Goal: Information Seeking & Learning: Check status

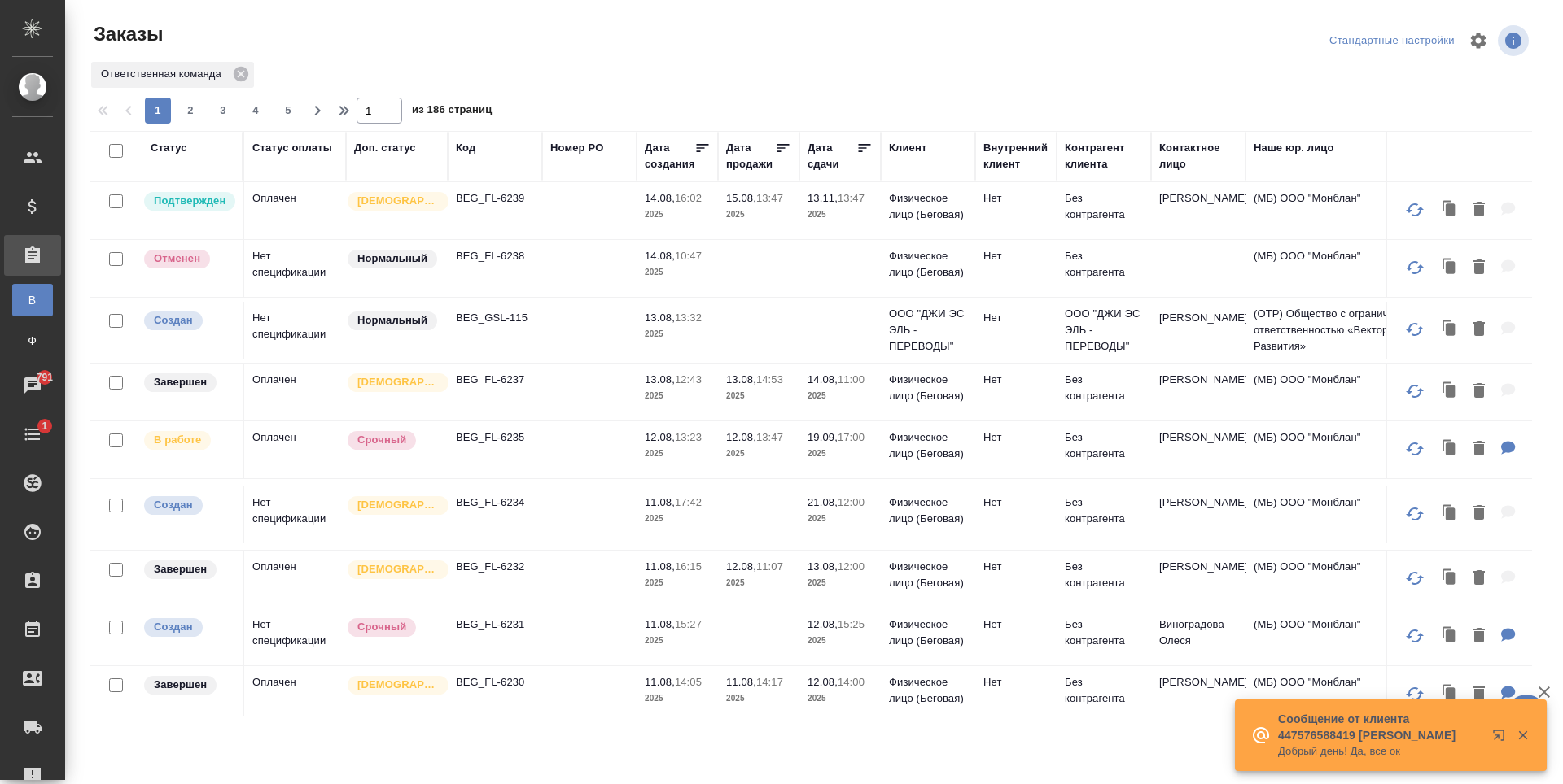
scroll to position [732, 74]
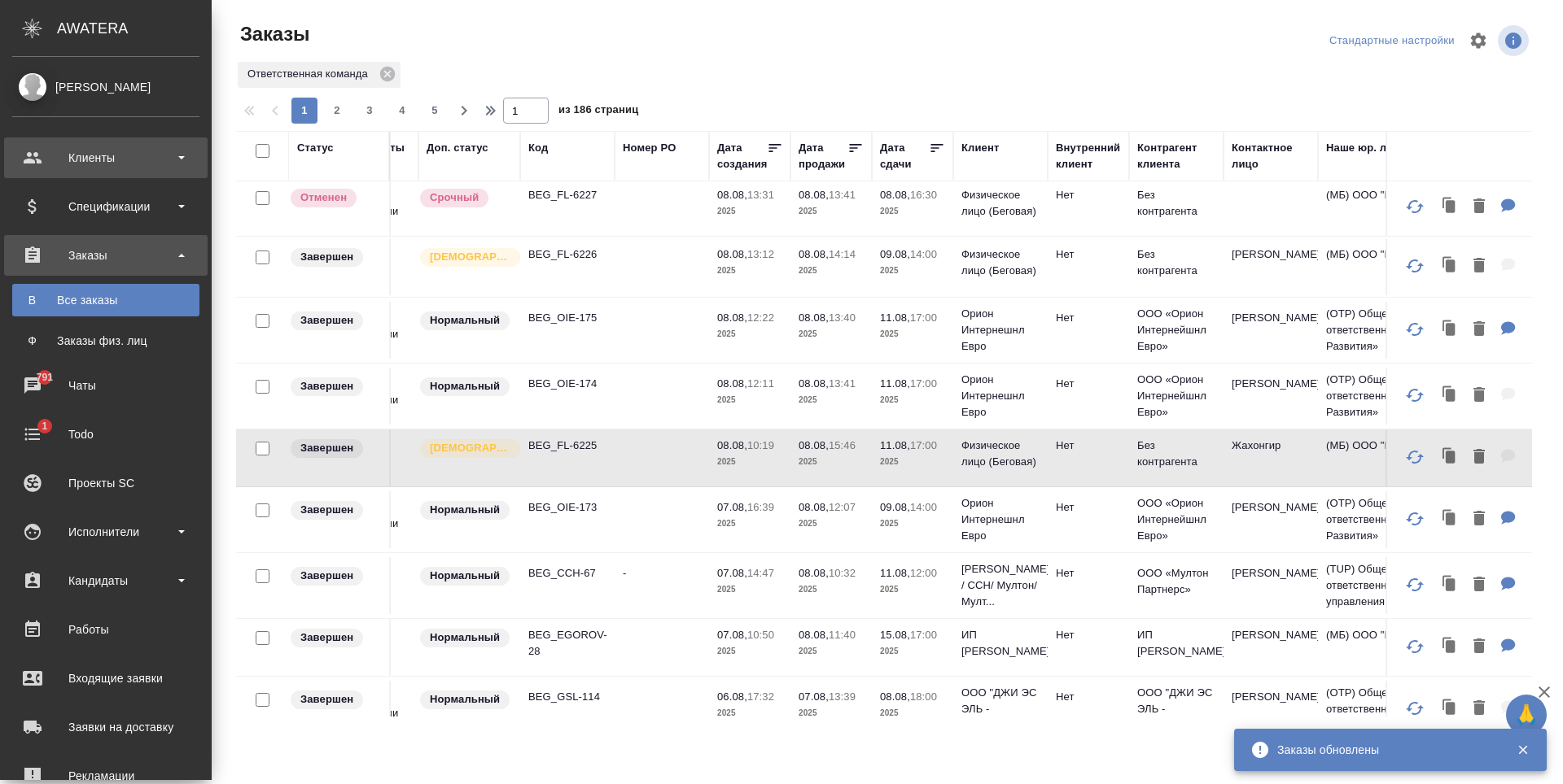
click at [115, 160] on div "Клиенты" at bounding box center [105, 158] width 187 height 25
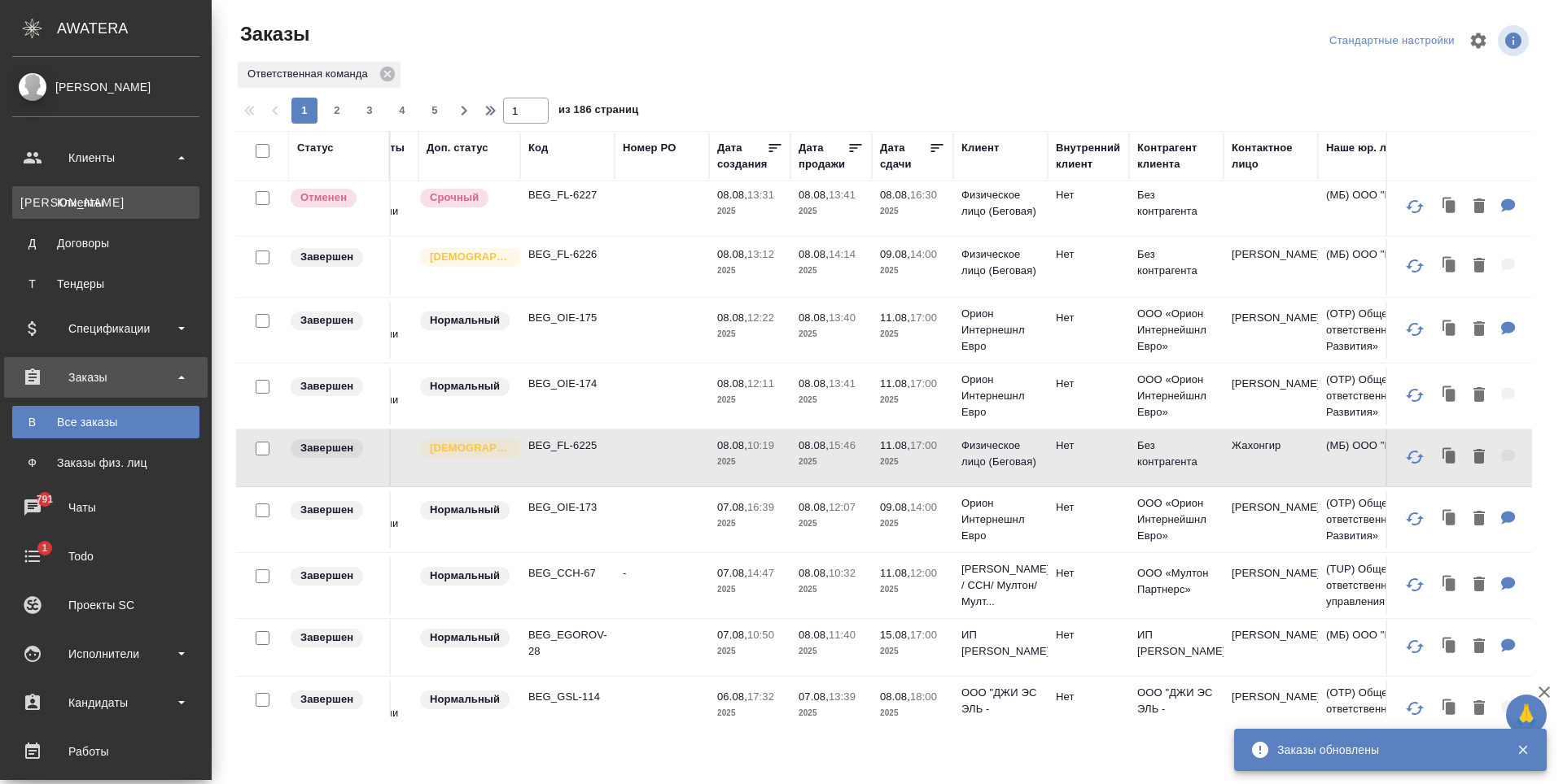
click at [102, 197] on div "Клиенты" at bounding box center [106, 202] width 171 height 16
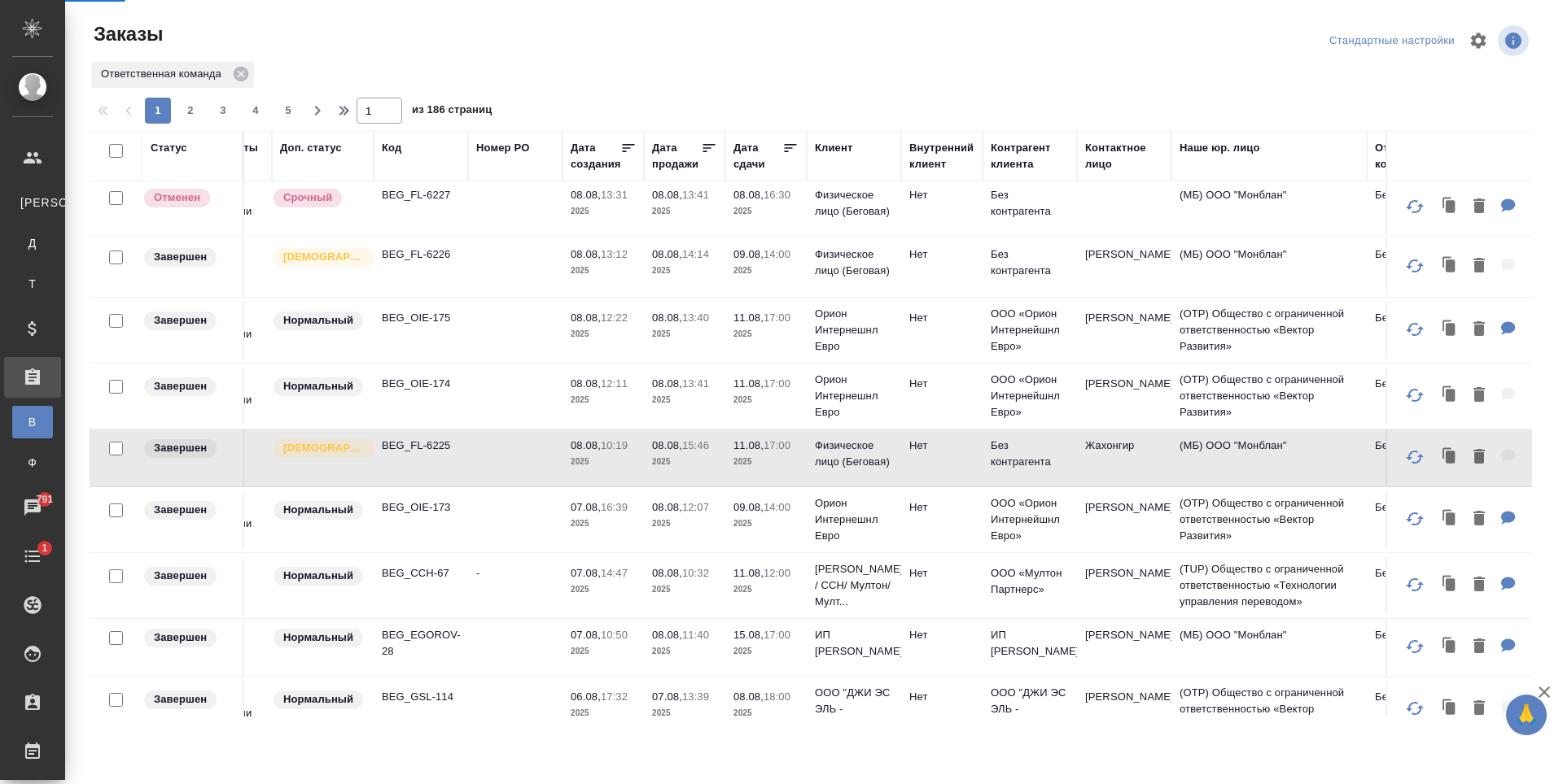
select select "RU"
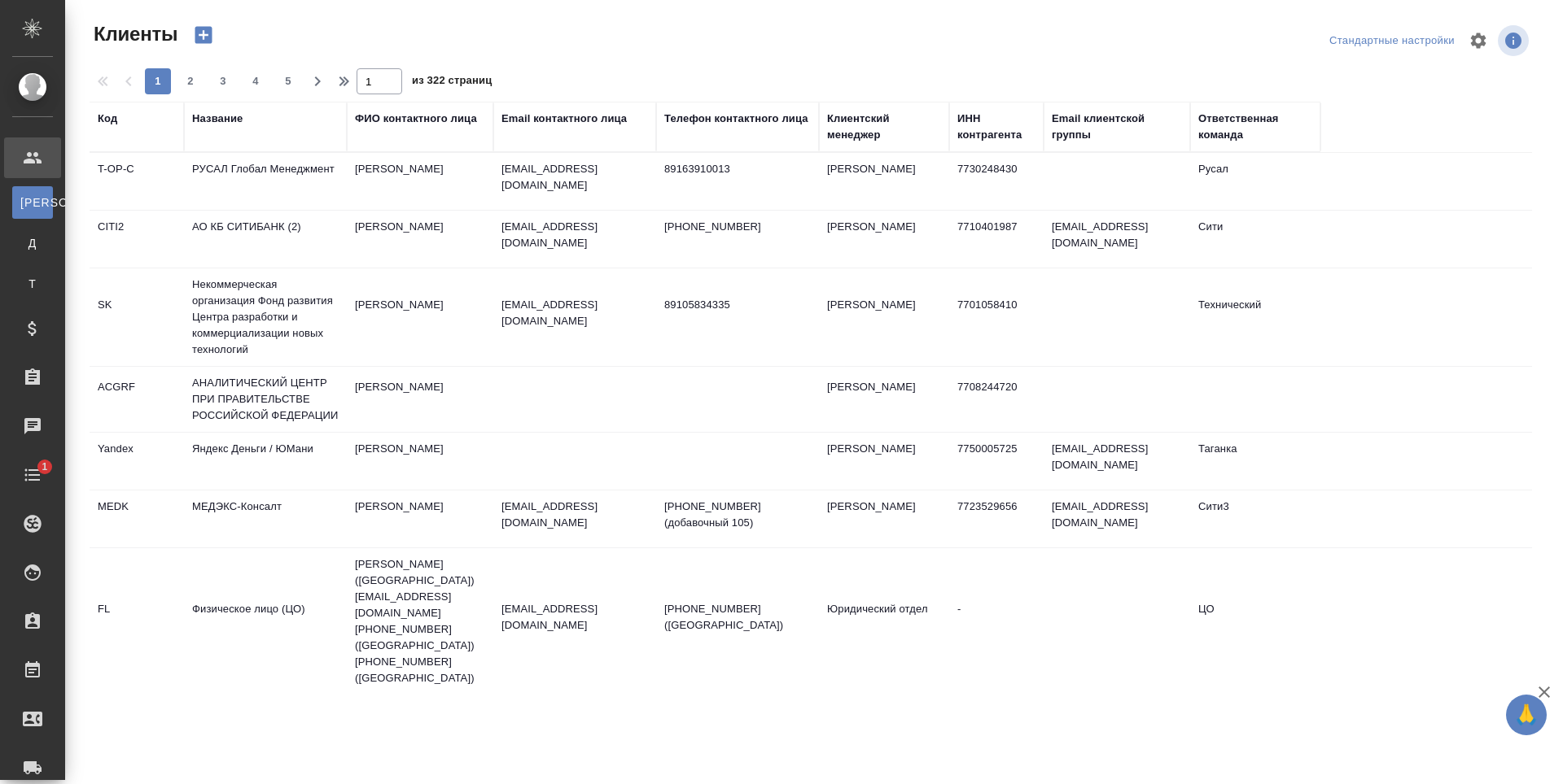
click at [218, 121] on div "Название" at bounding box center [217, 119] width 50 height 16
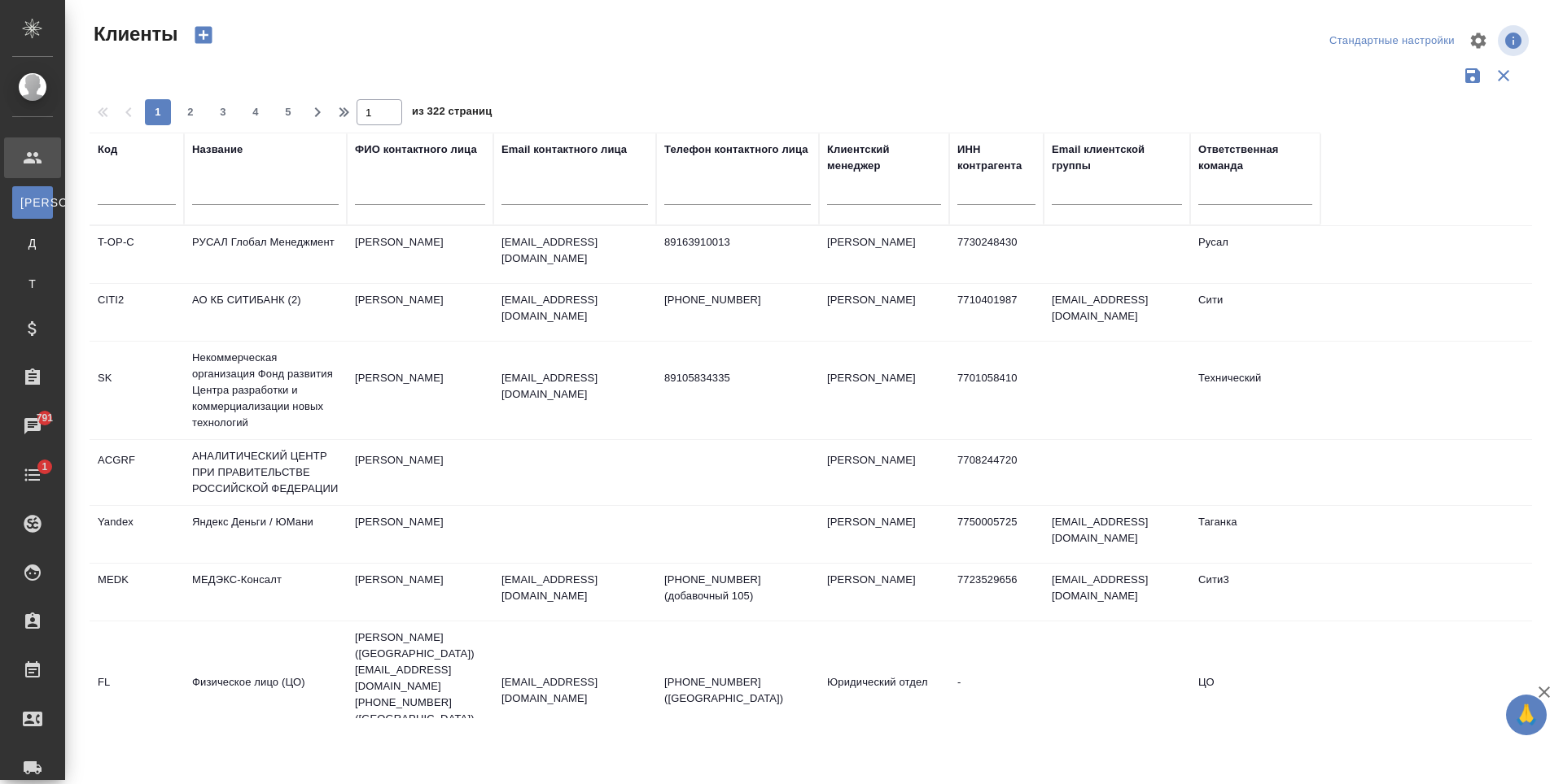
click at [228, 190] on input "text" at bounding box center [265, 195] width 147 height 20
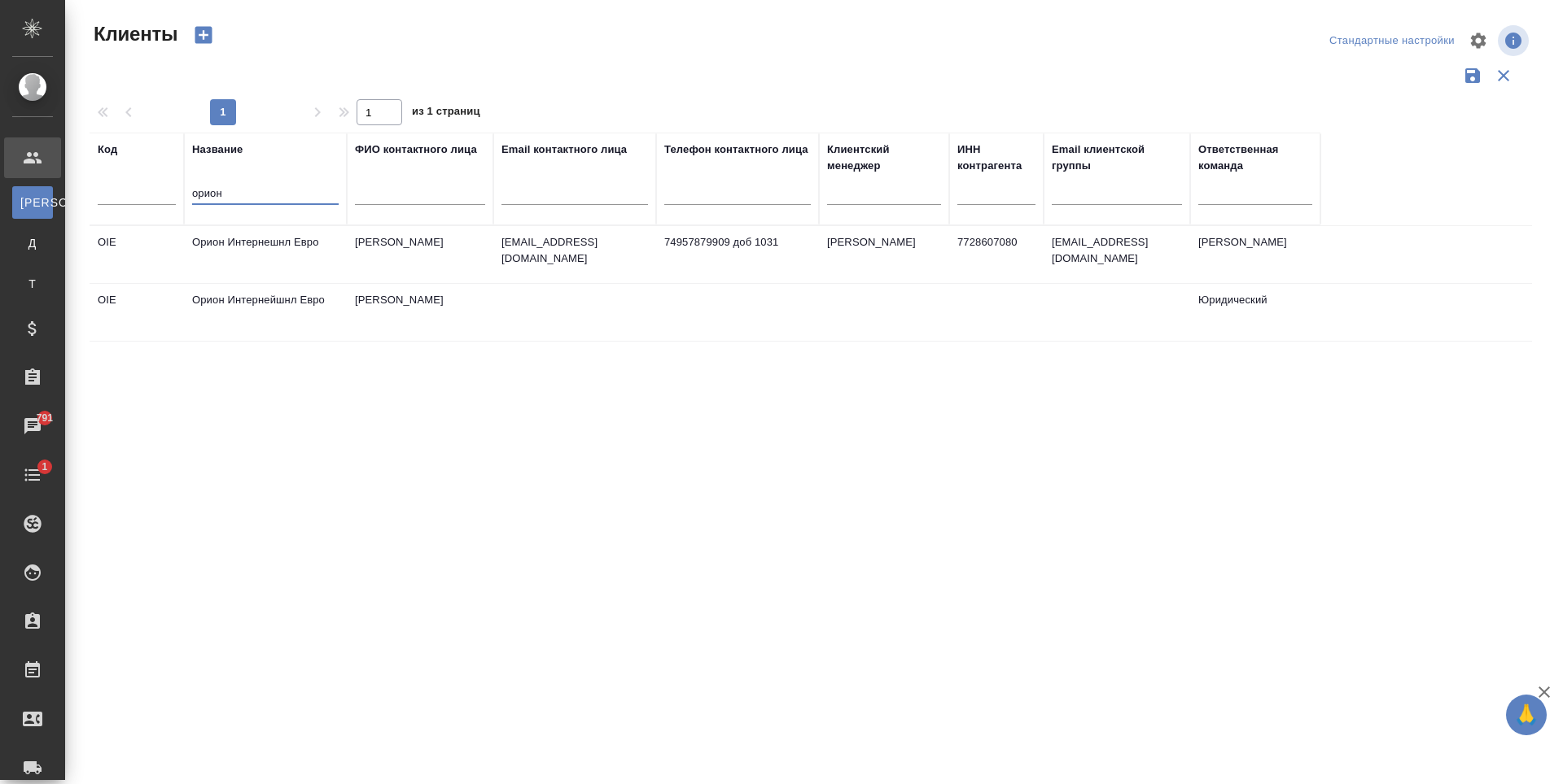
type input "орион"
click at [679, 275] on td "74957879909 доб 1031" at bounding box center [738, 254] width 163 height 57
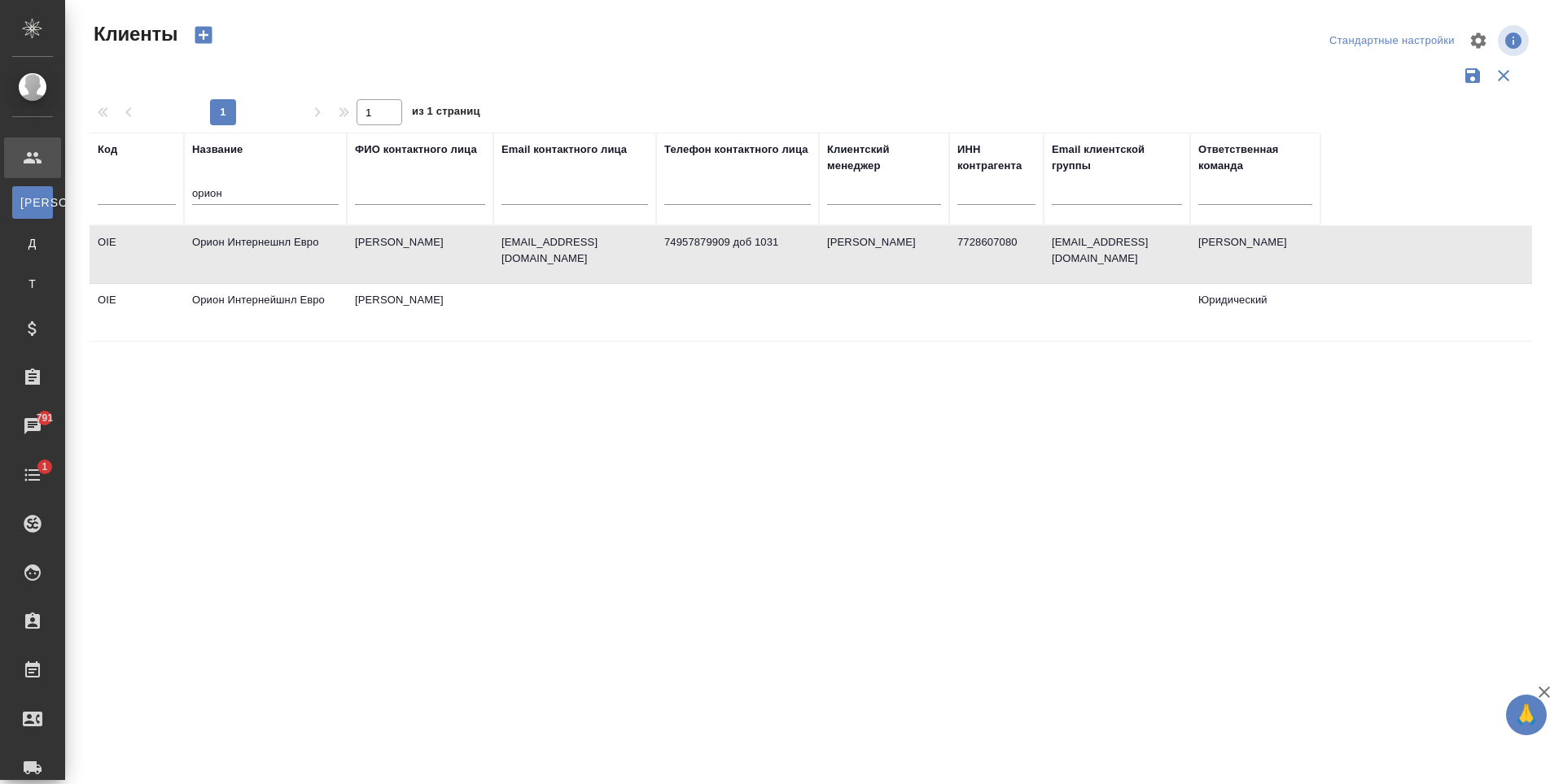
click at [679, 275] on td "74957879909 доб 1031" at bounding box center [738, 254] width 163 height 57
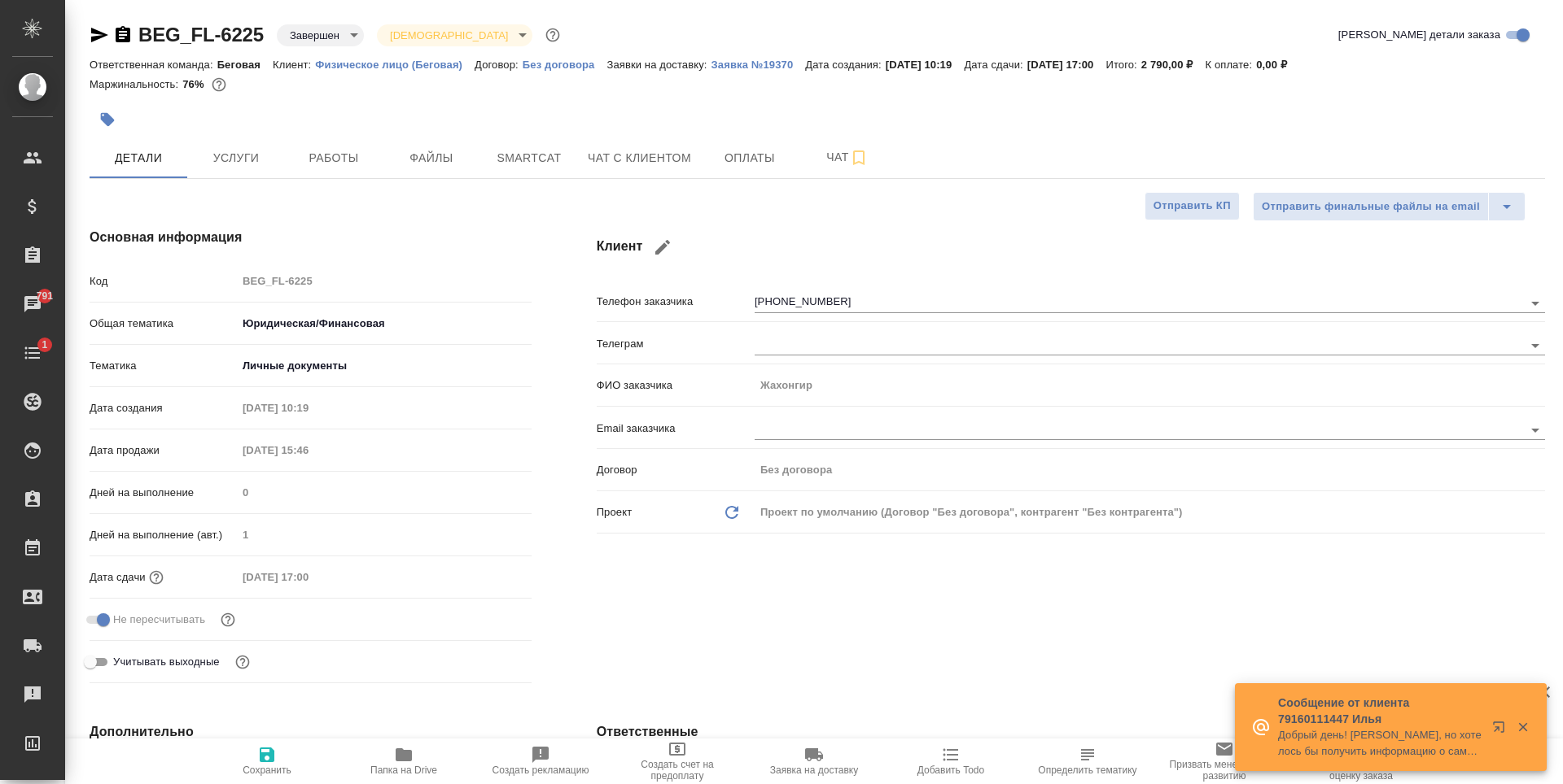
select select "RU"
click at [245, 165] on span "Услуги" at bounding box center [236, 159] width 79 height 20
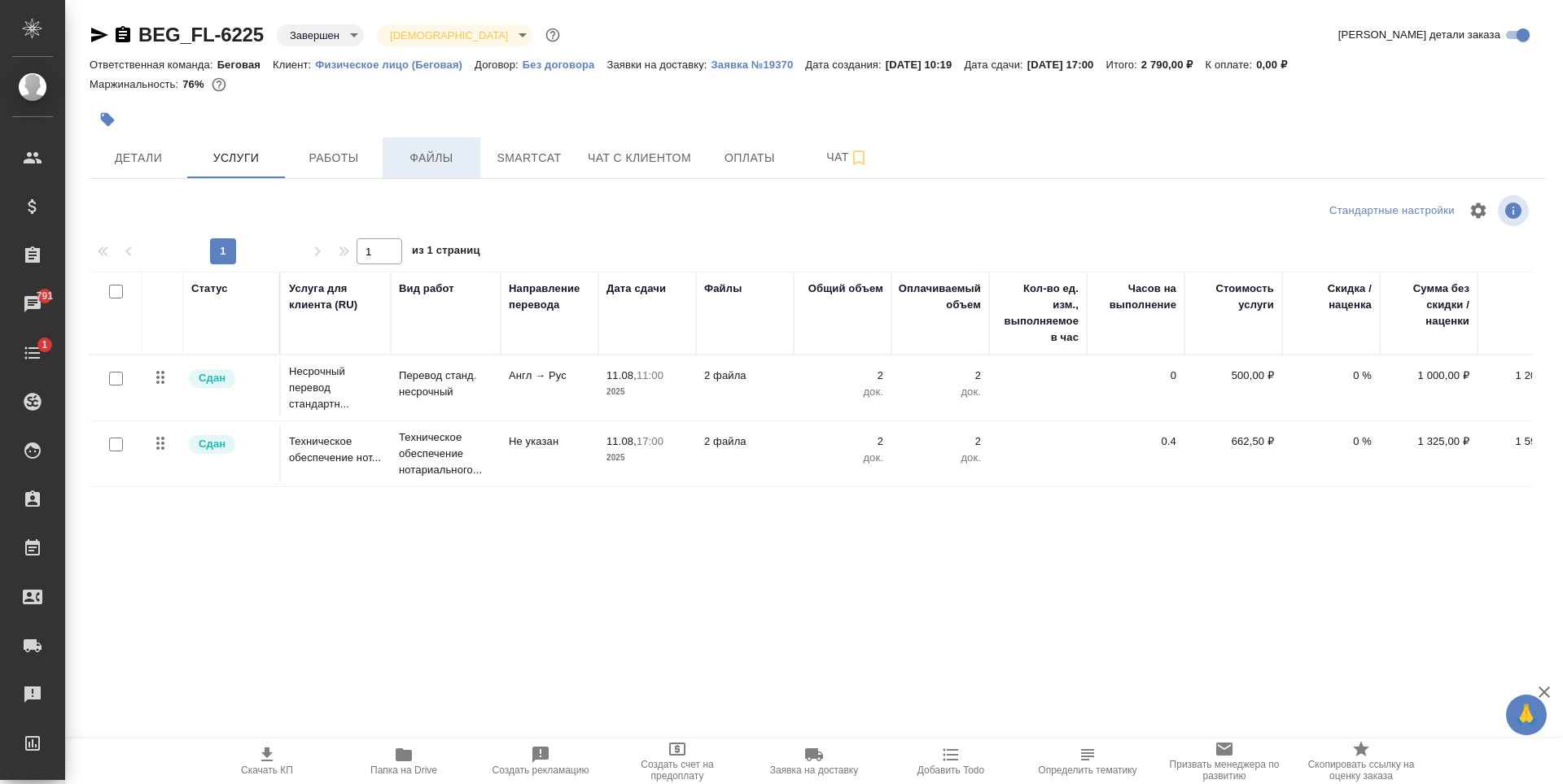
click at [443, 155] on span "Файлы" at bounding box center [432, 159] width 79 height 20
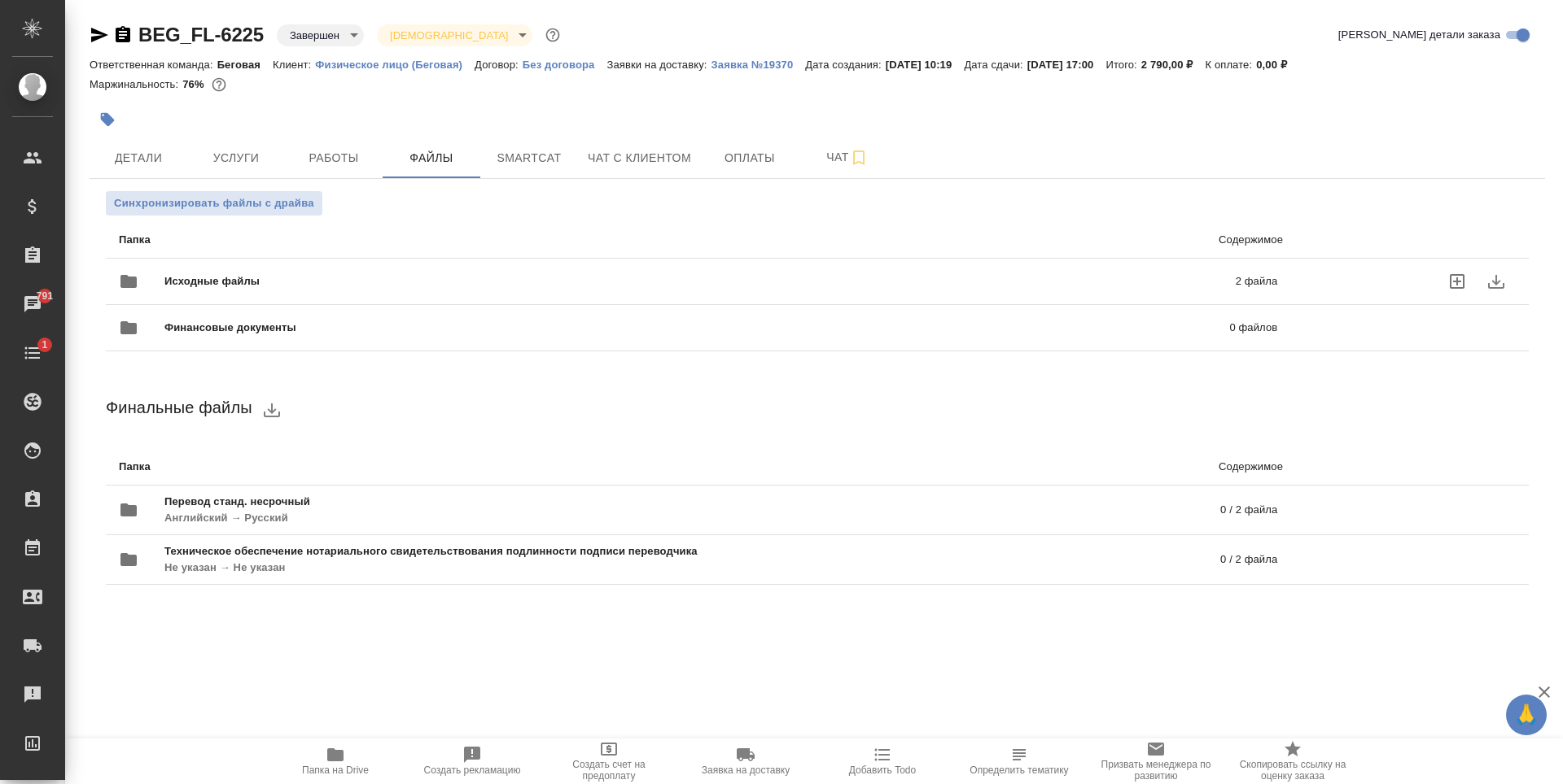
click at [397, 275] on span "Исходные файлы" at bounding box center [456, 281] width 583 height 16
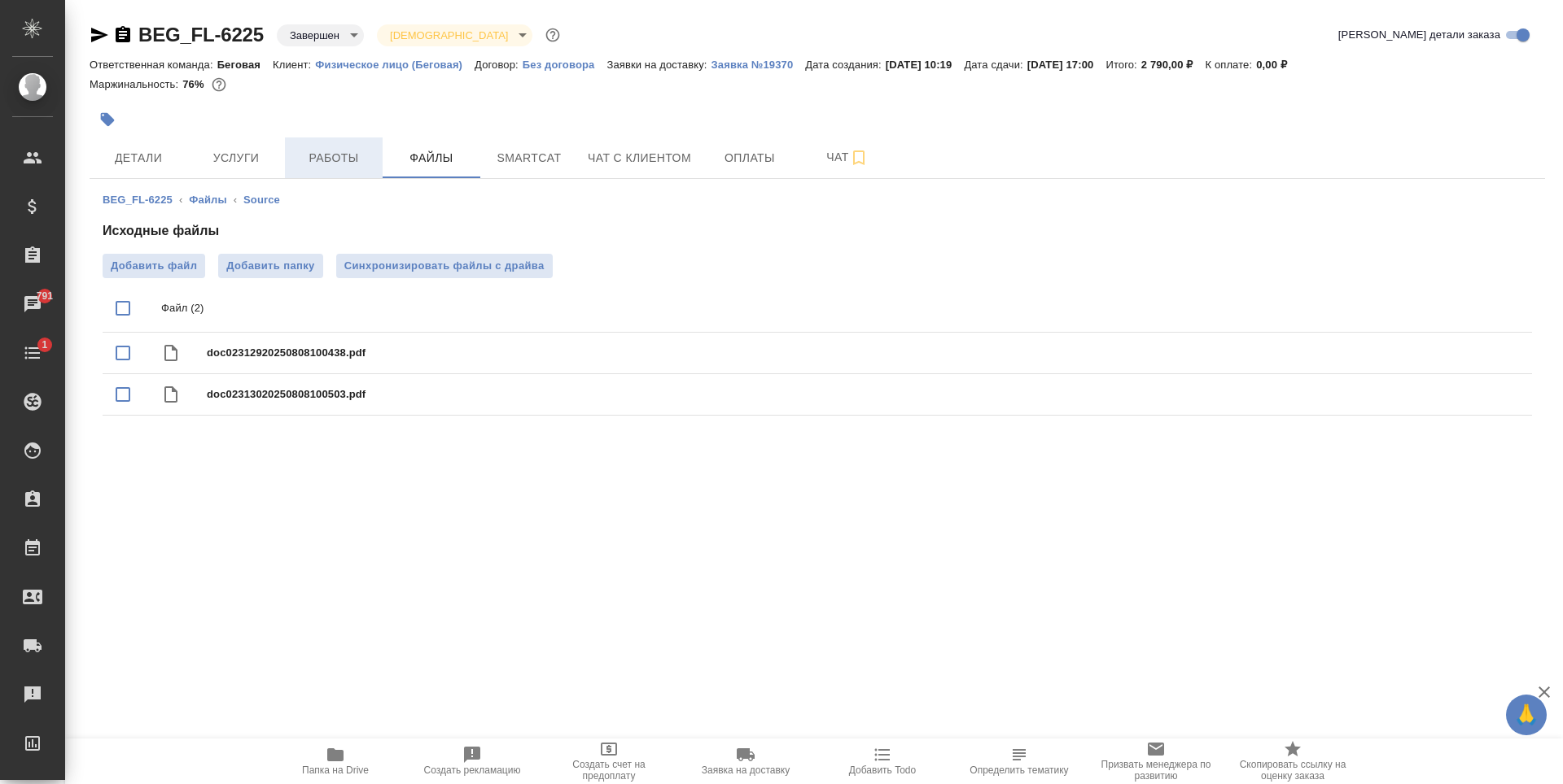
click at [307, 166] on span "Работы" at bounding box center [334, 159] width 79 height 20
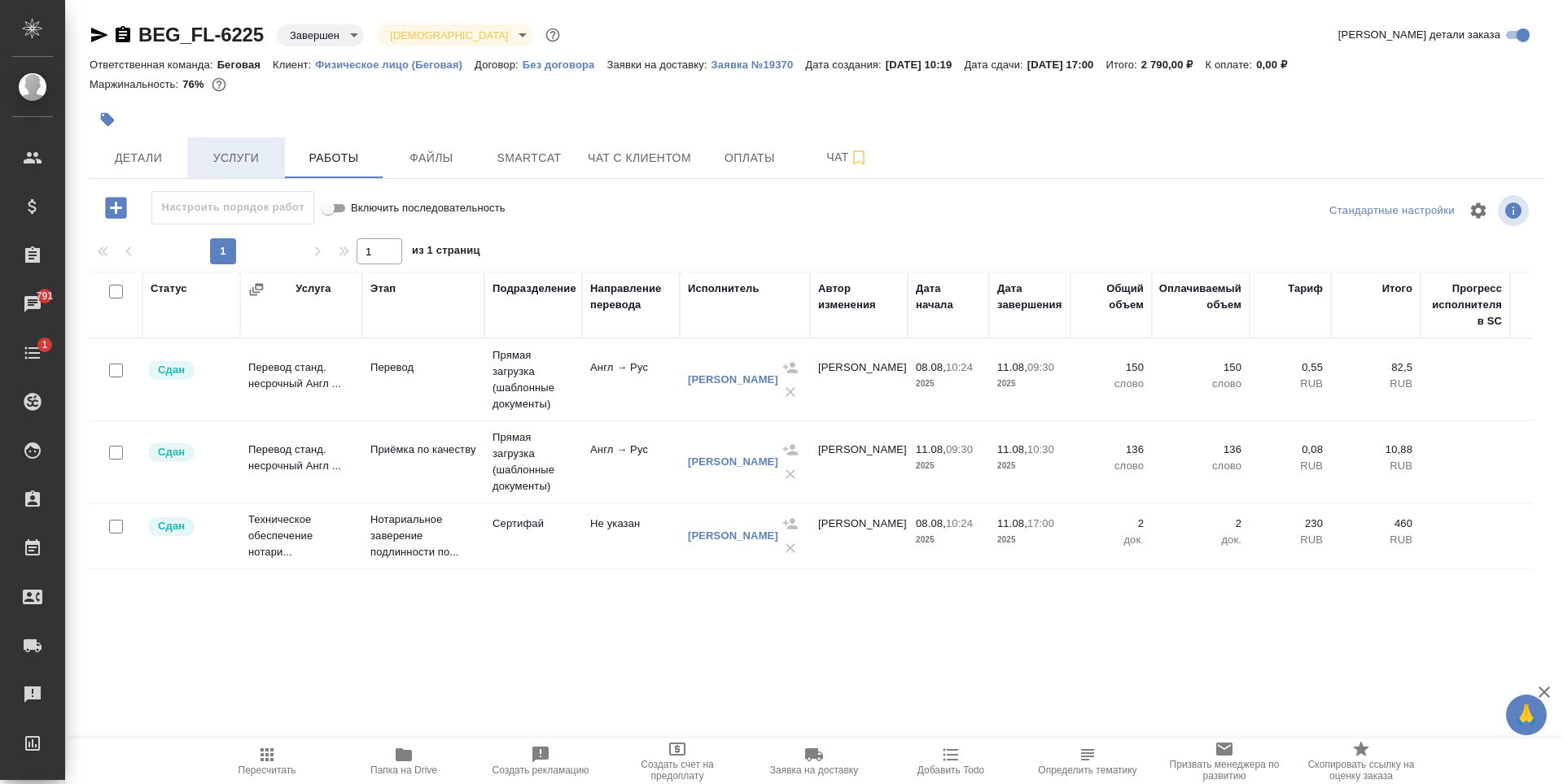
click at [233, 163] on span "Услуги" at bounding box center [236, 159] width 79 height 20
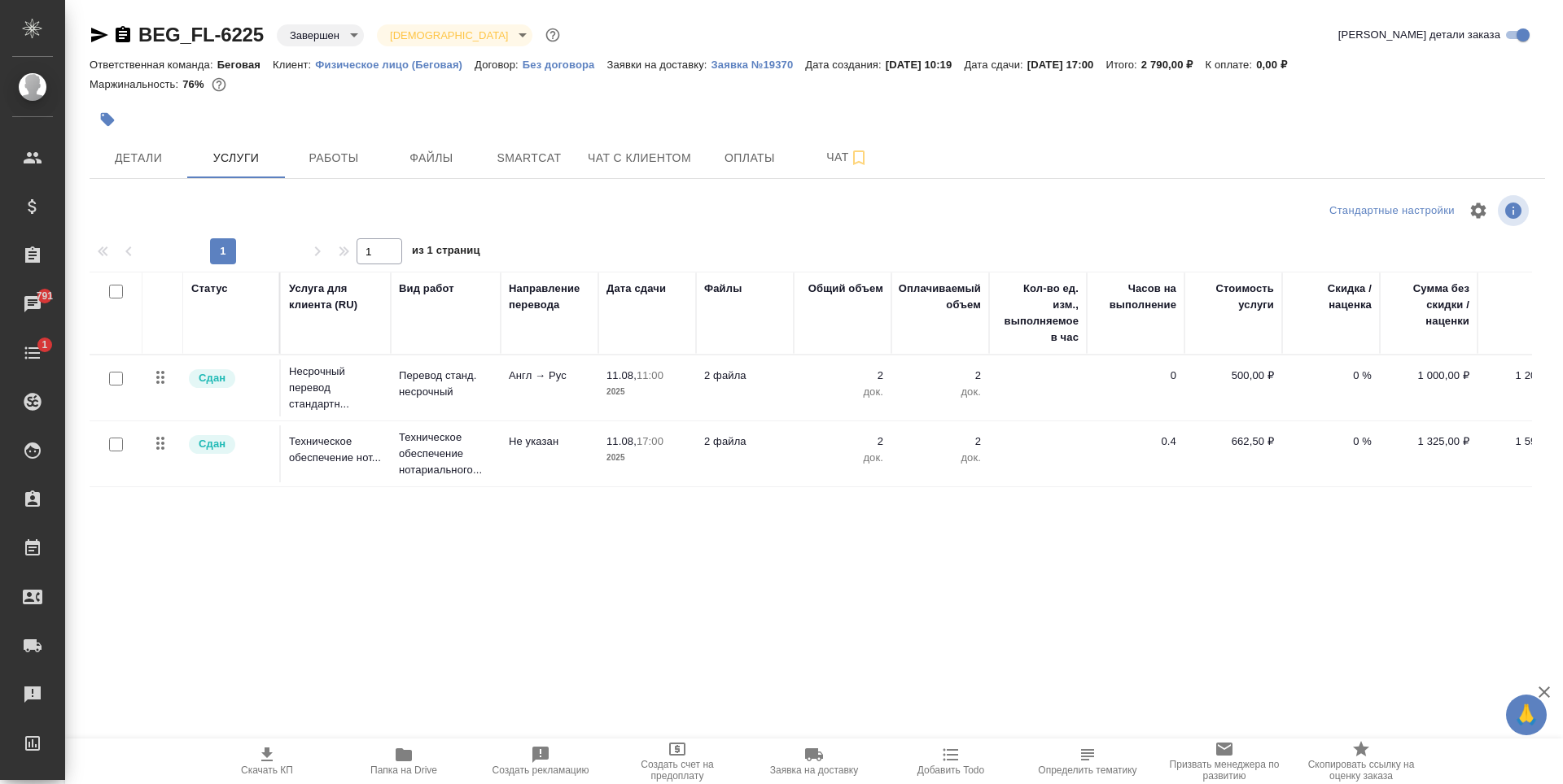
click at [115, 379] on input "checkbox" at bounding box center [116, 379] width 14 height 14
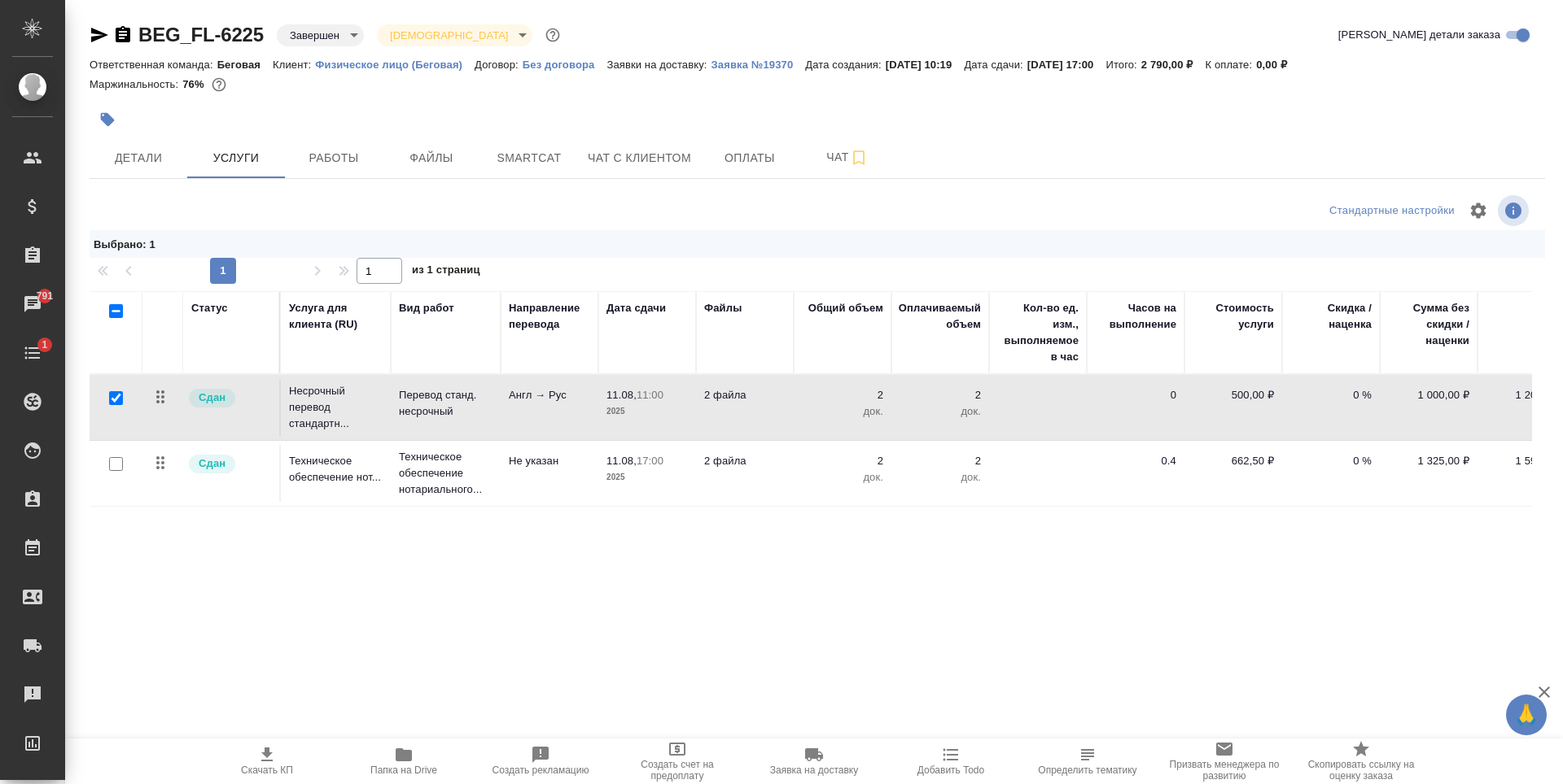
click at [114, 402] on input "checkbox" at bounding box center [116, 398] width 14 height 14
checkbox input "false"
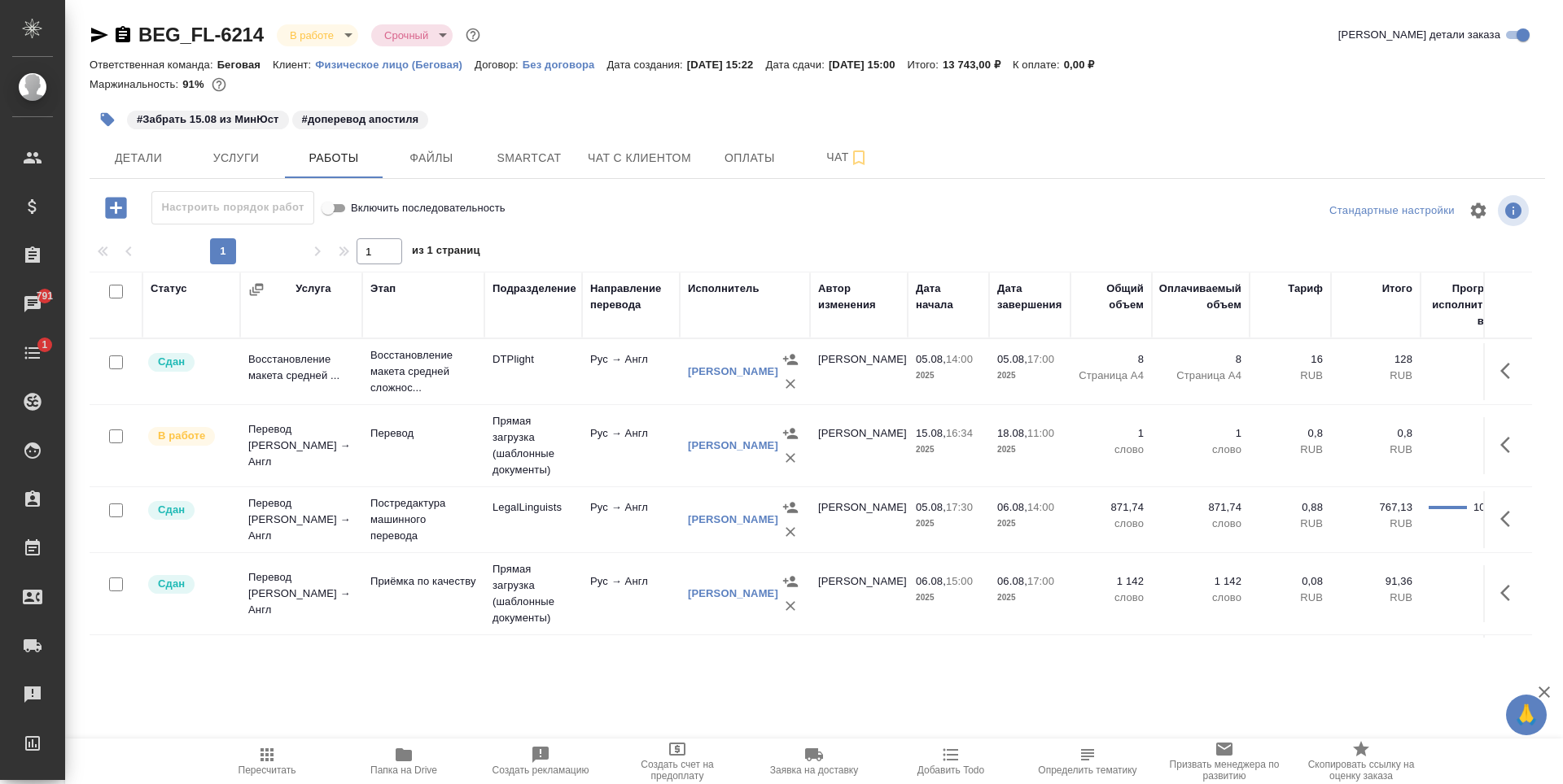
click at [108, 375] on div at bounding box center [115, 363] width 37 height 23
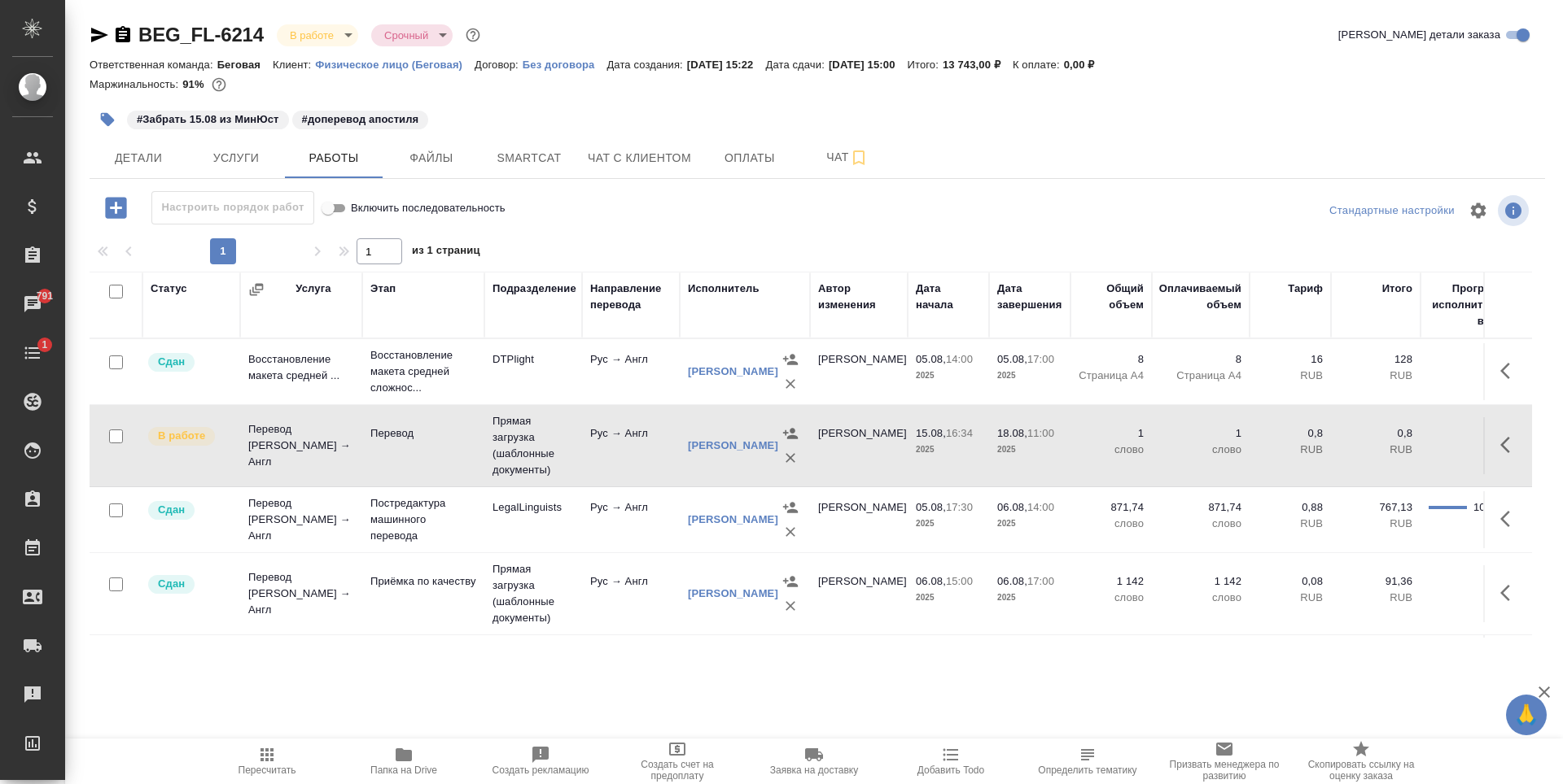
click at [114, 436] on input "checkbox" at bounding box center [116, 437] width 14 height 14
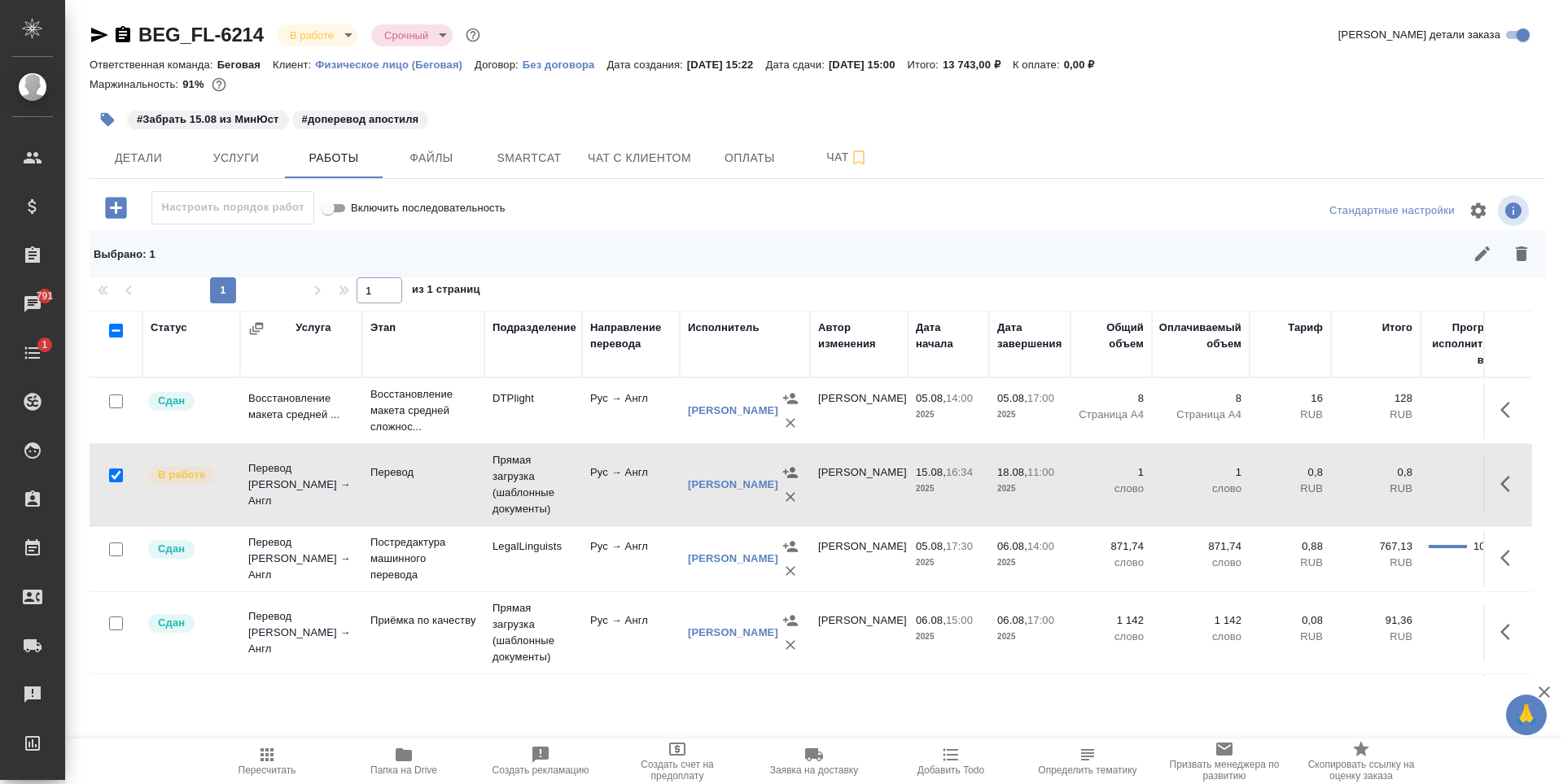
click at [109, 476] on input "checkbox" at bounding box center [116, 475] width 14 height 14
checkbox input "false"
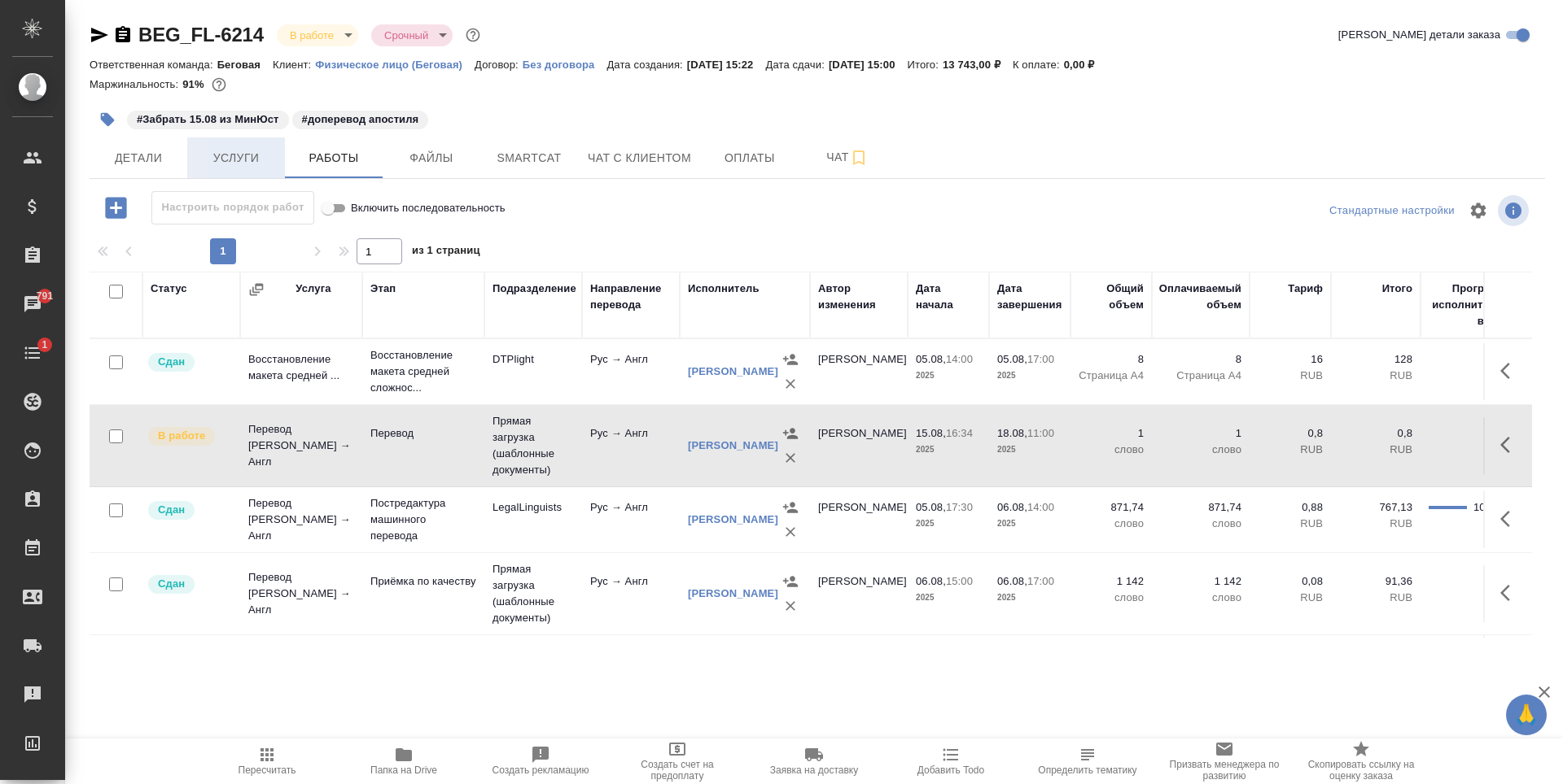
click at [221, 137] on button "Услуги" at bounding box center [236, 158] width 97 height 41
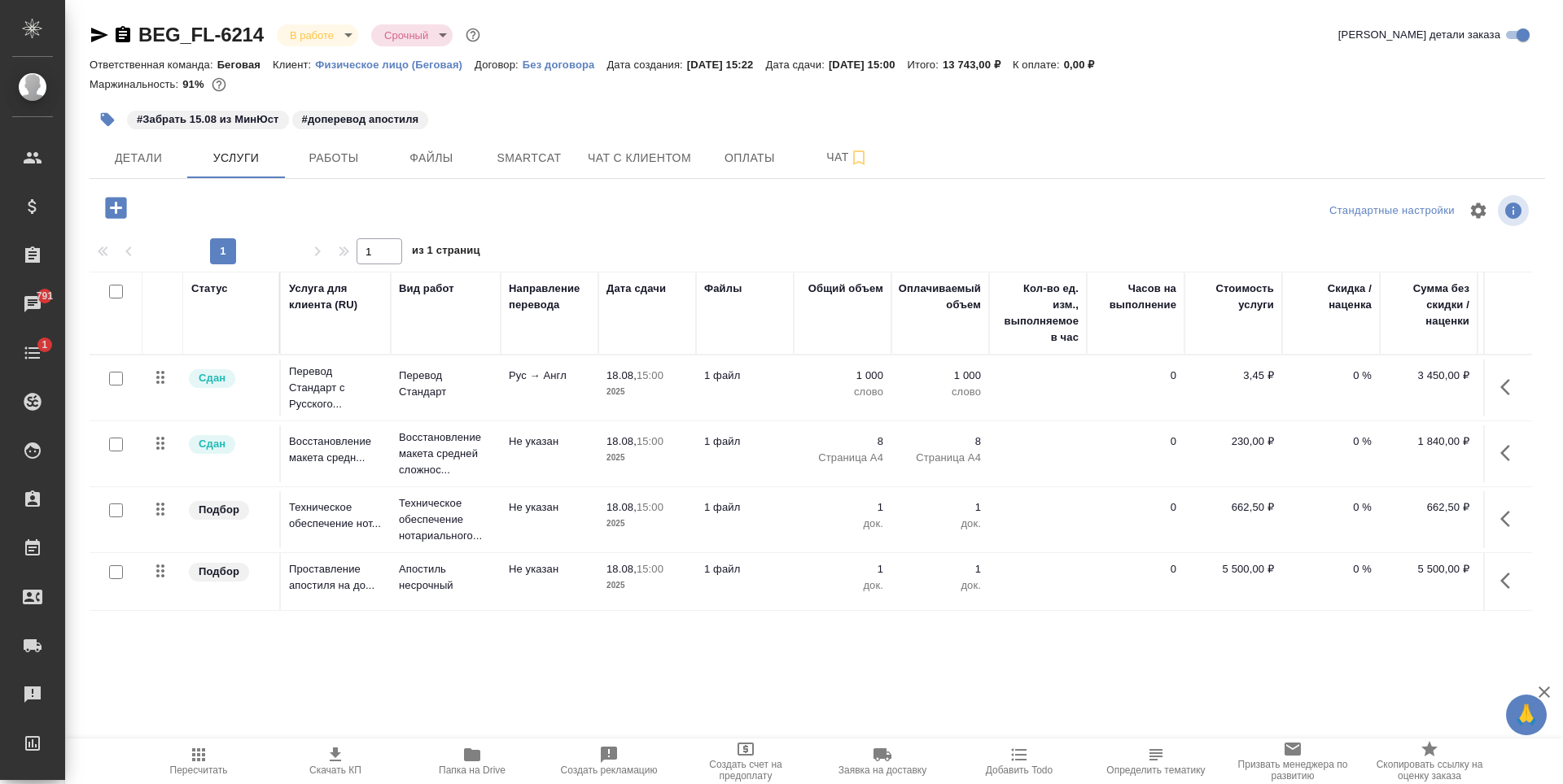
click at [123, 375] on div at bounding box center [115, 379] width 37 height 23
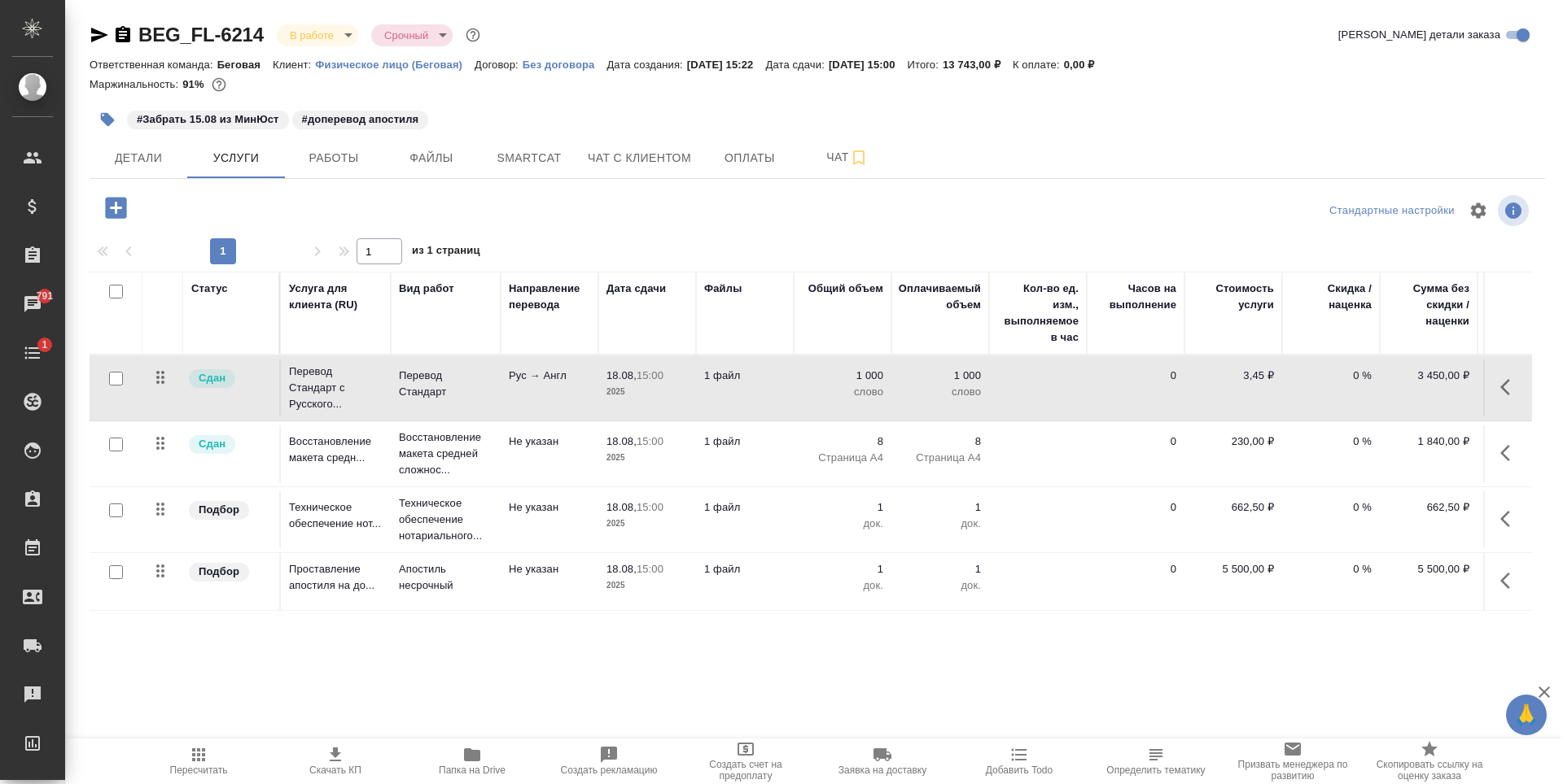
click at [112, 376] on input "checkbox" at bounding box center [116, 379] width 14 height 14
checkbox input "true"
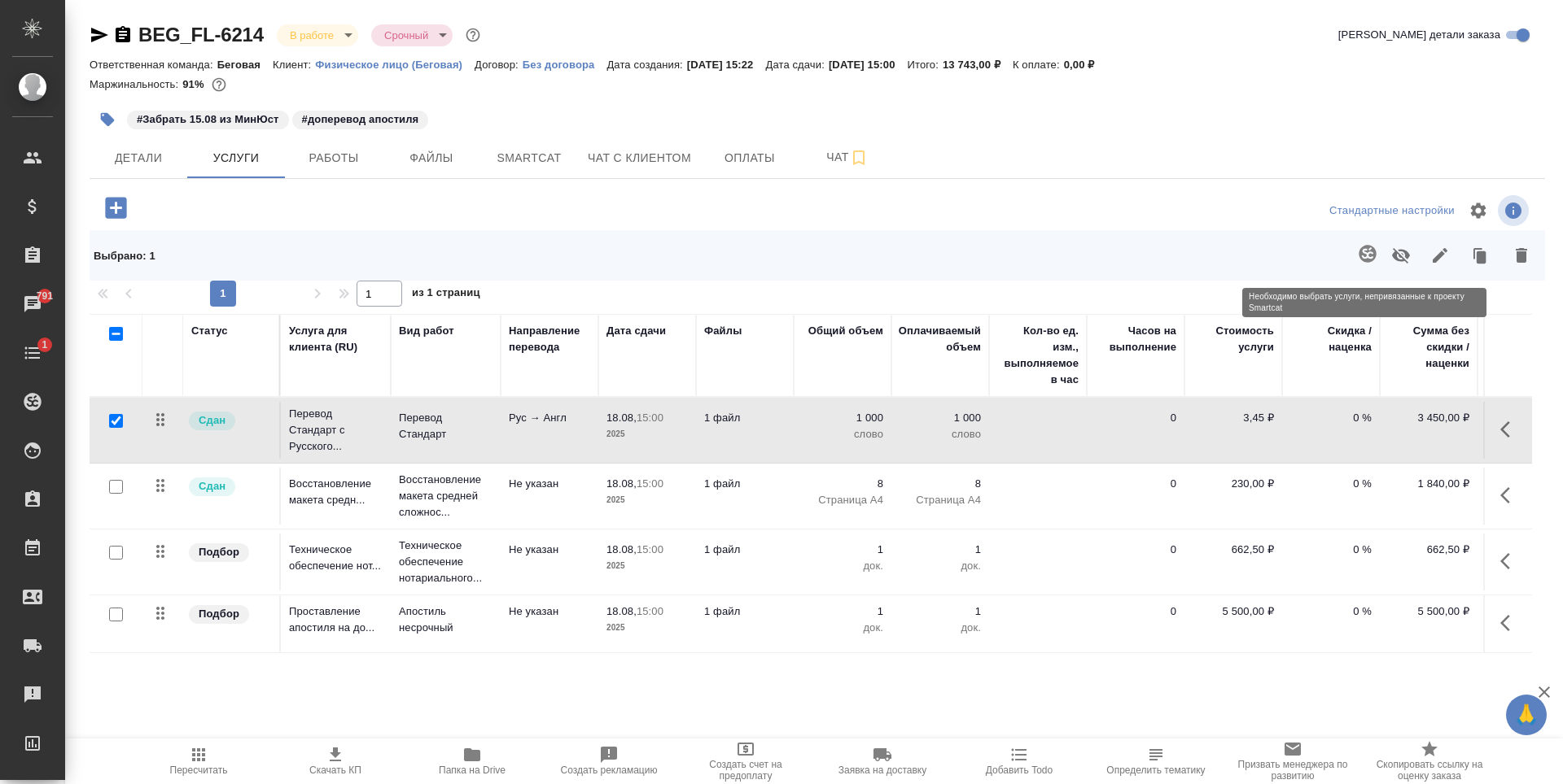
click at [1364, 256] on span at bounding box center [1364, 256] width 33 height 43
click at [522, 168] on button "Smartcat" at bounding box center [529, 158] width 97 height 41
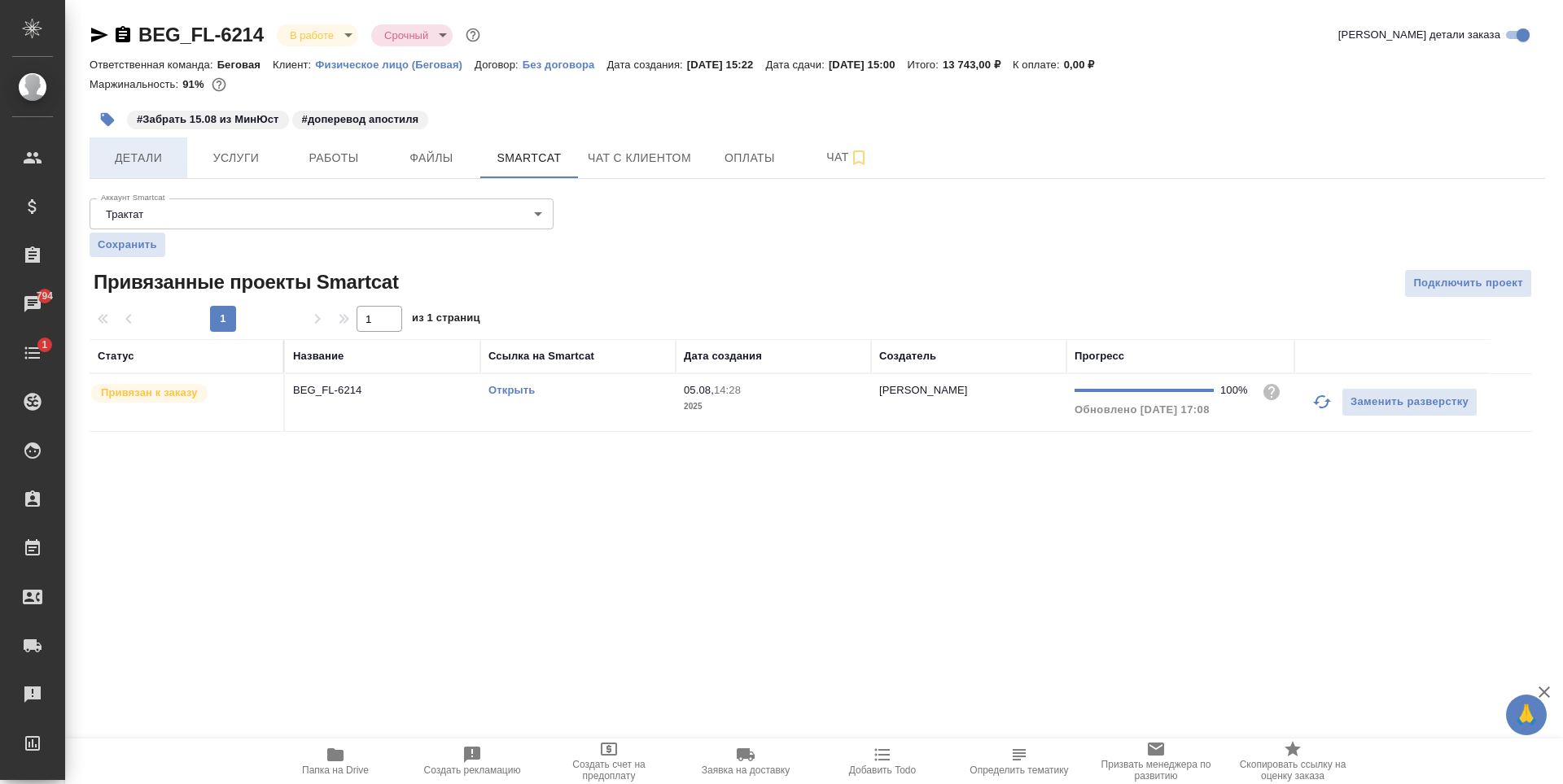
click at [142, 149] on span "Детали" at bounding box center [138, 159] width 79 height 20
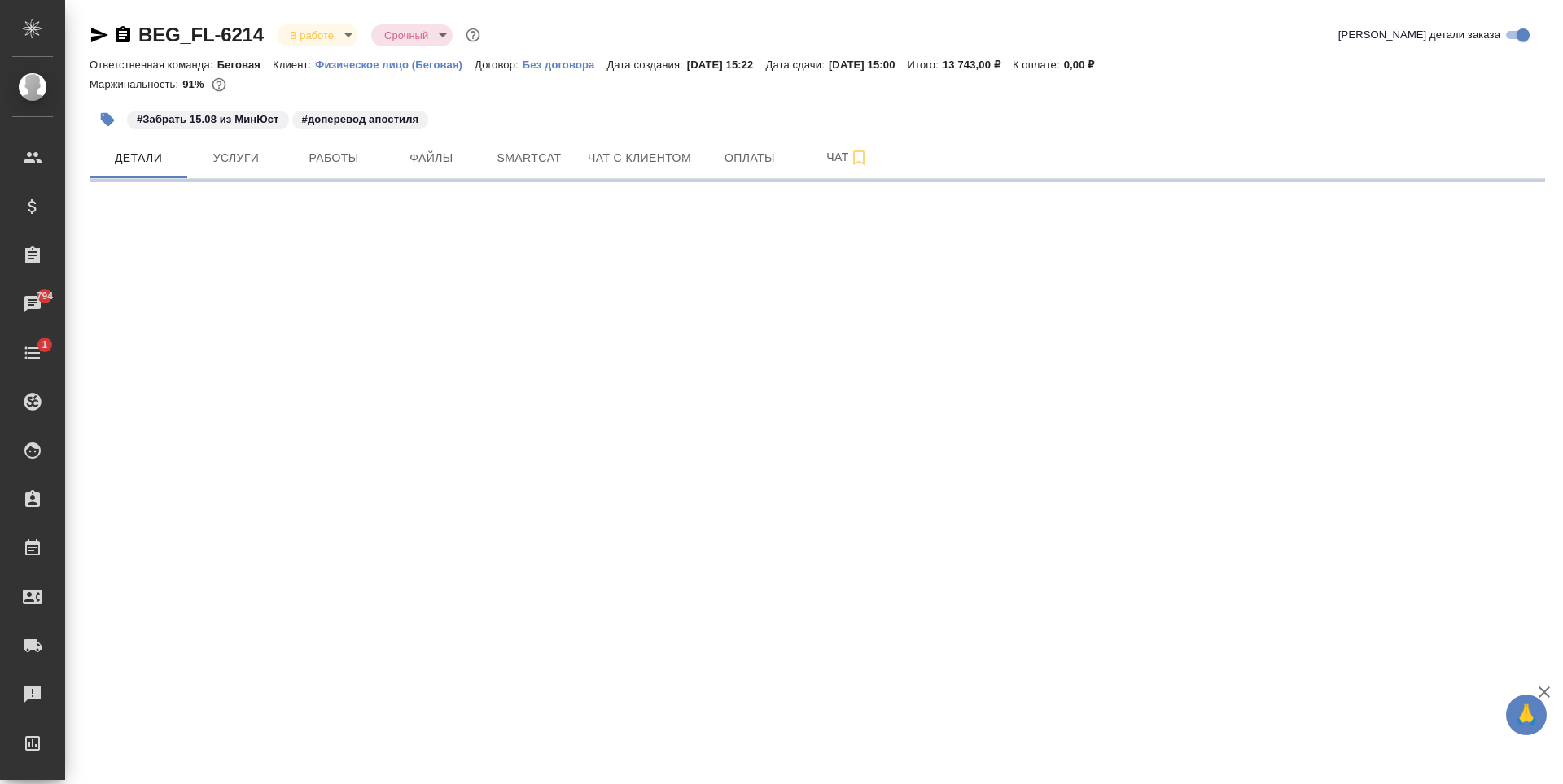
select select "RU"
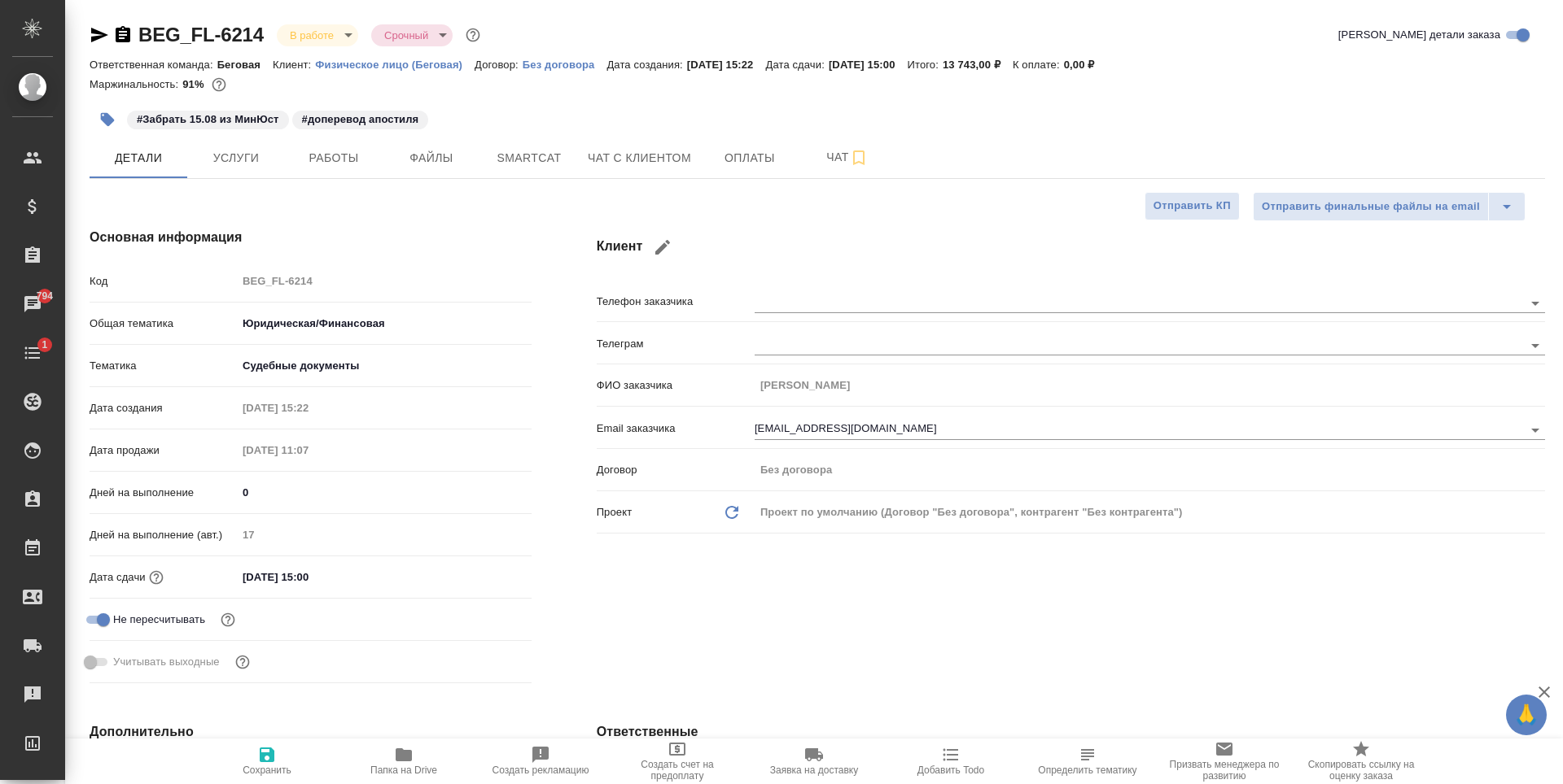
type textarea "x"
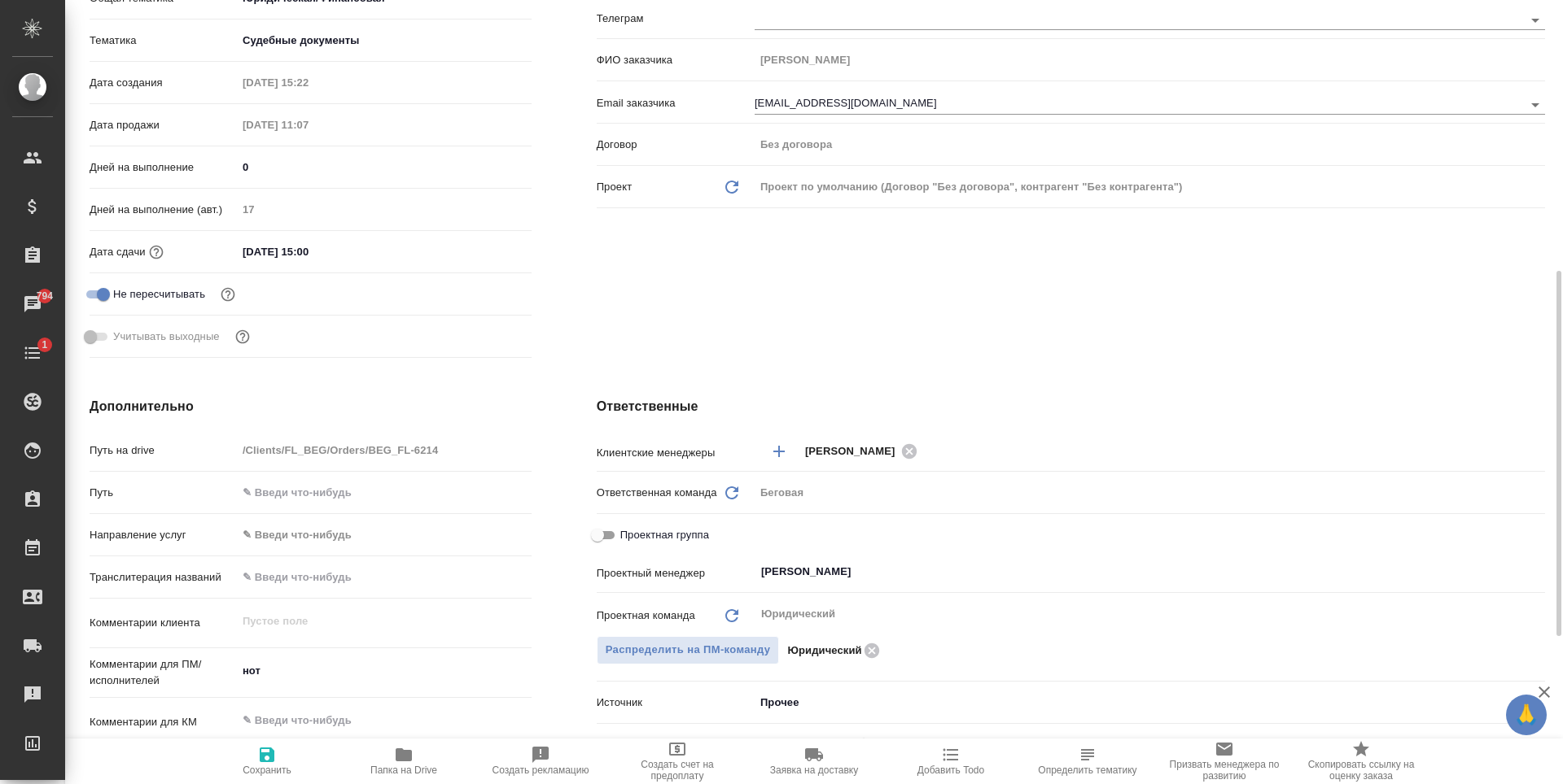
scroll to position [651, 0]
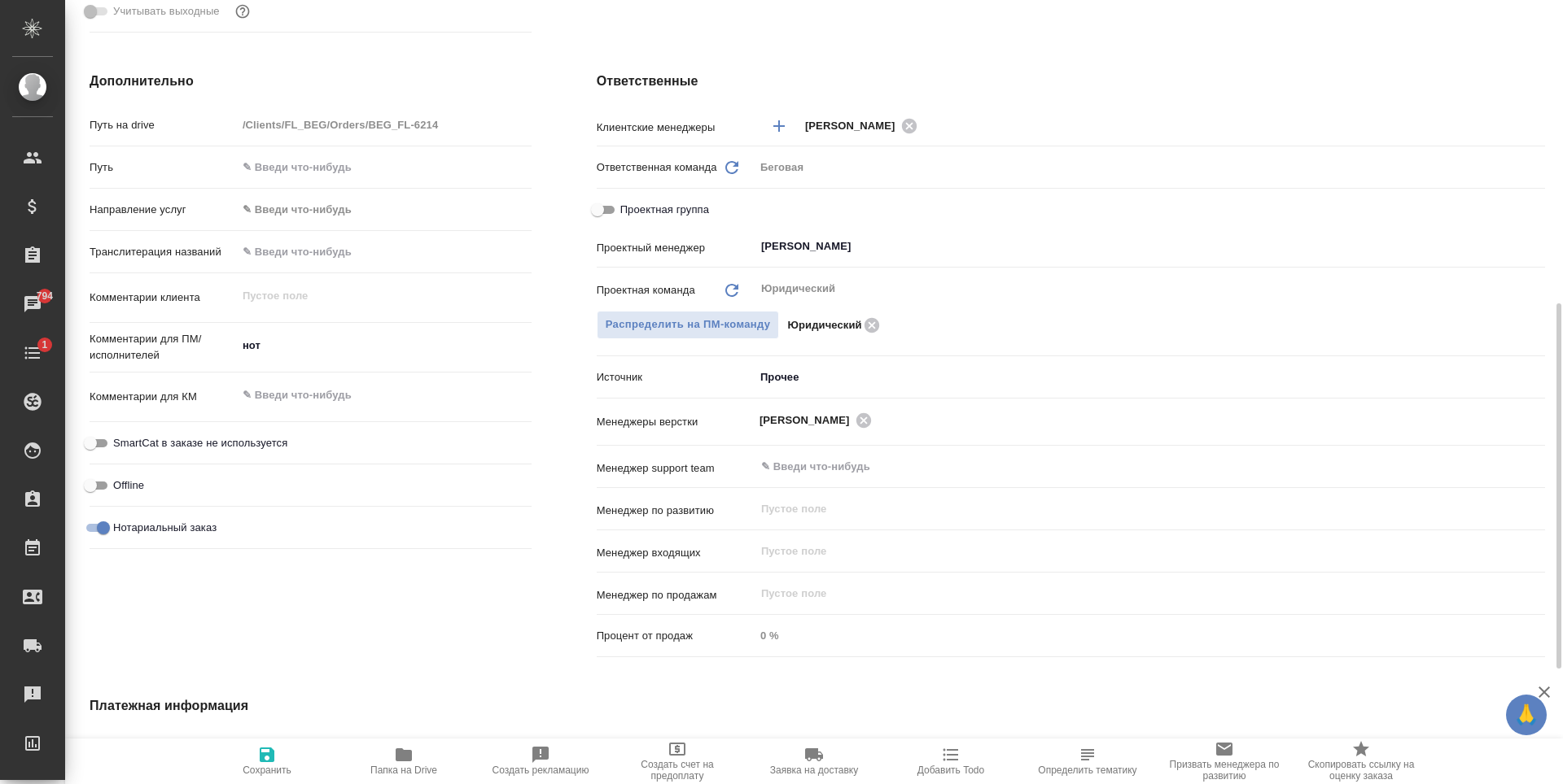
type textarea "x"
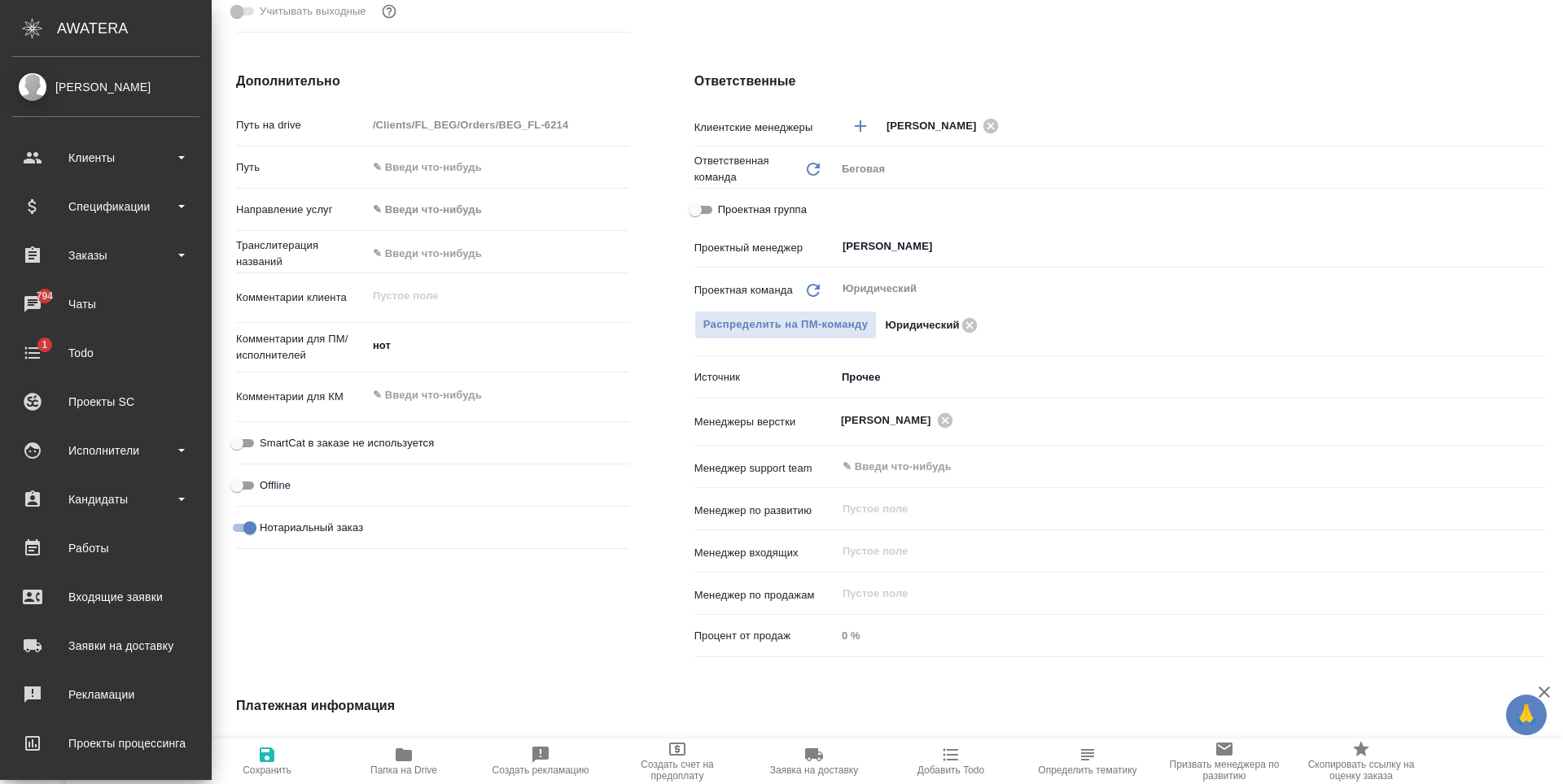
type textarea "x"
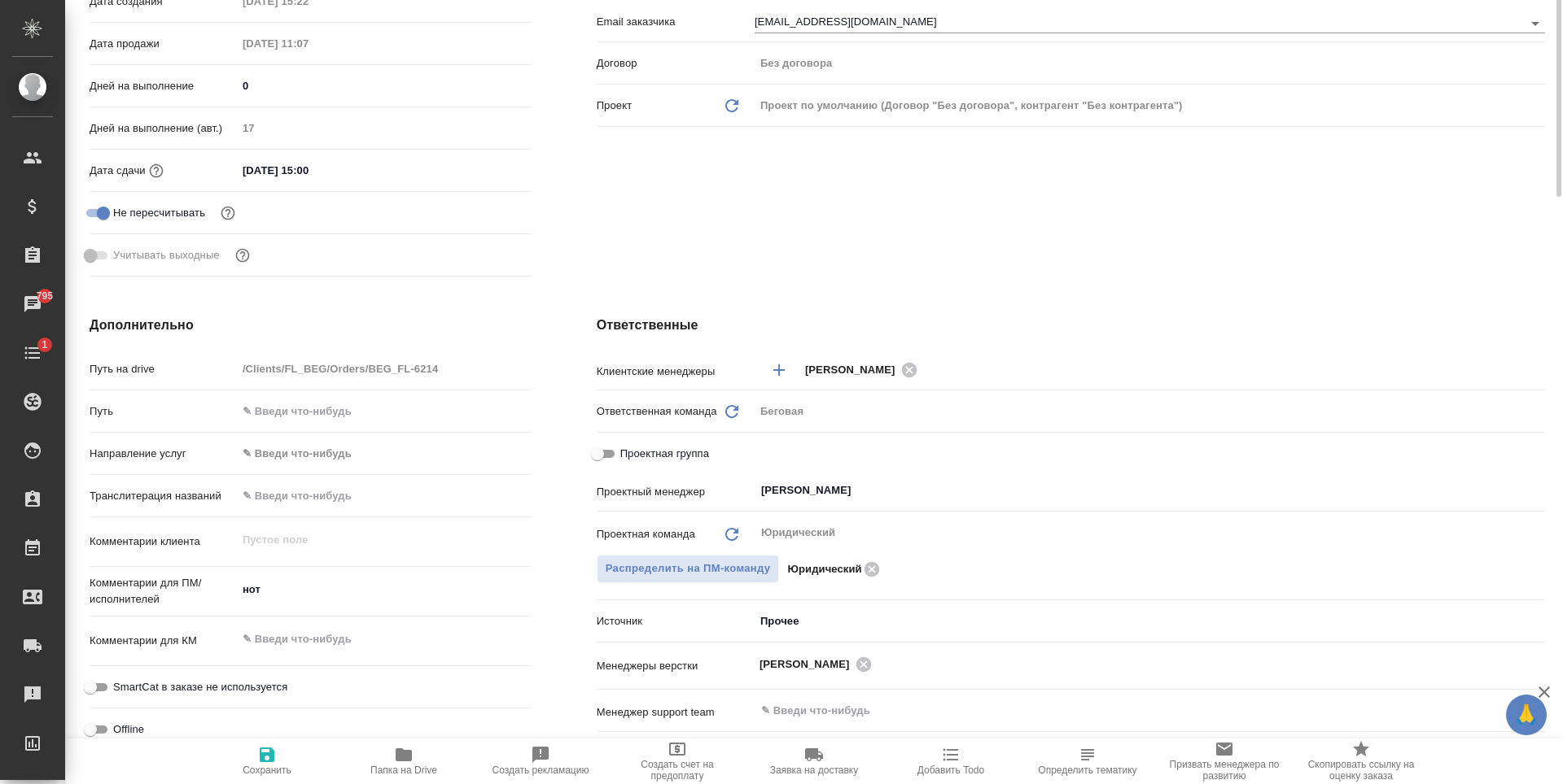
scroll to position [81, 0]
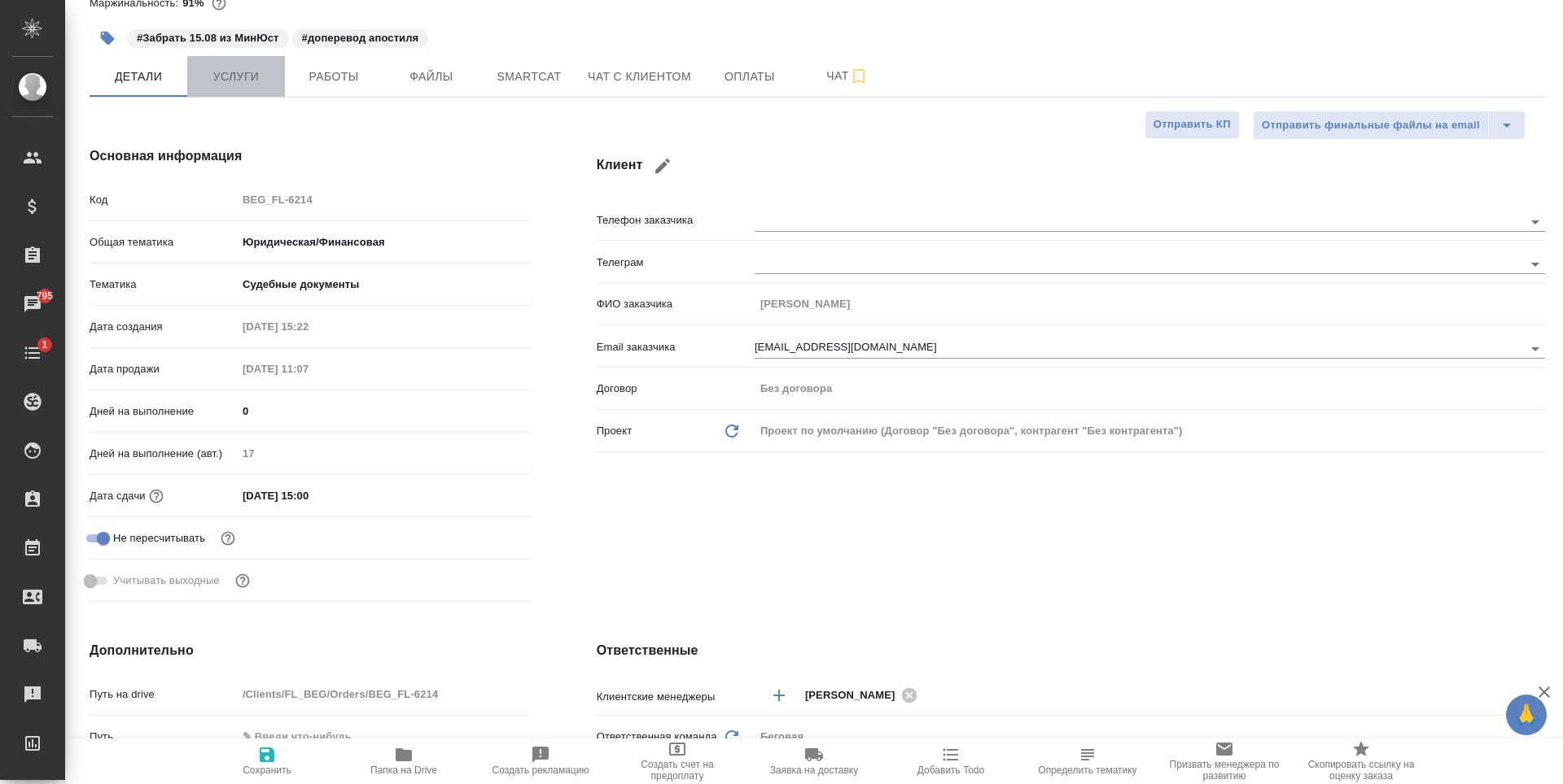
click at [272, 89] on button "Услуги" at bounding box center [236, 77] width 97 height 41
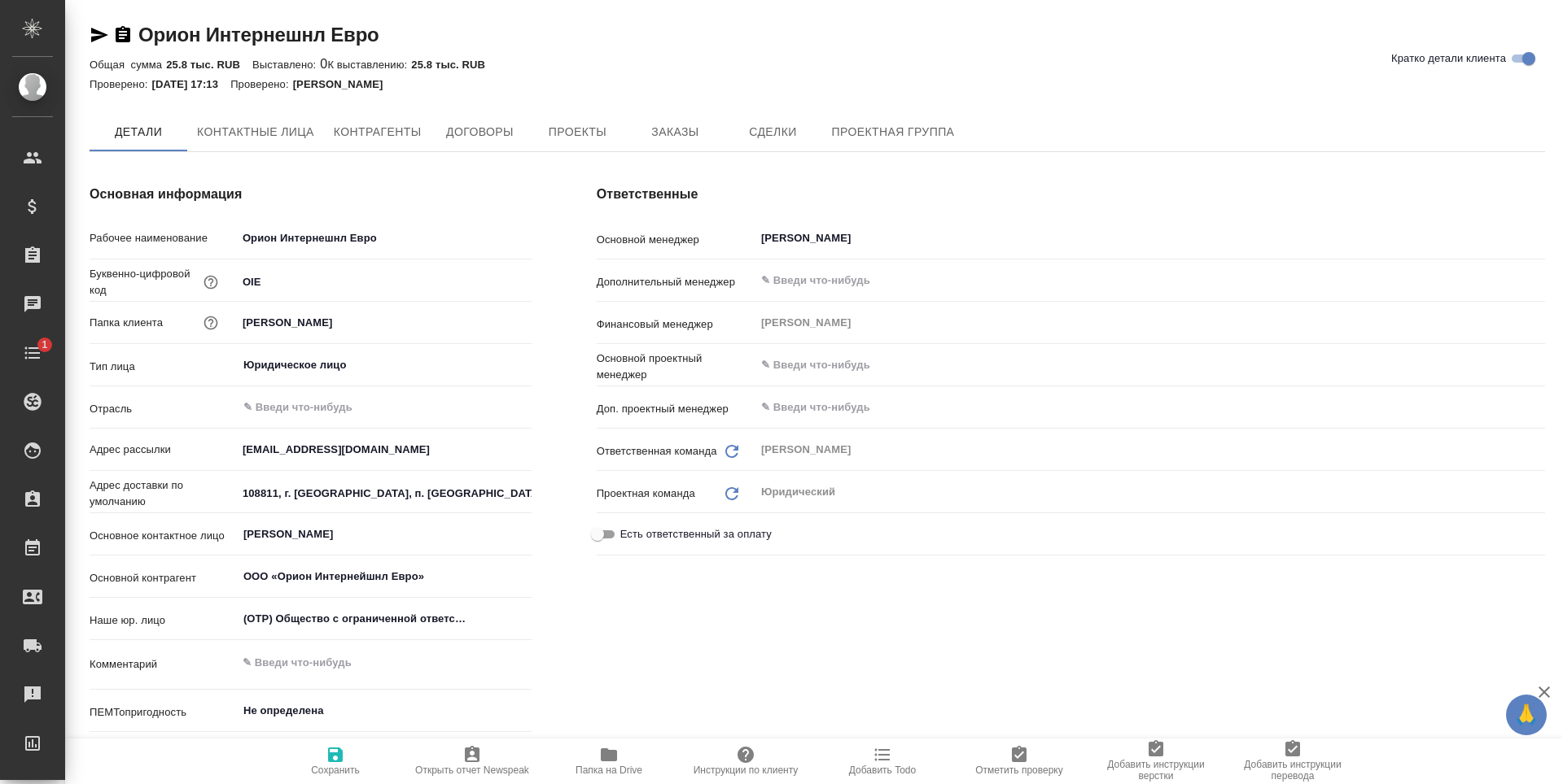
type textarea "x"
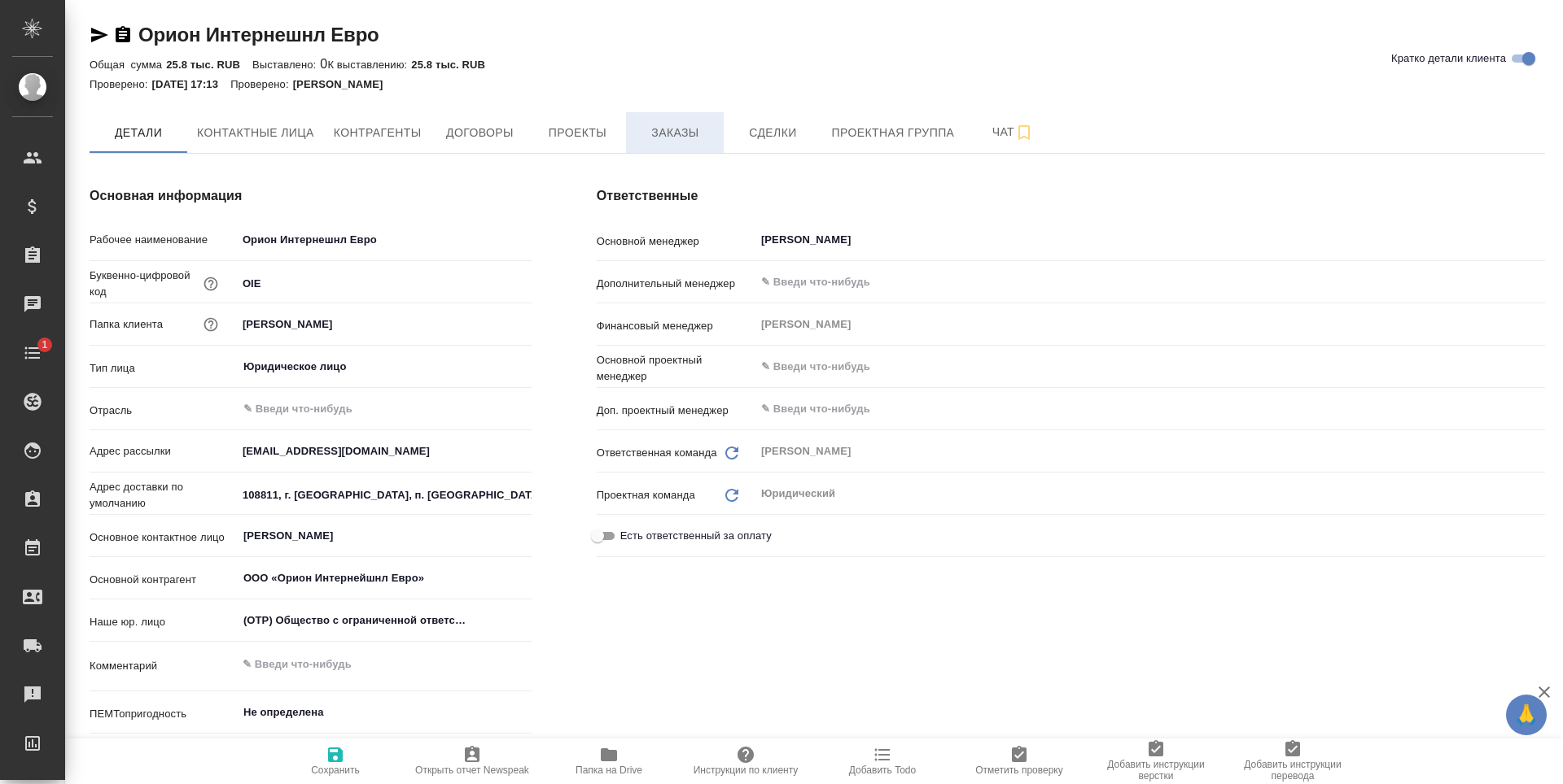
type textarea "x"
click at [673, 135] on span "Заказы" at bounding box center [675, 133] width 79 height 20
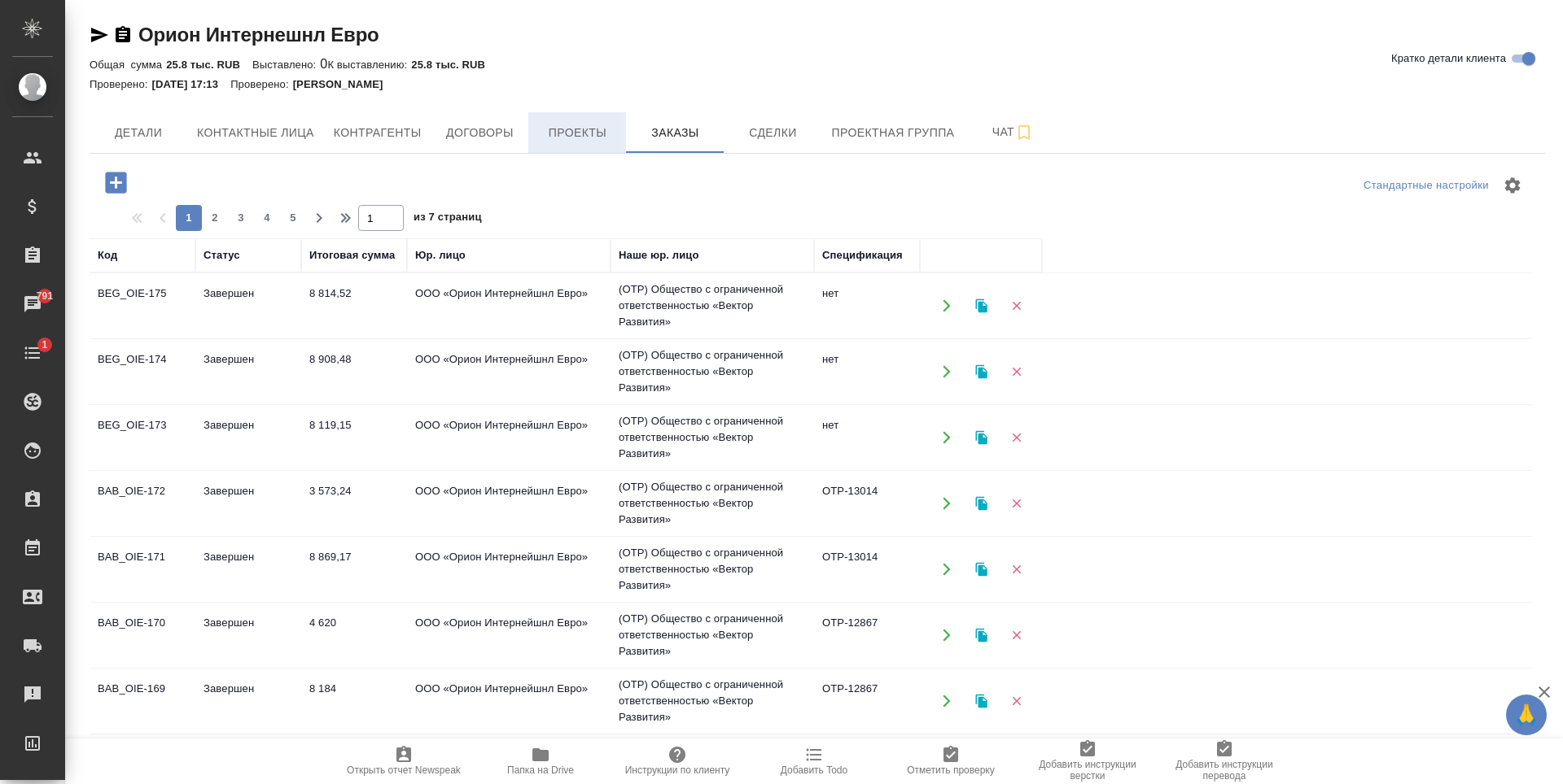
click at [585, 130] on span "Проекты" at bounding box center [577, 133] width 79 height 20
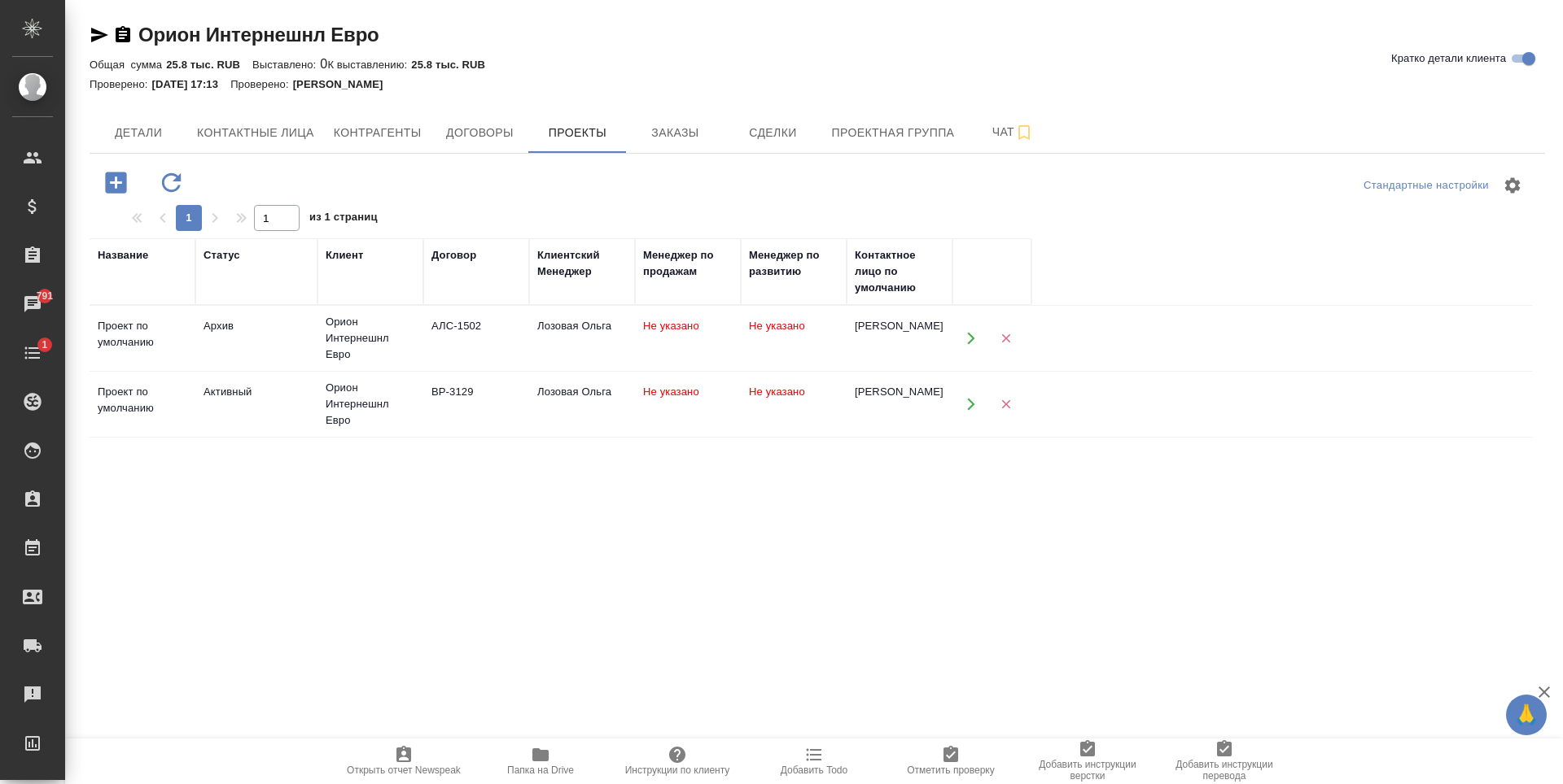
click at [542, 367] on td "Лозовая Ольга" at bounding box center [582, 338] width 106 height 57
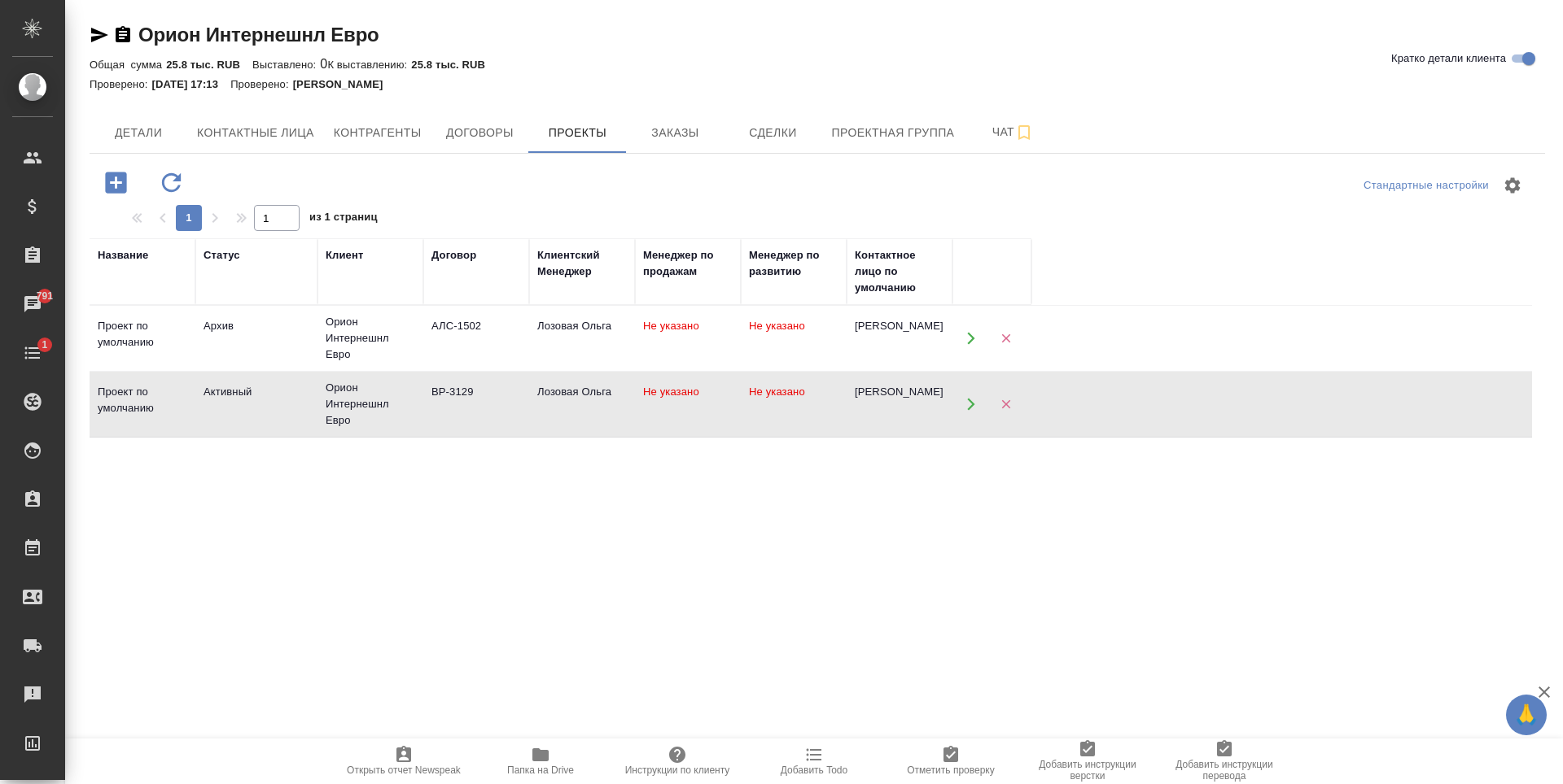
click at [542, 367] on td "Лозовая Ольга" at bounding box center [582, 338] width 106 height 57
click at [437, 129] on button "Договоры" at bounding box center [479, 133] width 97 height 41
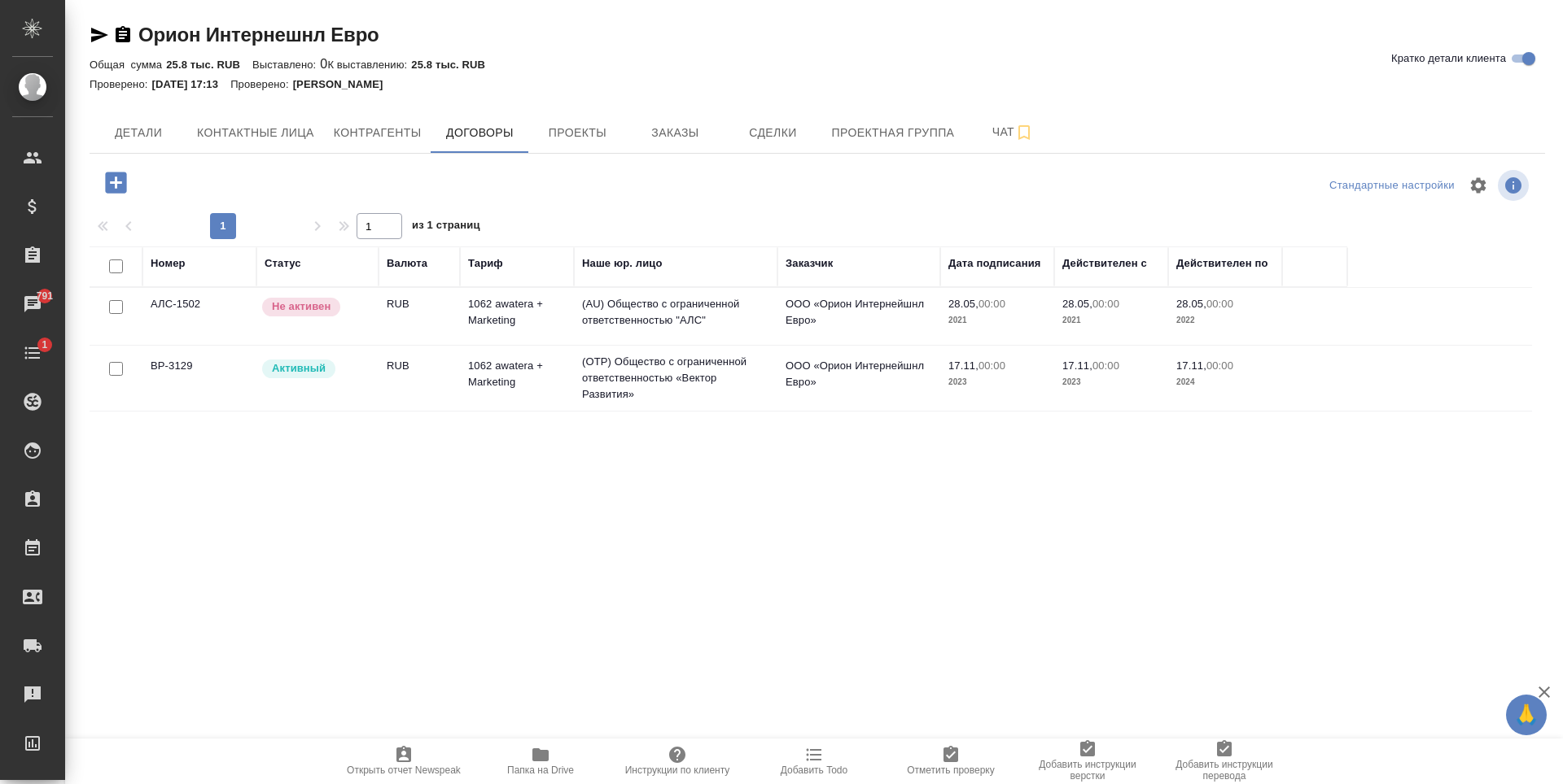
click at [425, 345] on td "RUB" at bounding box center [418, 317] width 81 height 57
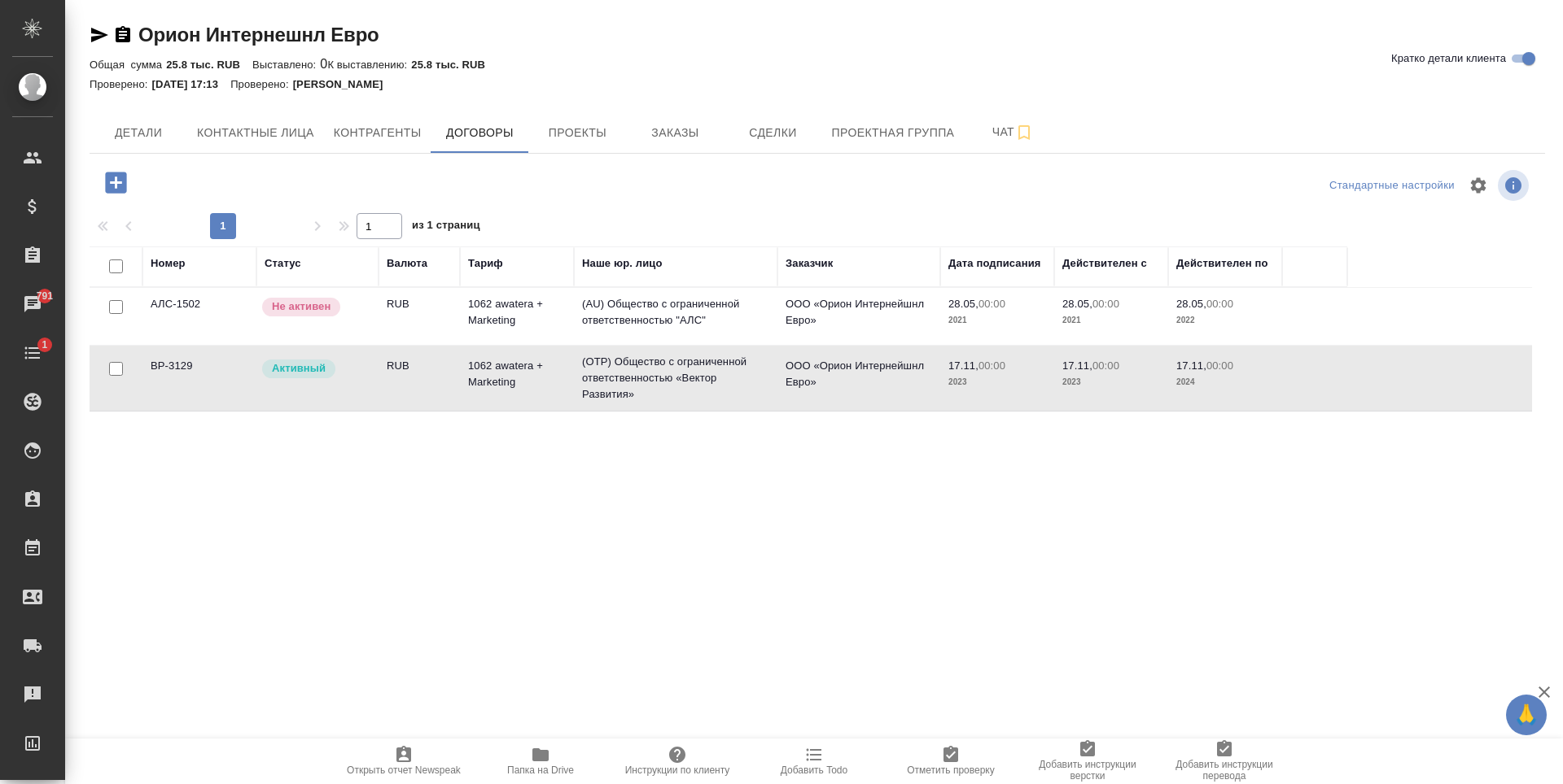
click at [425, 345] on td "RUB" at bounding box center [418, 317] width 81 height 57
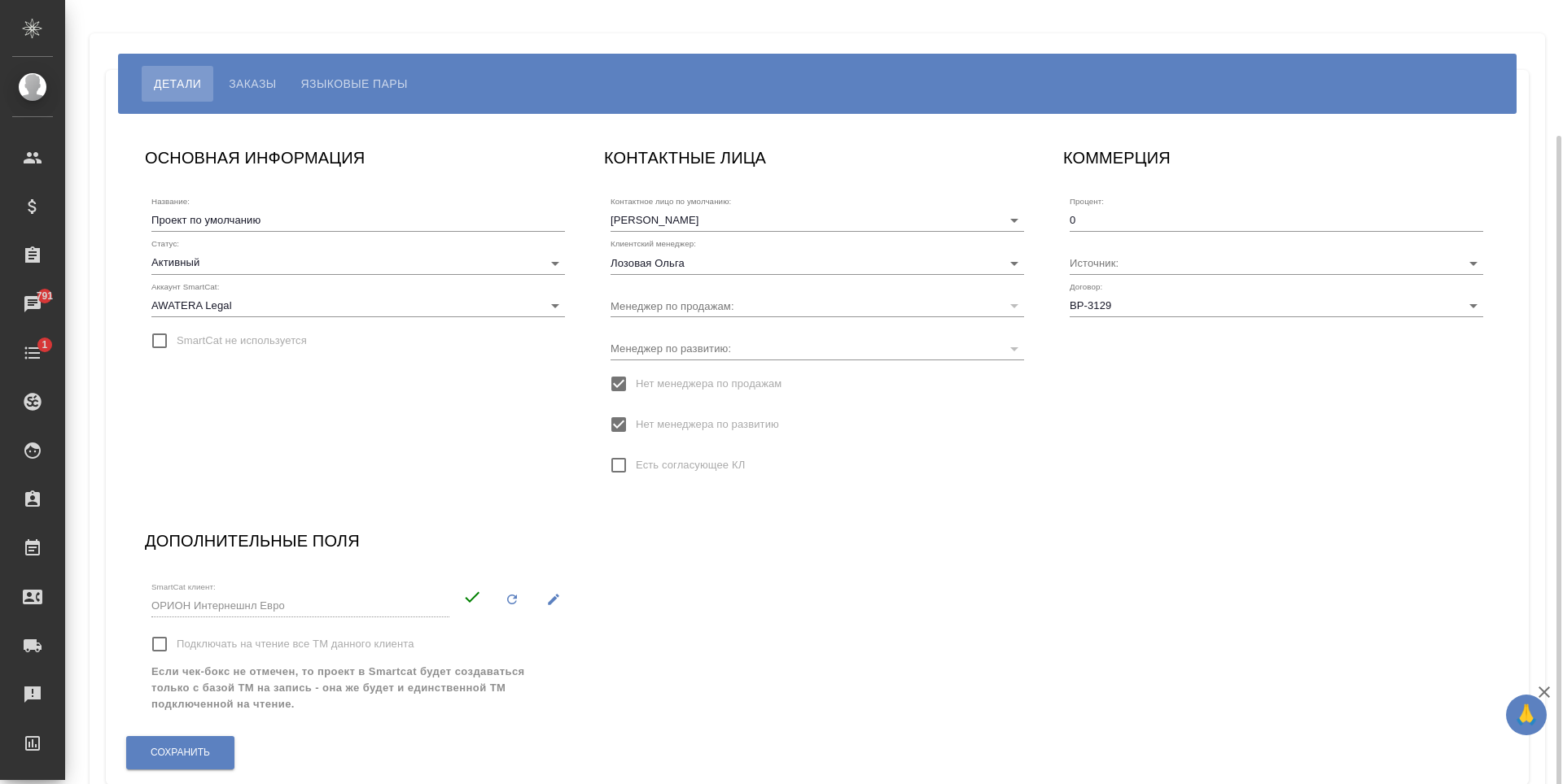
scroll to position [71, 0]
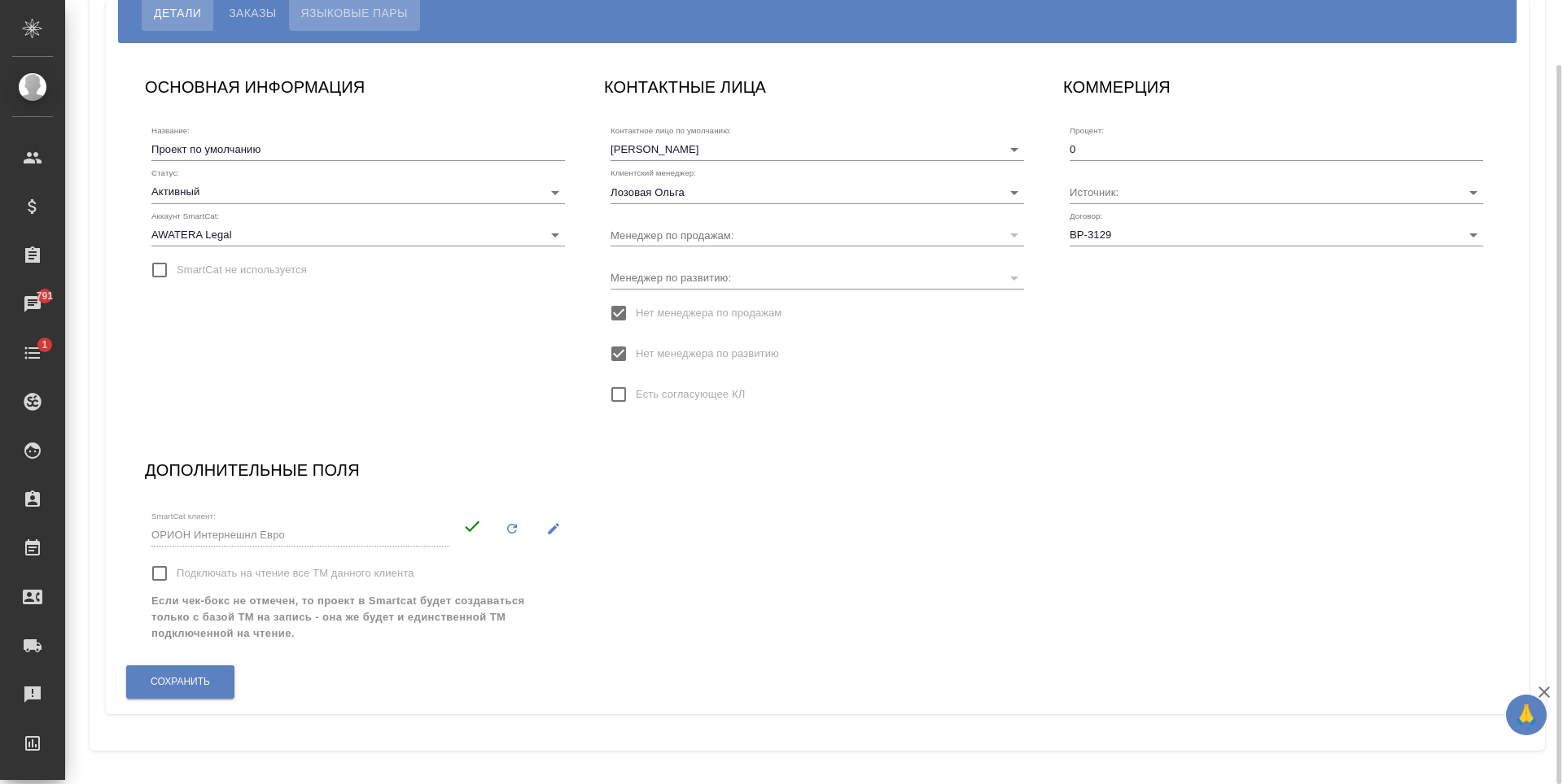
click at [335, 20] on span "Языковые пары" at bounding box center [354, 13] width 107 height 20
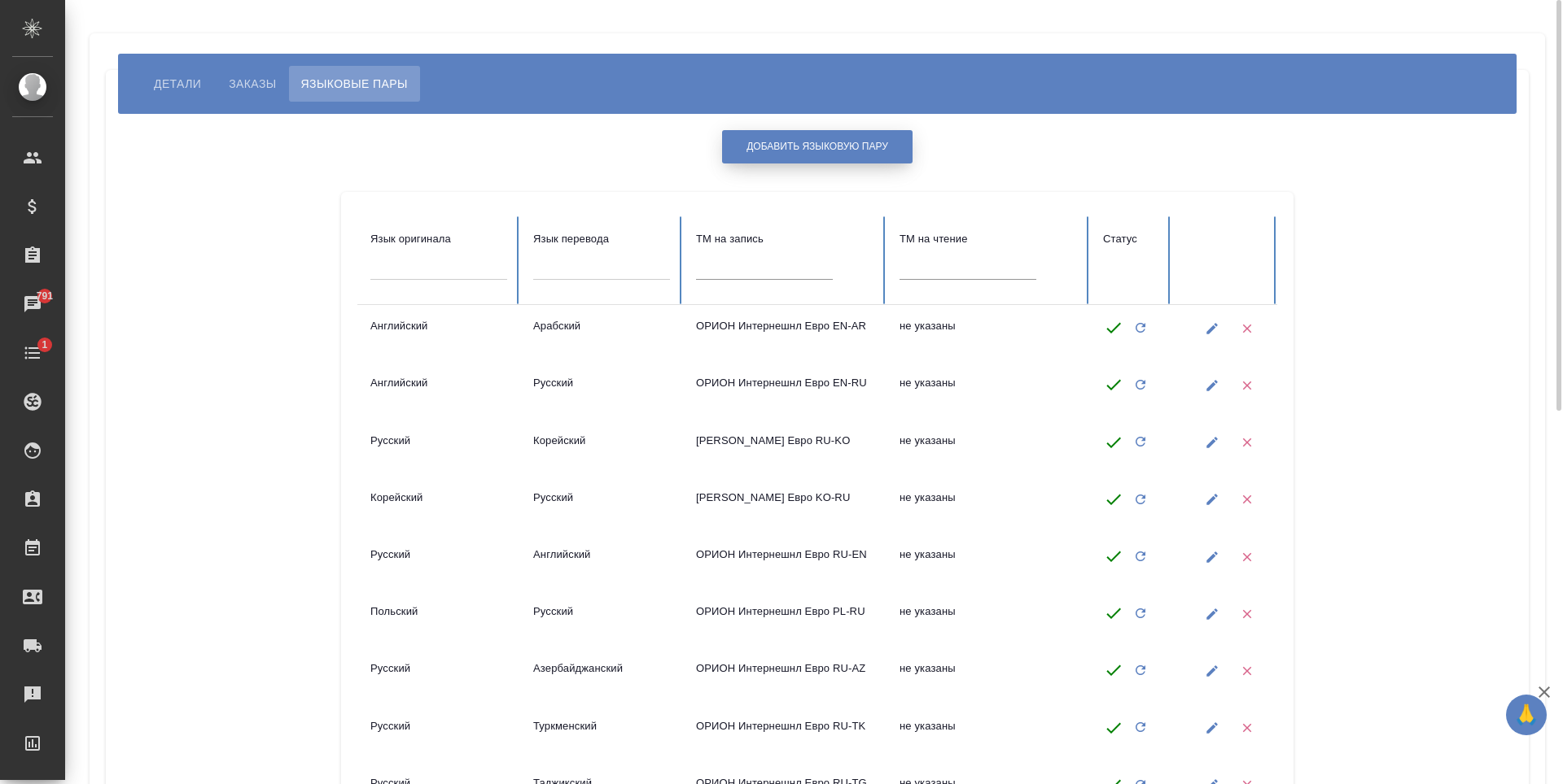
click at [846, 139] on button "Добавить языковую пару" at bounding box center [817, 147] width 190 height 33
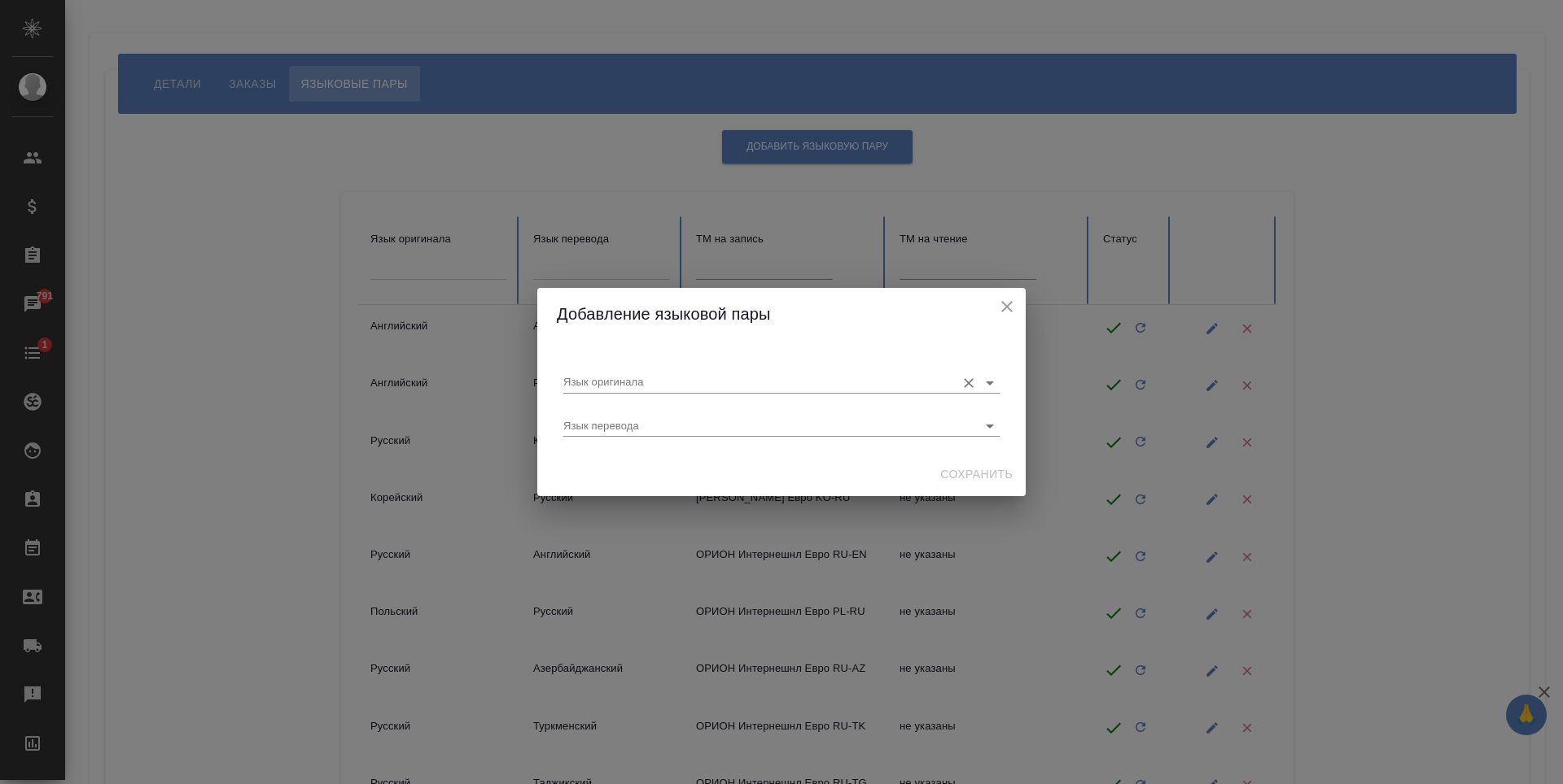
click at [885, 386] on input "Язык оригинала" at bounding box center [755, 382] width 384 height 20
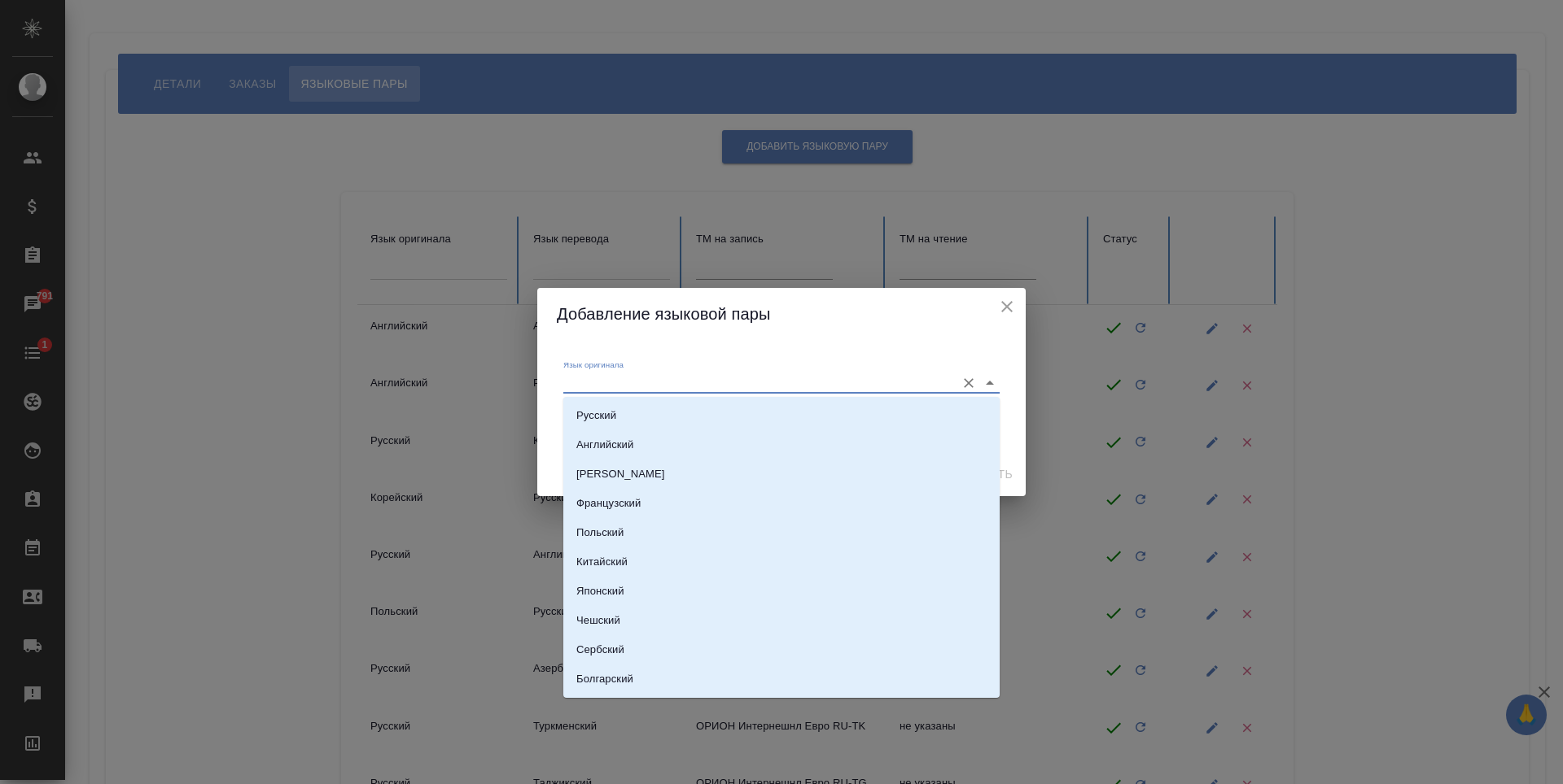
click at [919, 347] on div "Язык оригинала Язык перевода" at bounding box center [781, 396] width 449 height 100
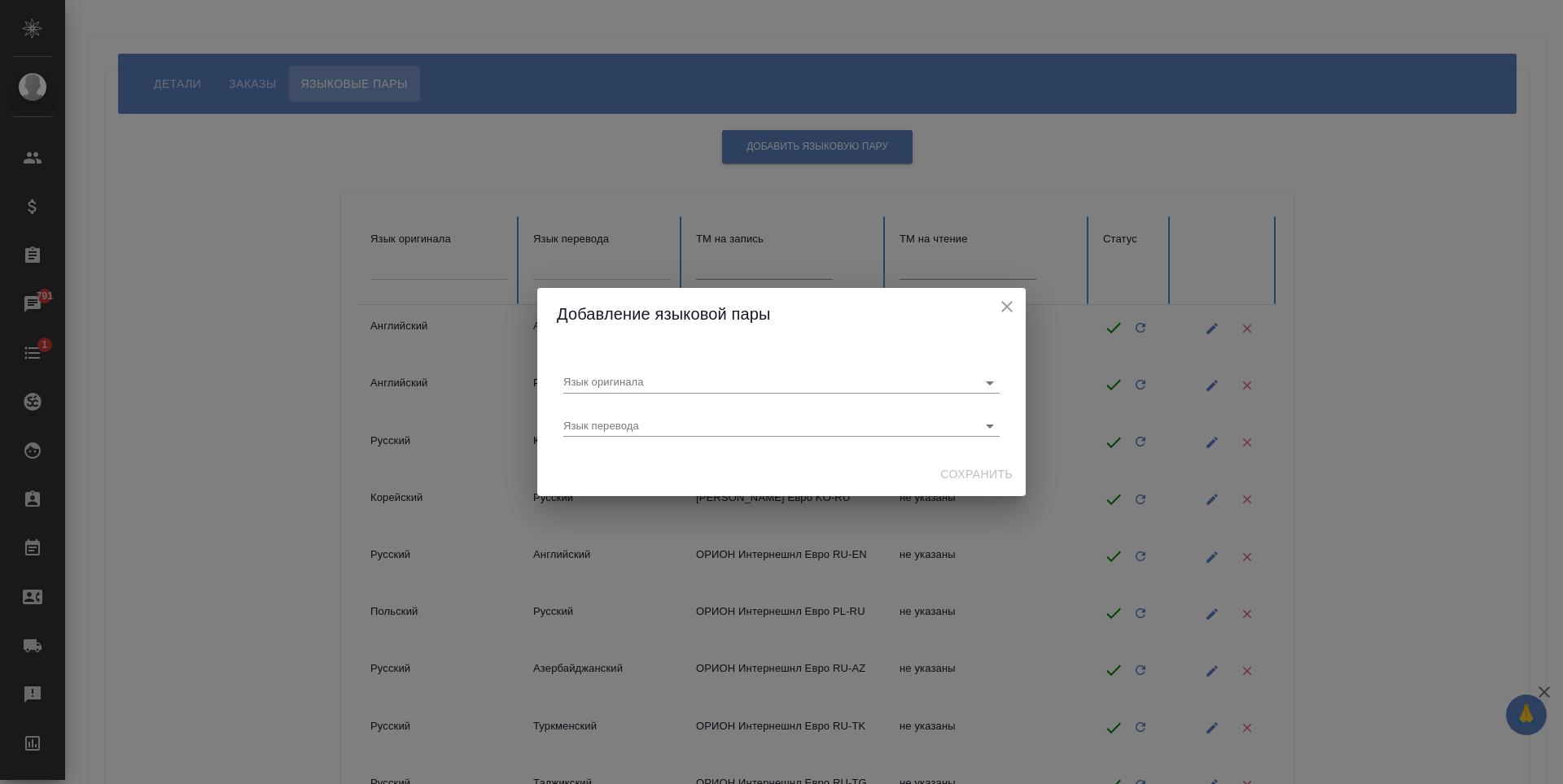
click at [1010, 313] on icon "close" at bounding box center [1006, 306] width 20 height 20
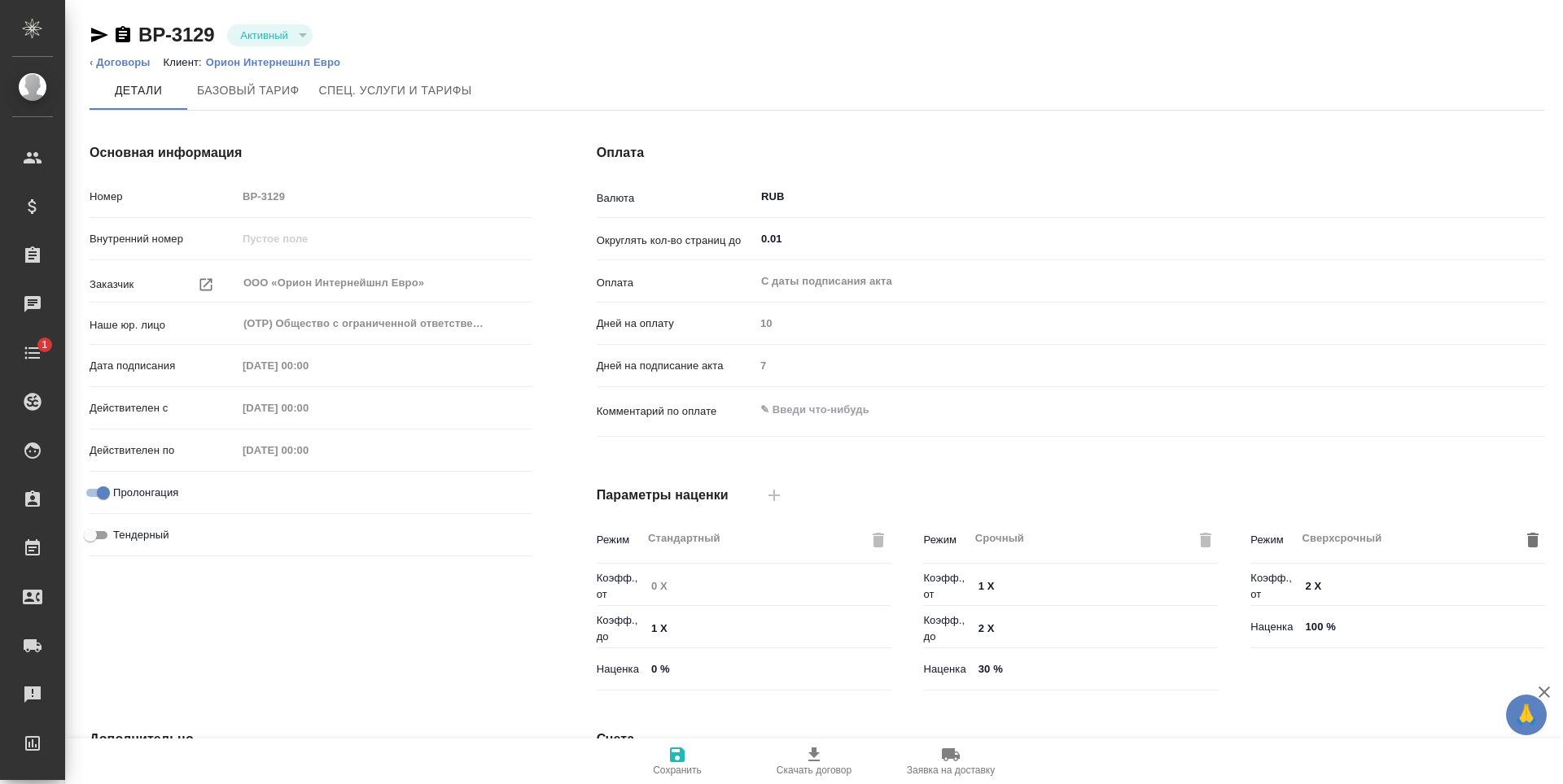
type input "1062 awatera + Marketing"
type input "Стандартный шаблон - [PHONE_NUMBER] - ВЫБЕРИ МЕНЯ!"
click at [248, 83] on span "Базовый тариф" at bounding box center [248, 90] width 102 height 20
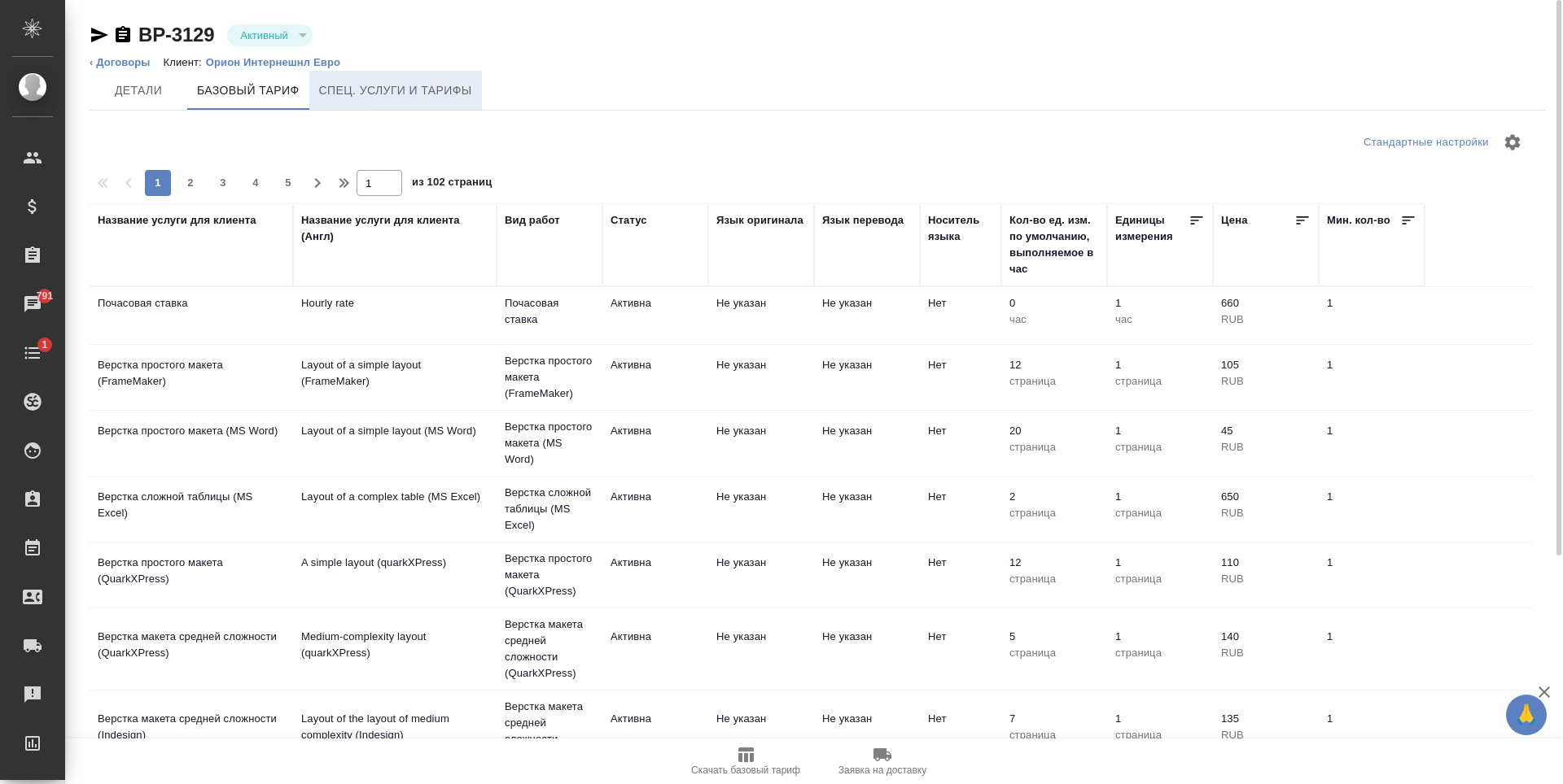
click at [383, 98] on span "Спец. услуги и тарифы" at bounding box center [395, 90] width 153 height 20
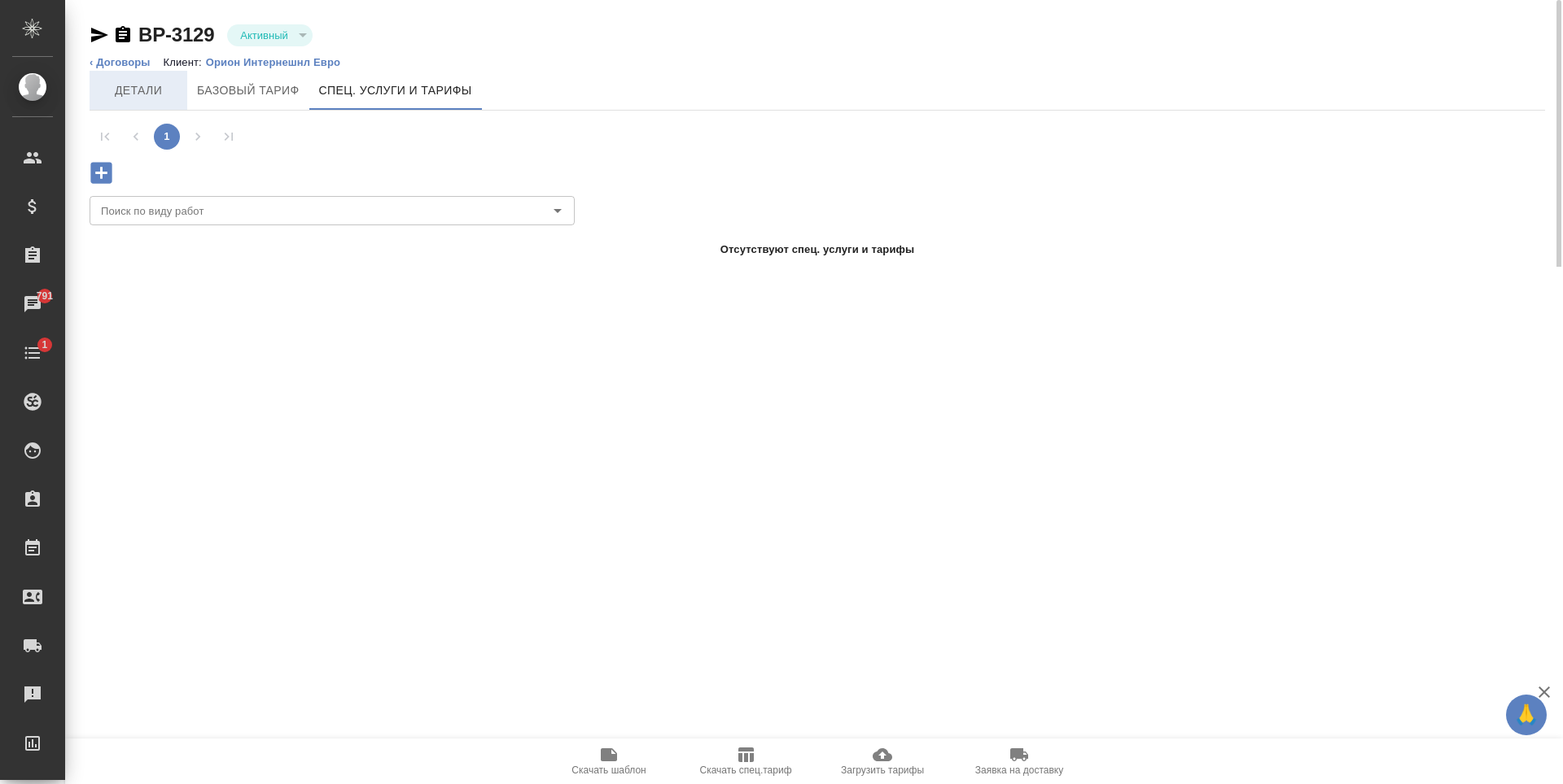
click at [151, 100] on span "Детали" at bounding box center [138, 90] width 79 height 20
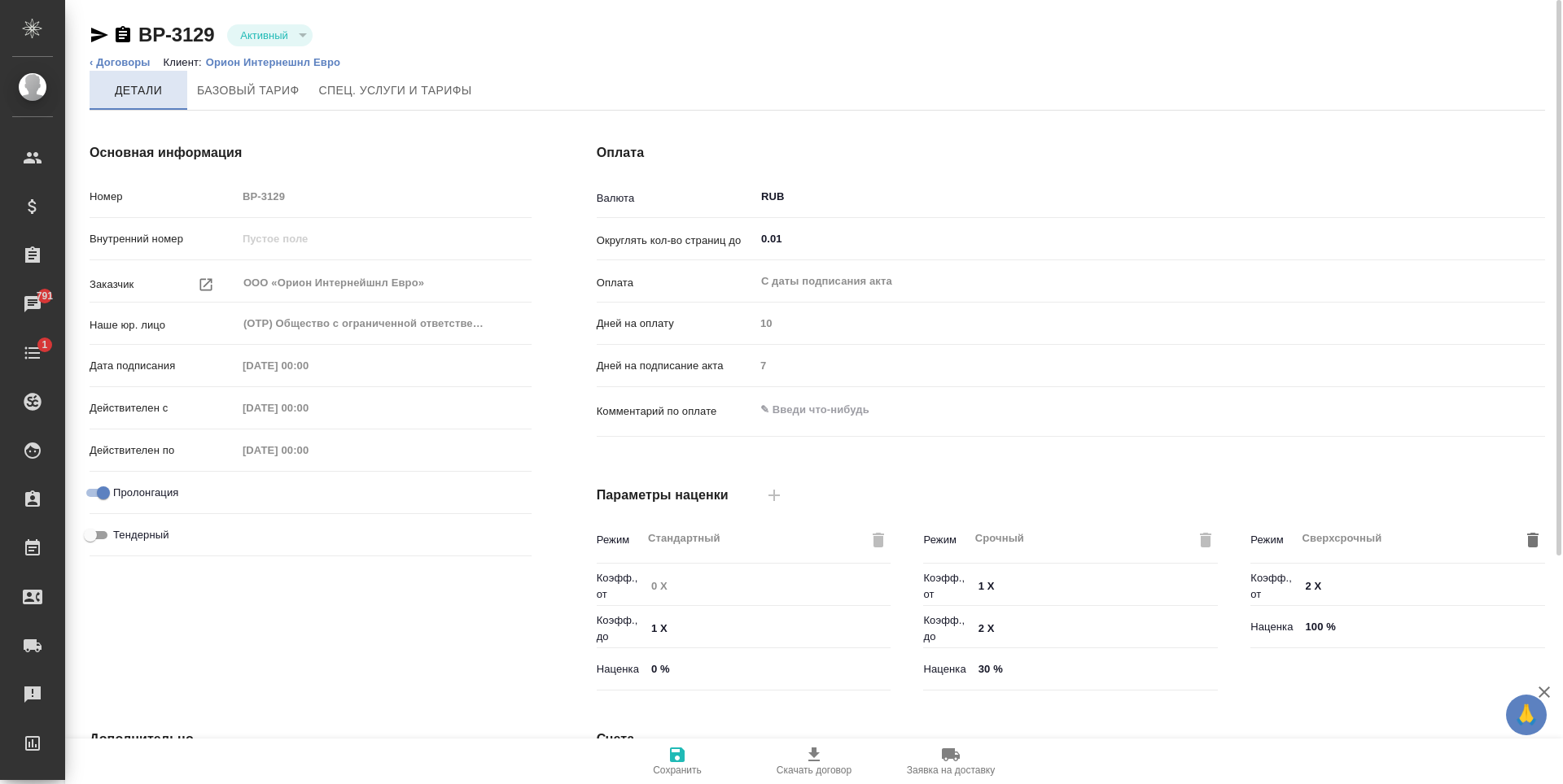
type input "1062 awatera + Marketing"
click at [817, 757] on icon "button" at bounding box center [814, 755] width 20 height 20
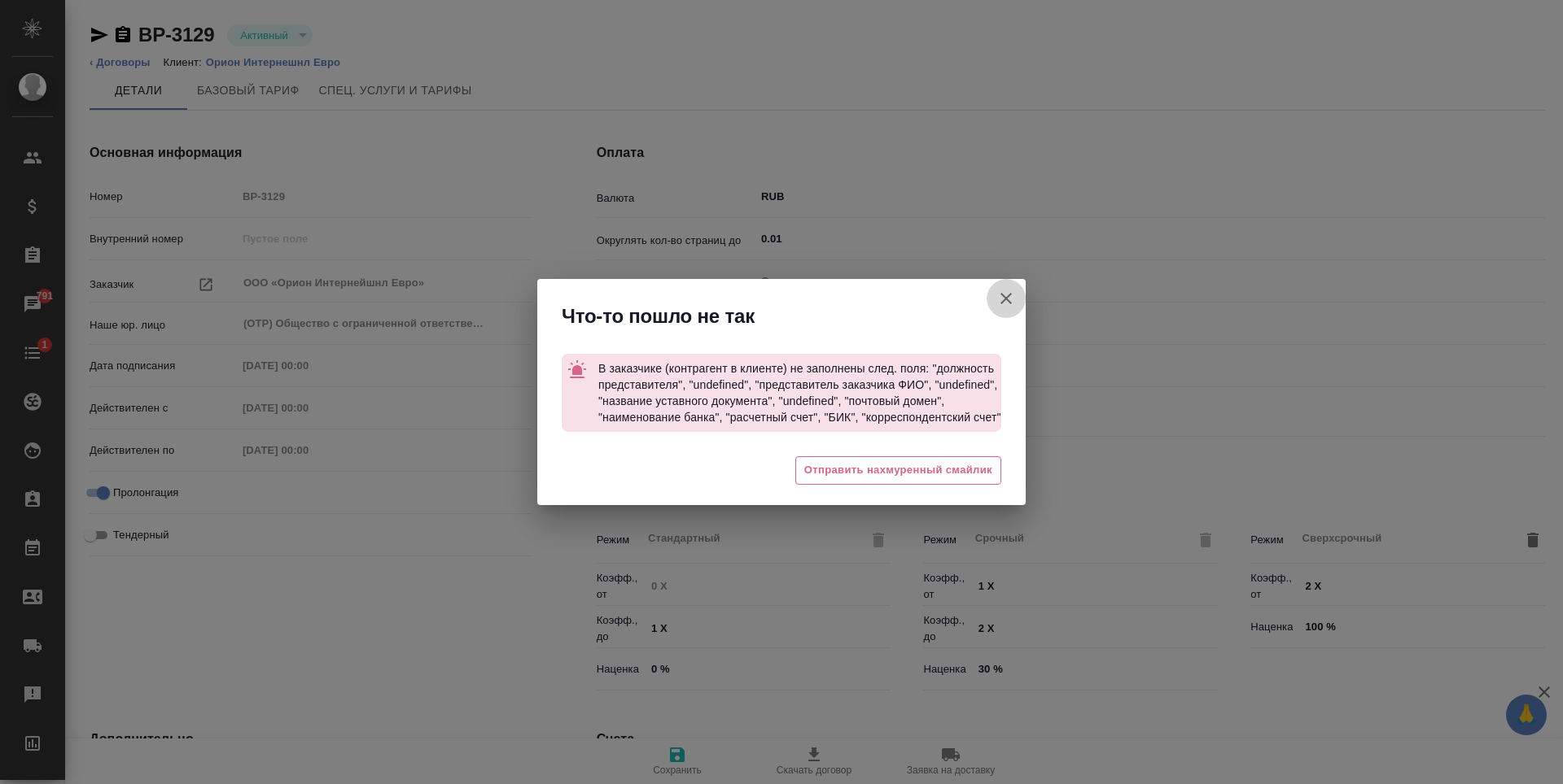
click at [1009, 293] on icon "button" at bounding box center [1006, 299] width 20 height 20
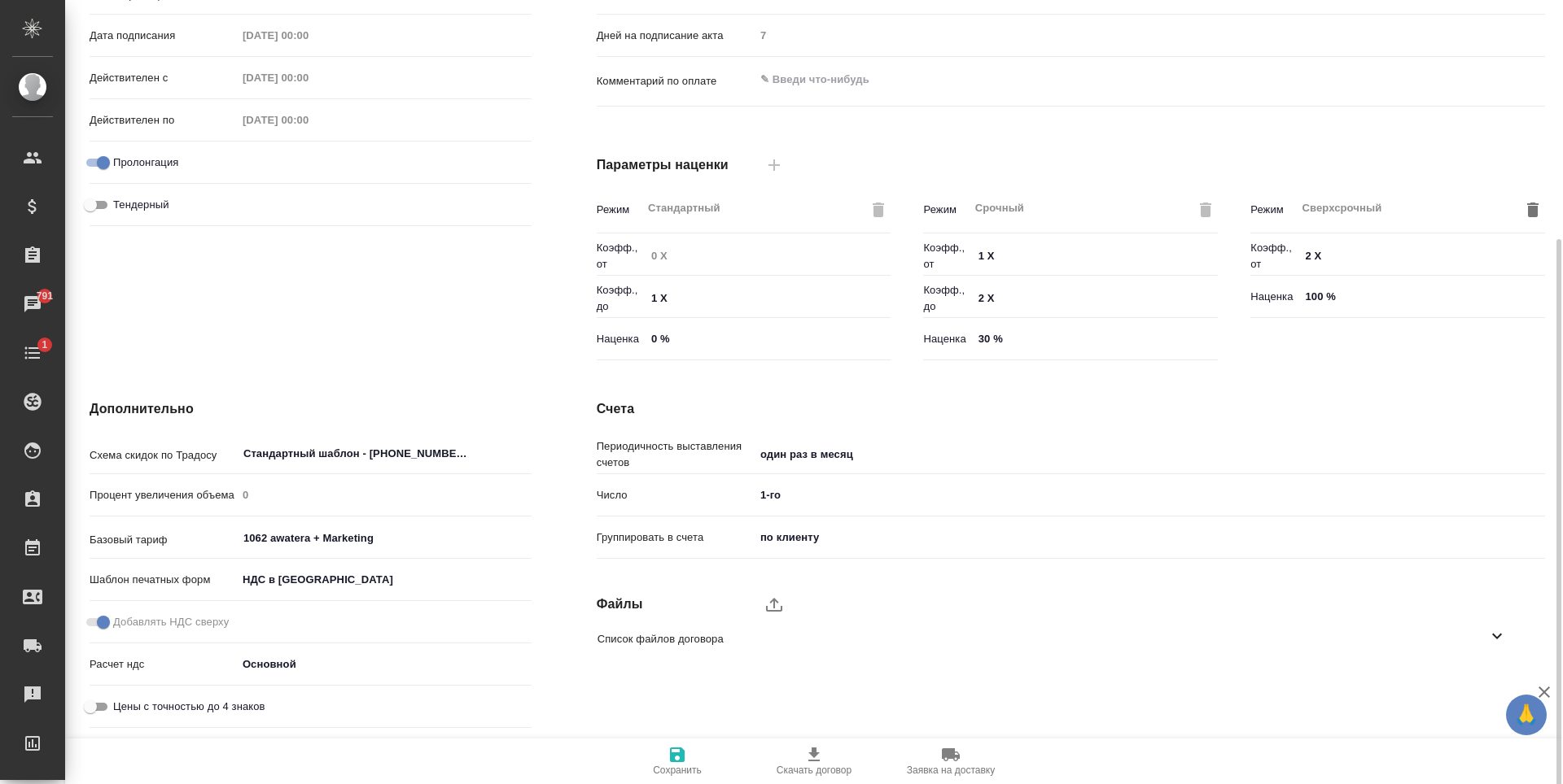
scroll to position [338, 0]
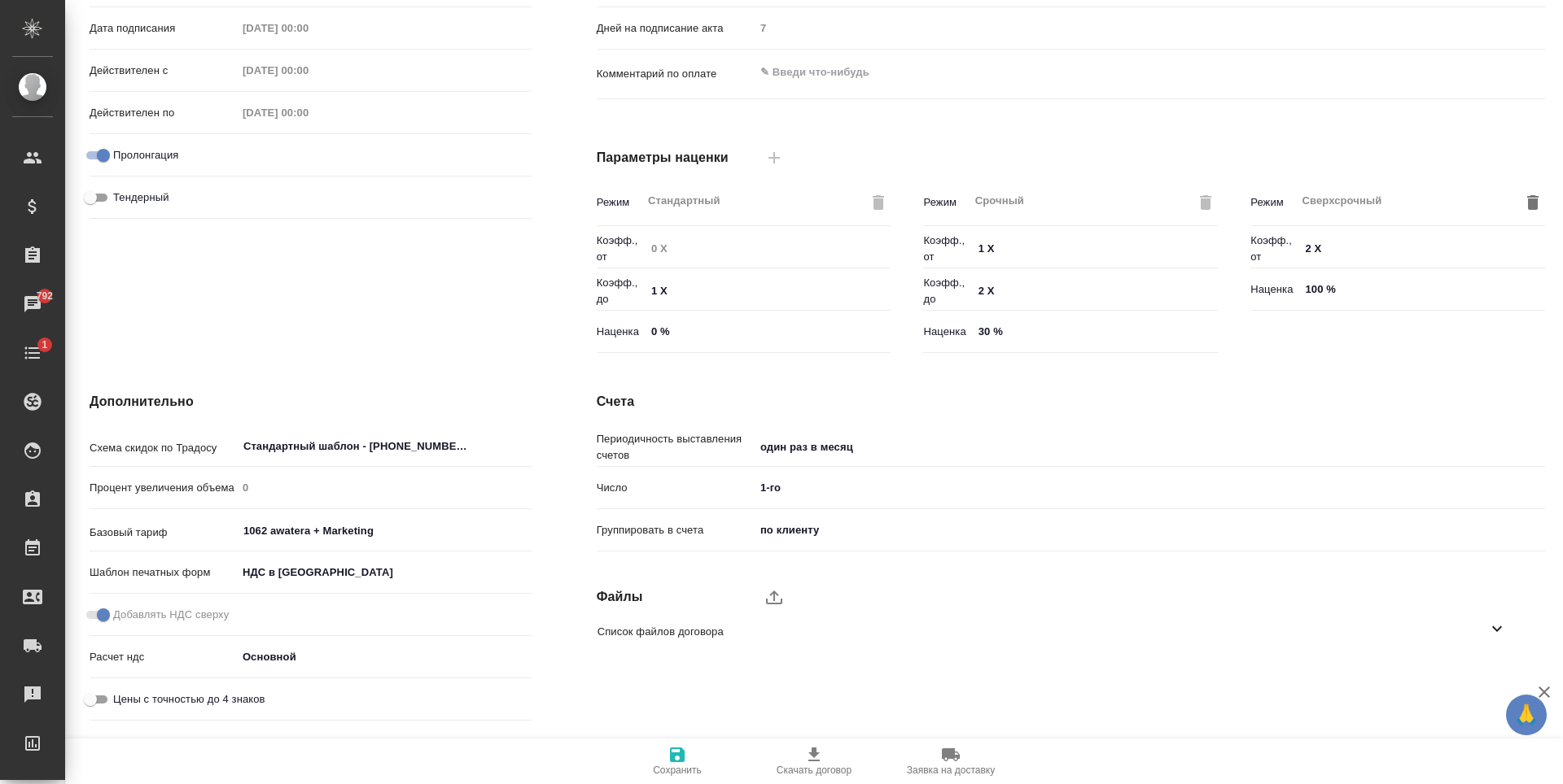
click at [706, 631] on span "Список файлов договора" at bounding box center [1042, 631] width 889 height 16
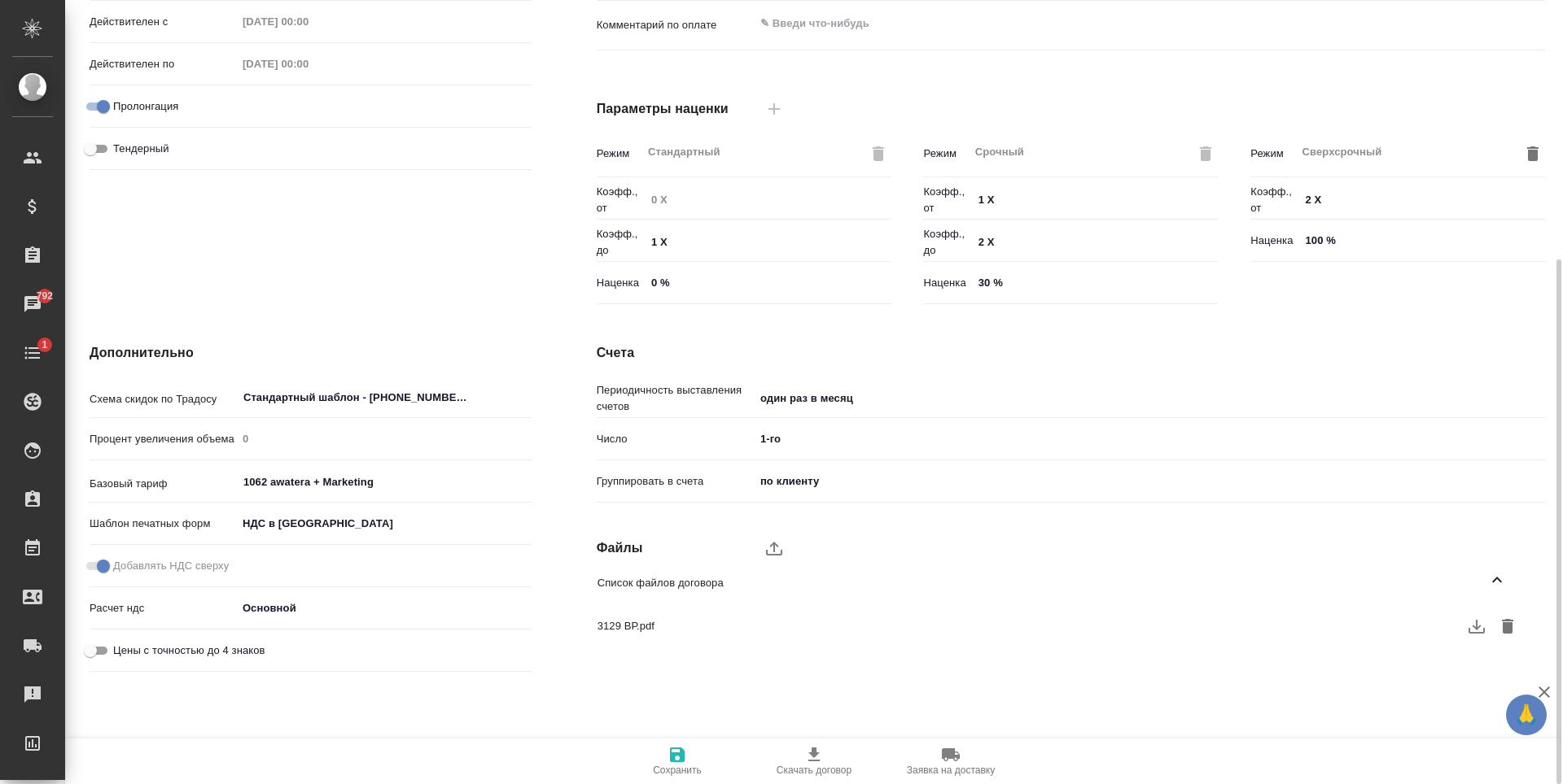
scroll to position [398, 0]
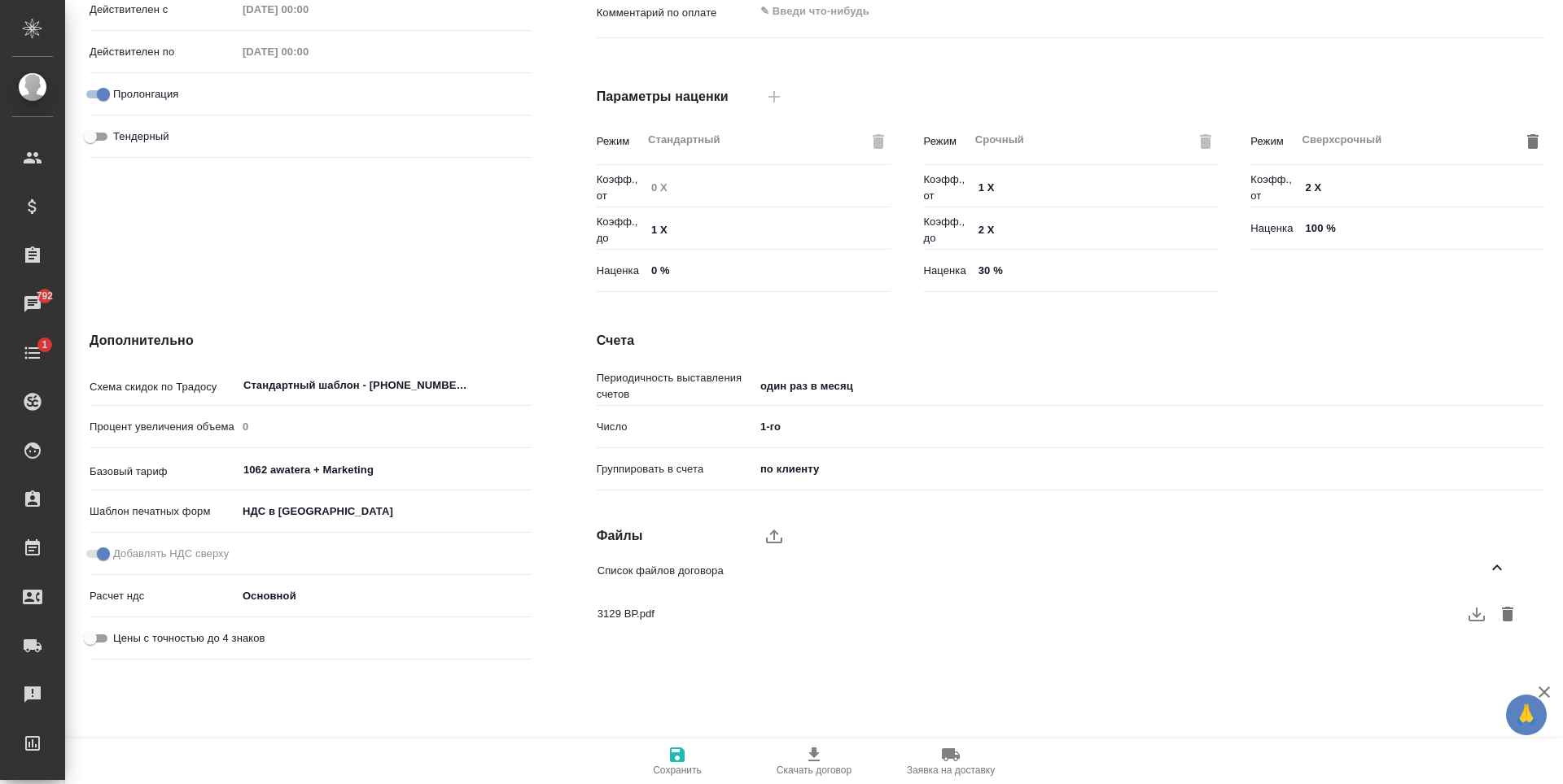
click at [1467, 616] on icon "button" at bounding box center [1476, 614] width 20 height 20
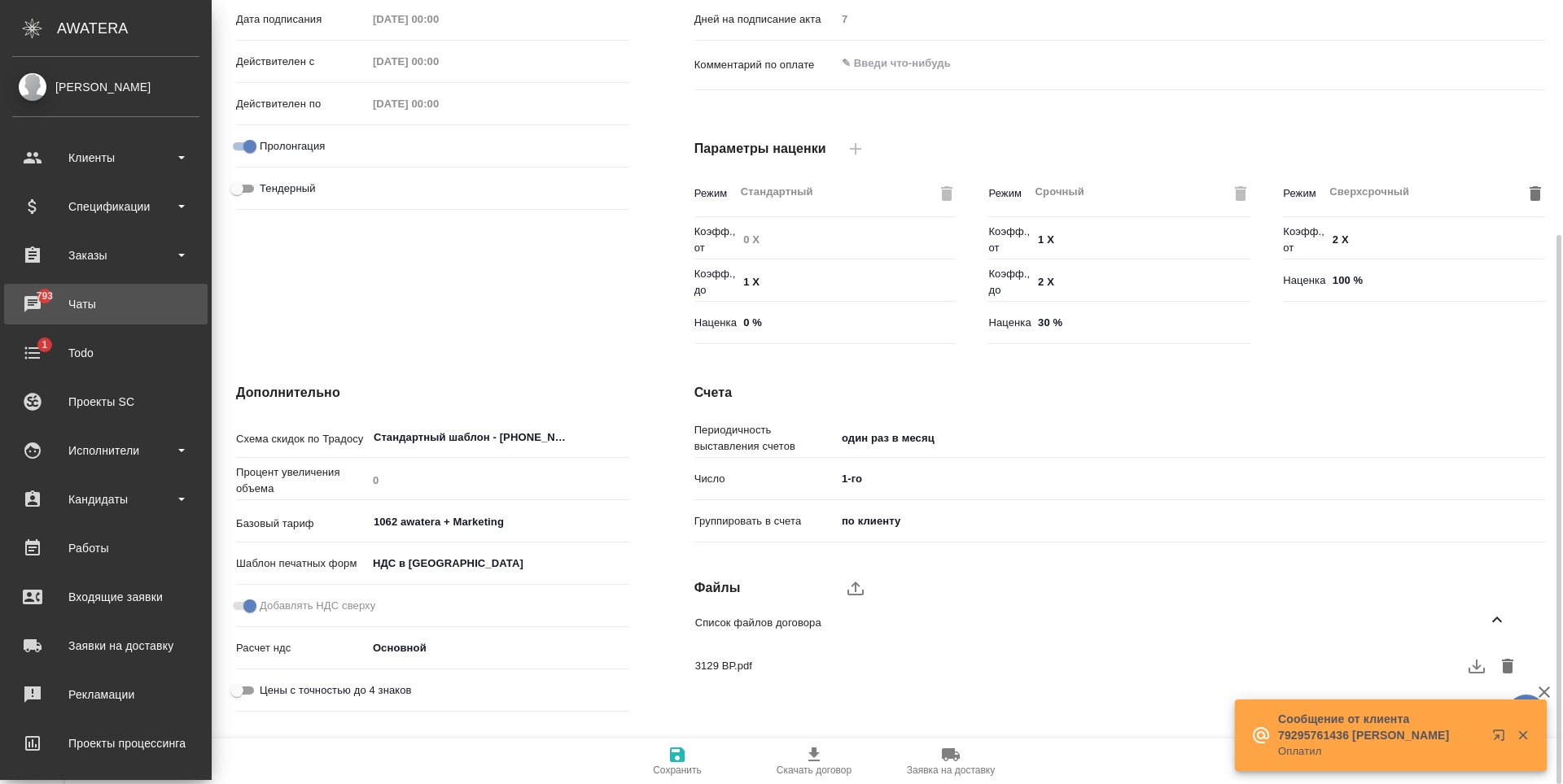
scroll to position [359, 0]
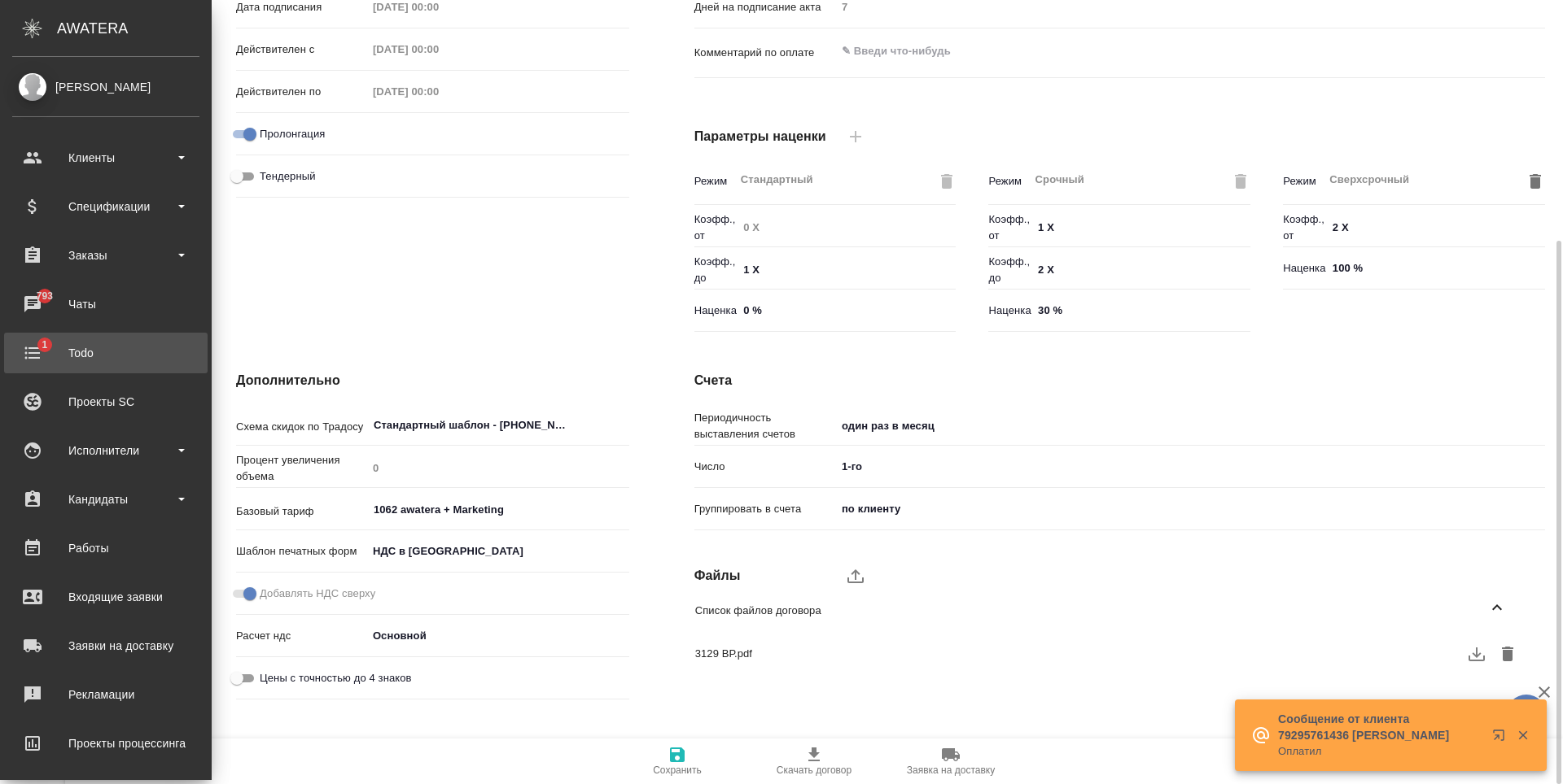
click at [72, 353] on div "Todo" at bounding box center [105, 353] width 187 height 25
type textarea "x"
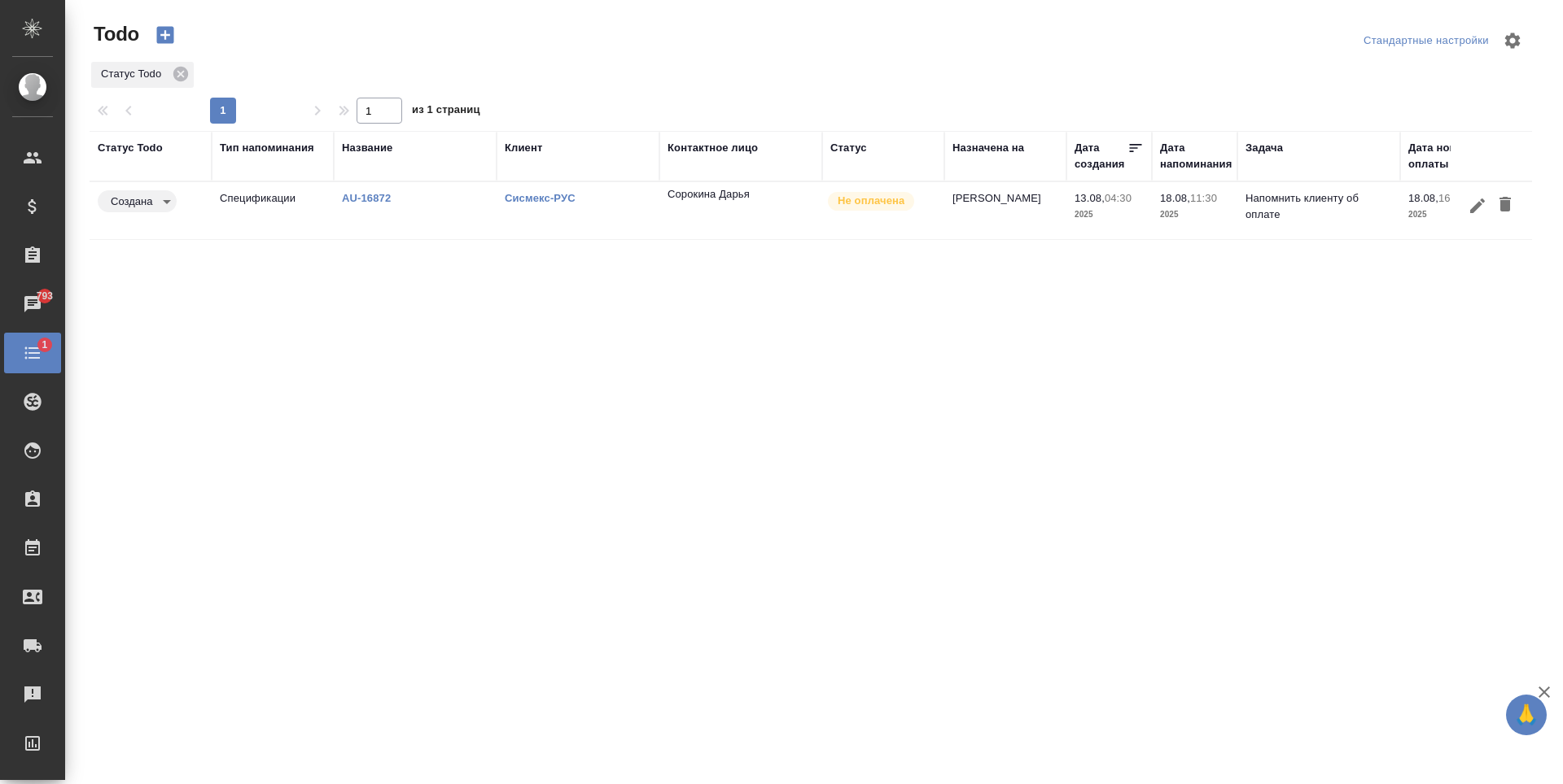
click at [160, 29] on icon "button" at bounding box center [166, 35] width 17 height 17
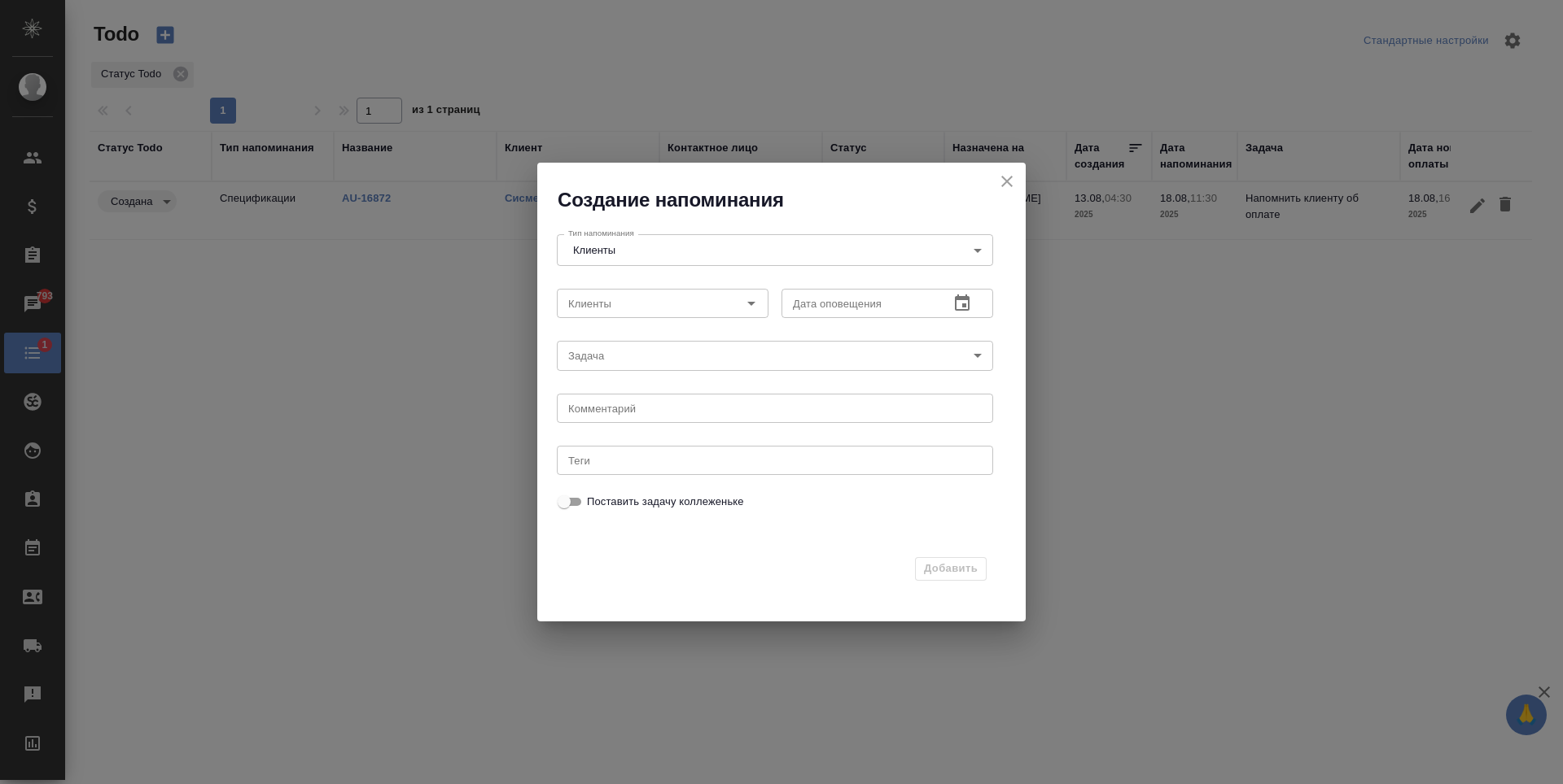
click at [711, 344] on body "🙏 .cls-1 fill:#fff; AWATERA Antonova Kristina Клиенты Спецификации Заказы 793 Ч…" at bounding box center [781, 392] width 1563 height 784
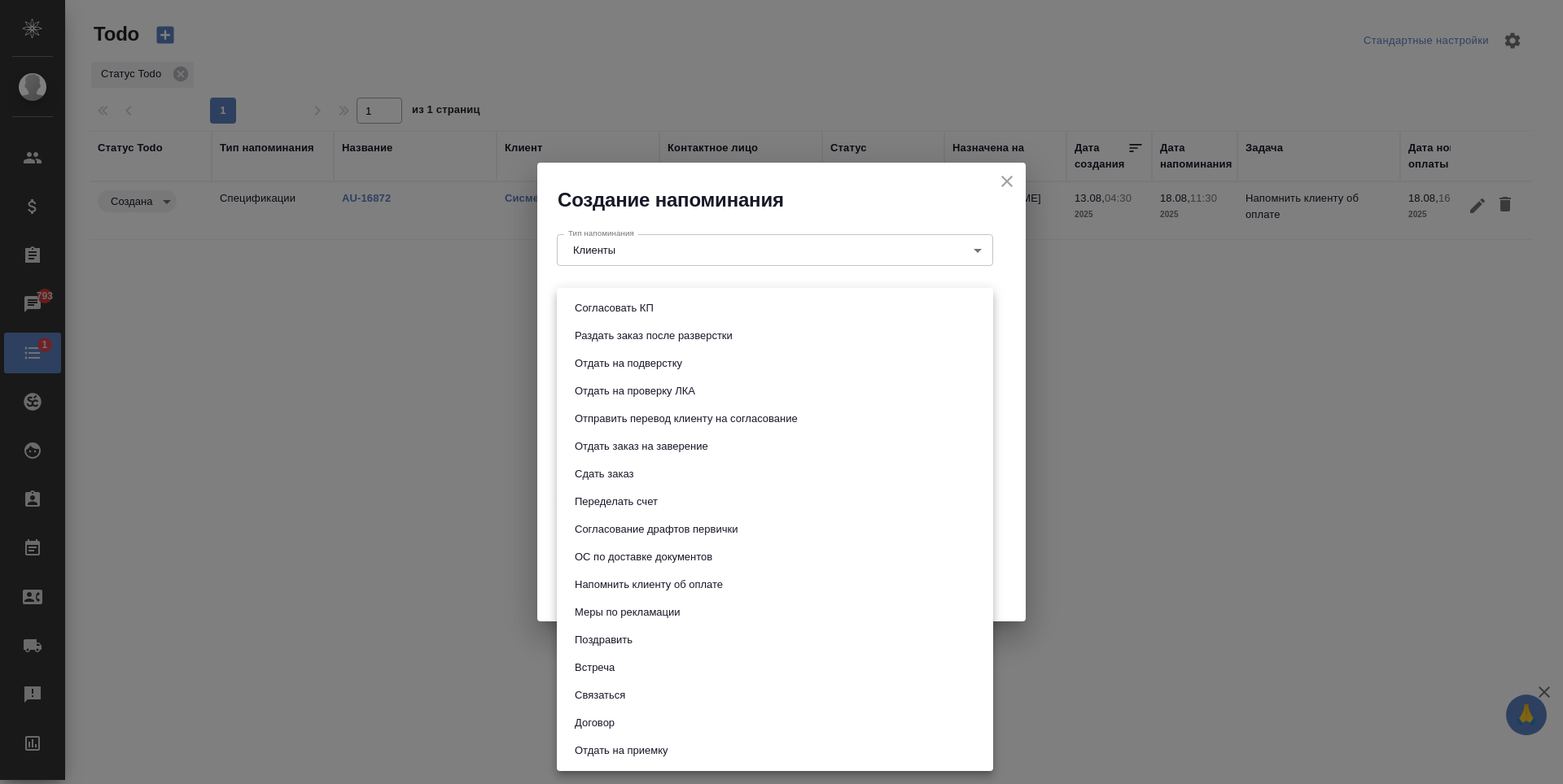
click at [1009, 499] on div at bounding box center [781, 392] width 1563 height 784
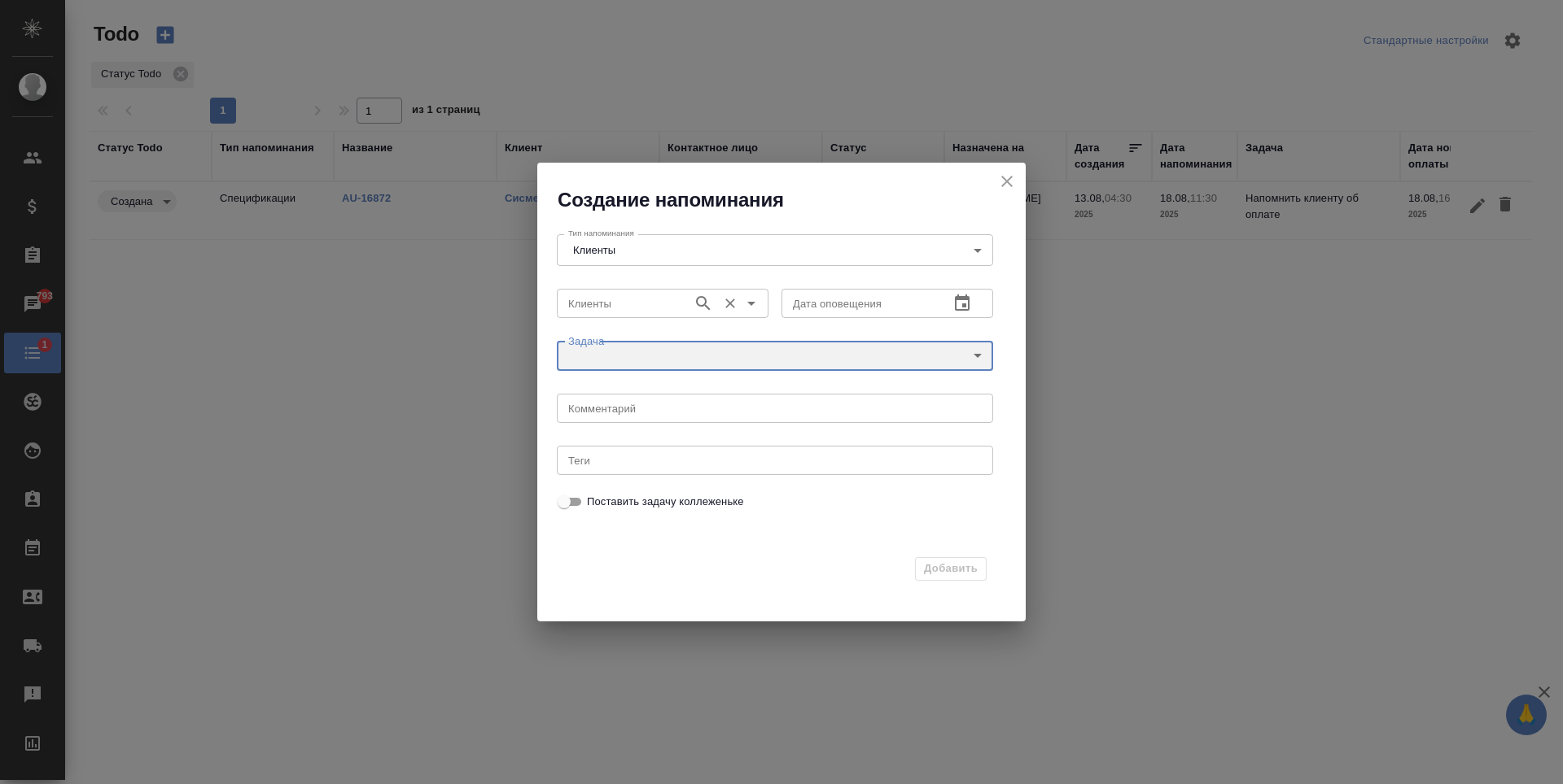
click at [749, 307] on icon "Open" at bounding box center [751, 303] width 20 height 20
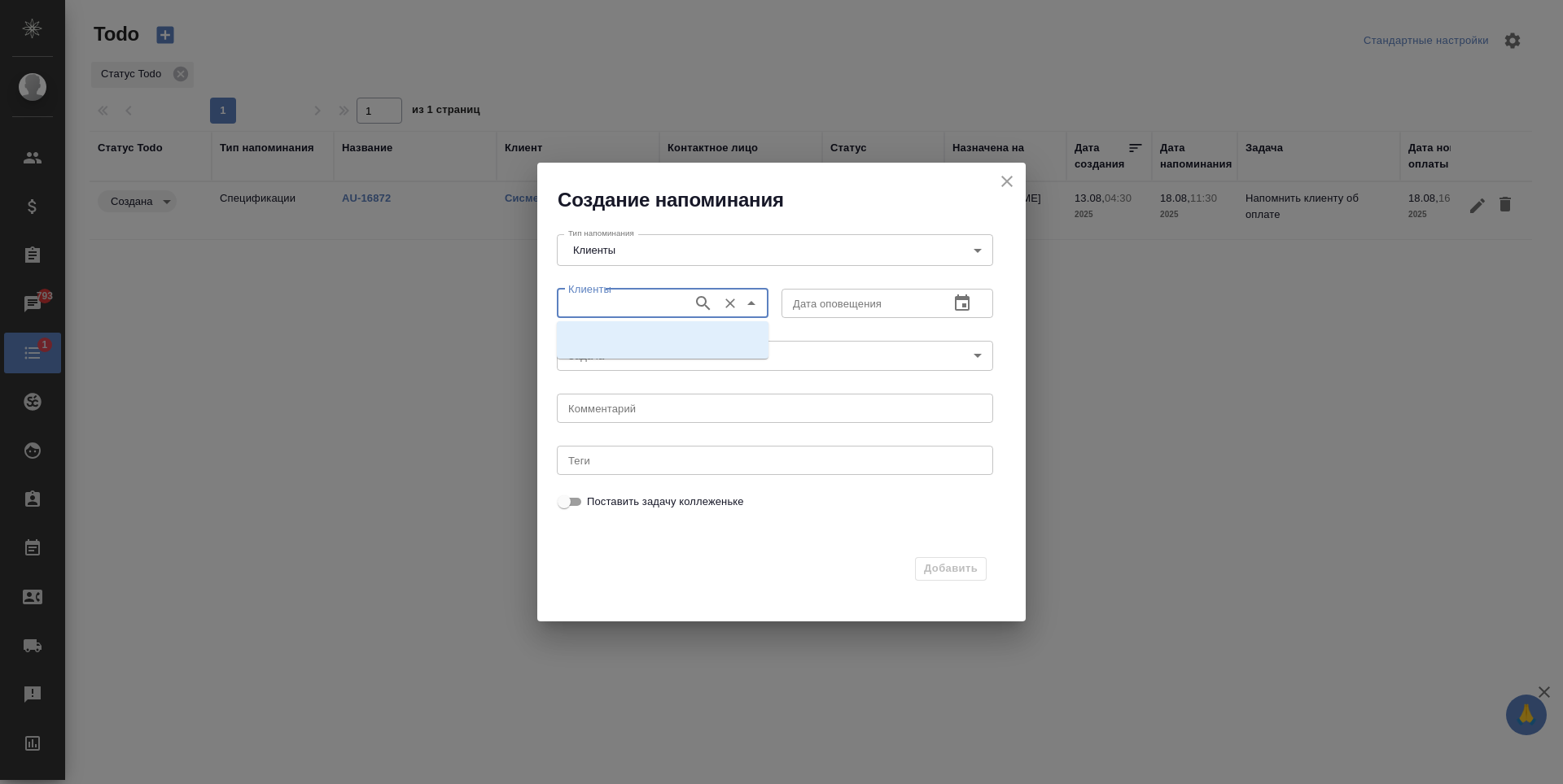
click at [749, 307] on icon "Close" at bounding box center [751, 303] width 20 height 20
click at [989, 252] on body "🙏 .cls-1 fill:#fff; AWATERA Antonova Kristina Клиенты Спецификации Заказы 793 Ч…" at bounding box center [781, 392] width 1563 height 784
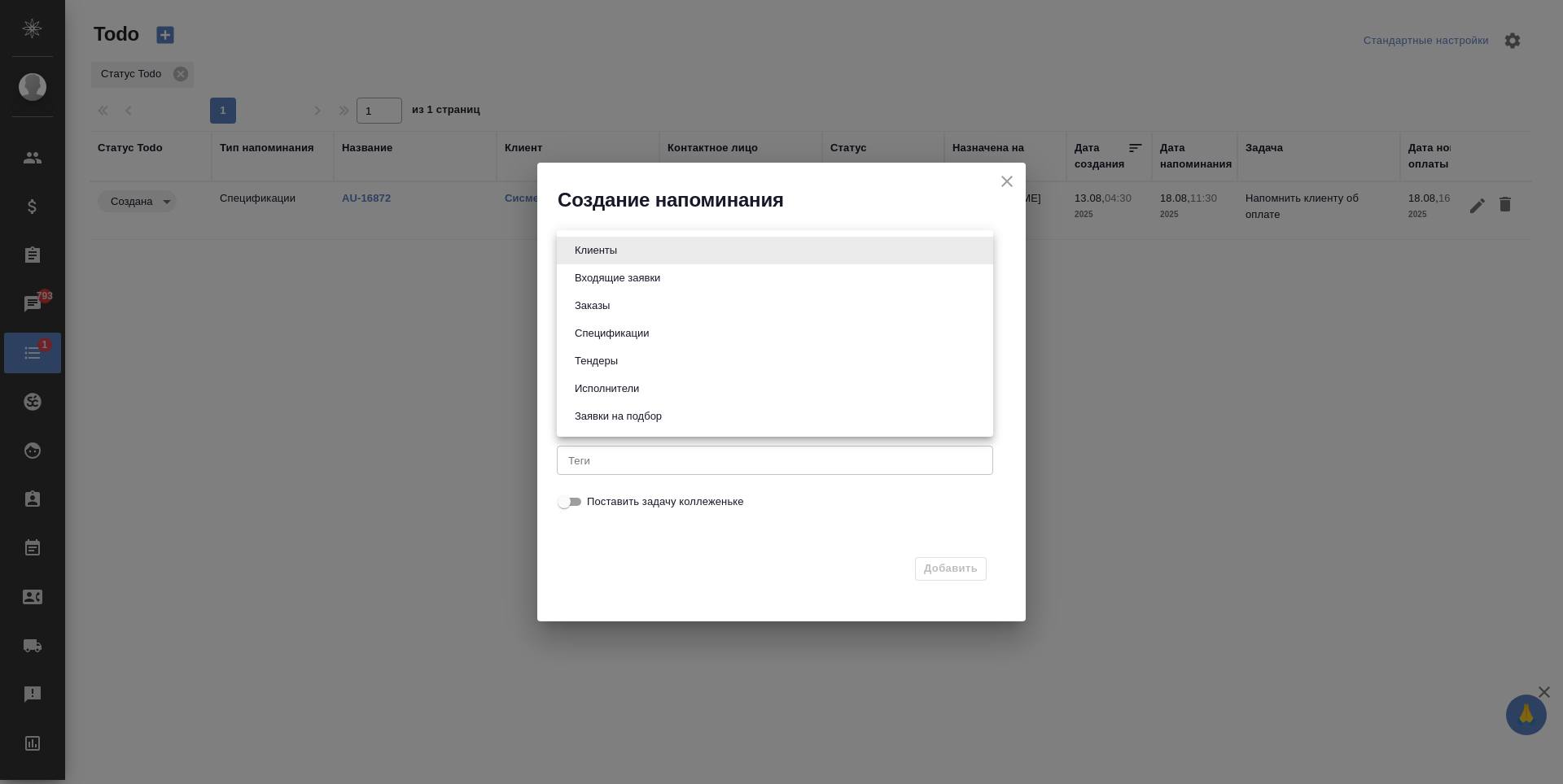
click at [1016, 273] on div at bounding box center [781, 392] width 1563 height 784
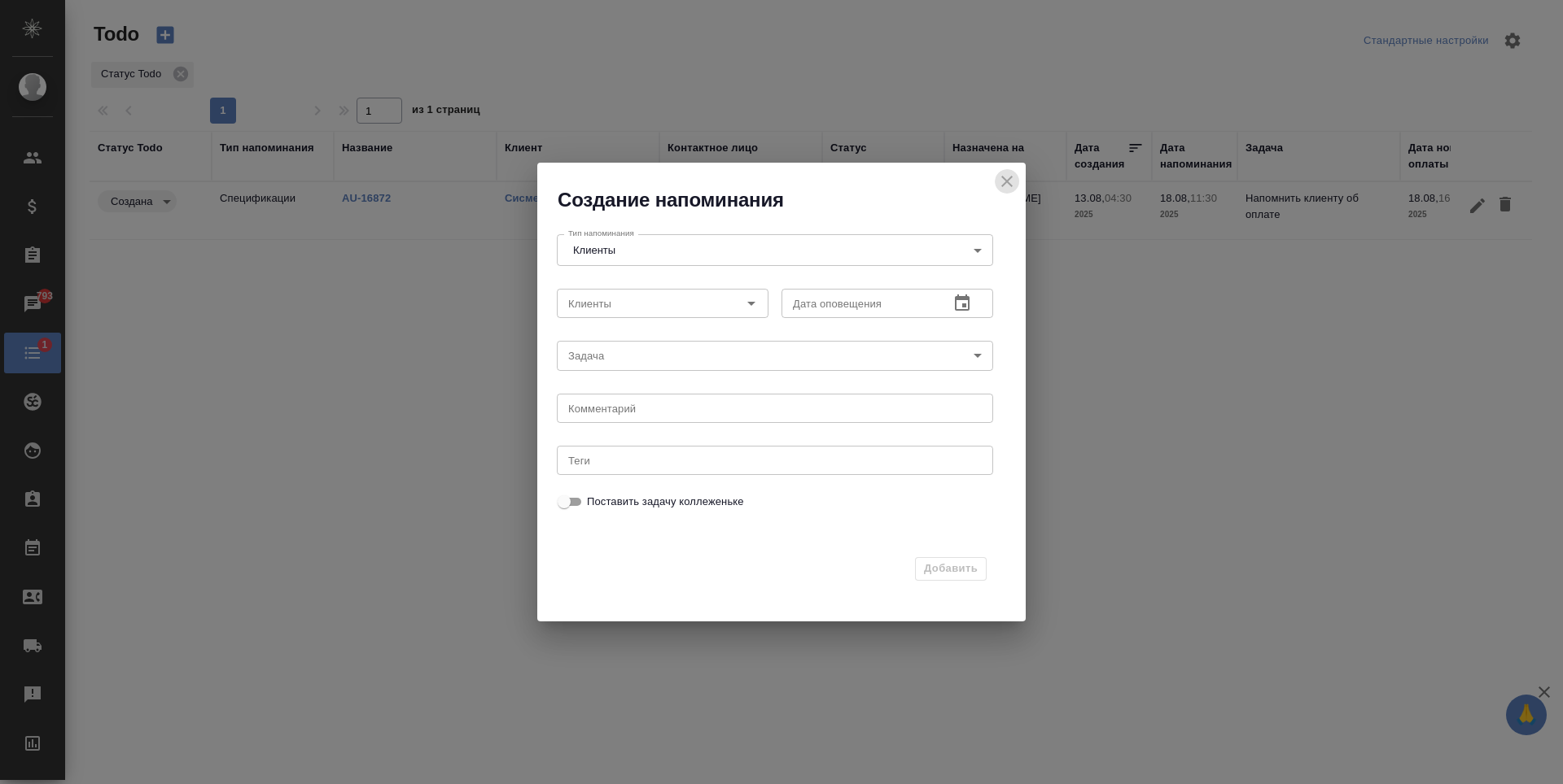
click at [1016, 190] on icon "close" at bounding box center [1006, 181] width 20 height 20
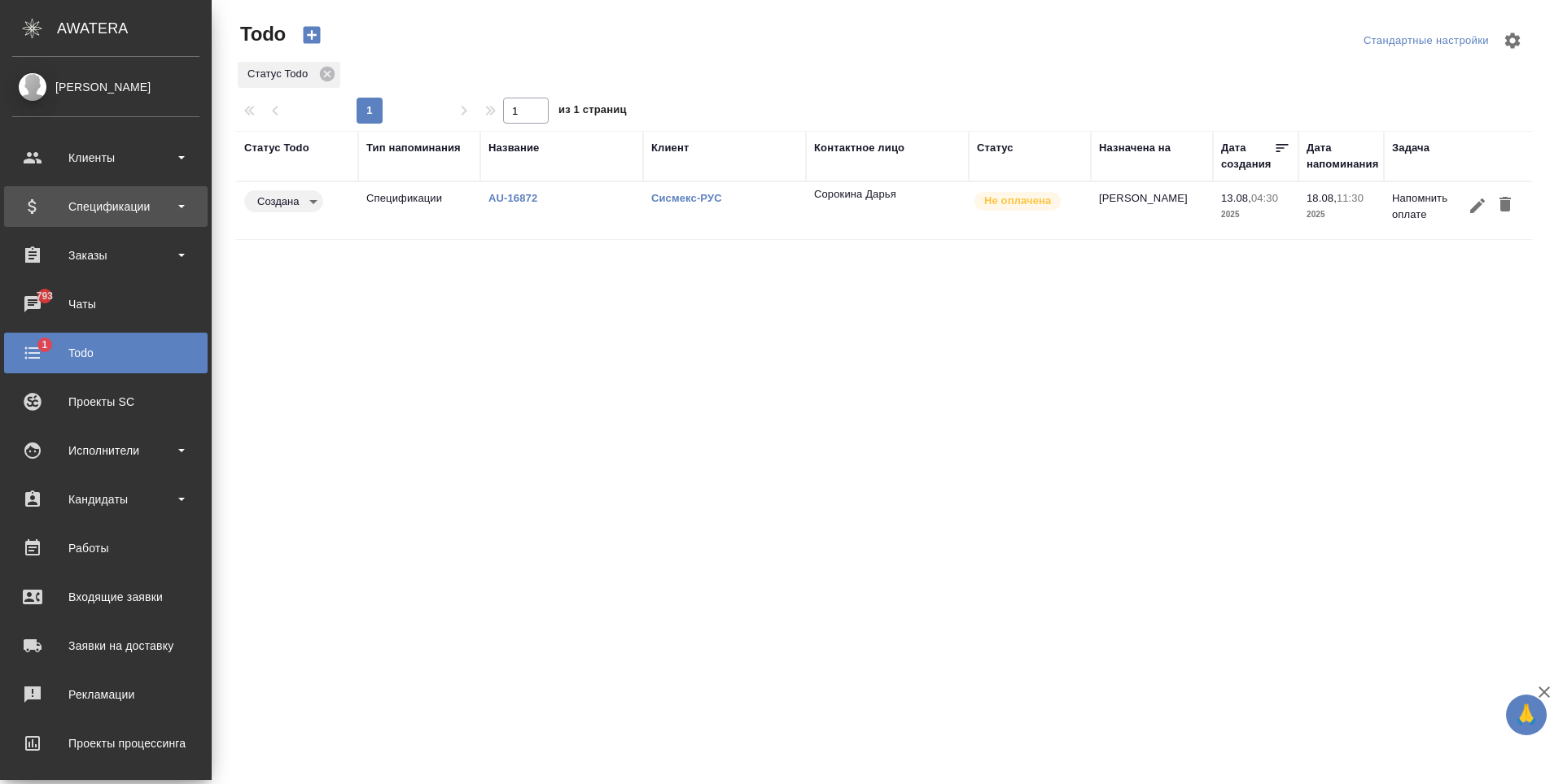
click at [170, 212] on div "Спецификации" at bounding box center [105, 206] width 187 height 25
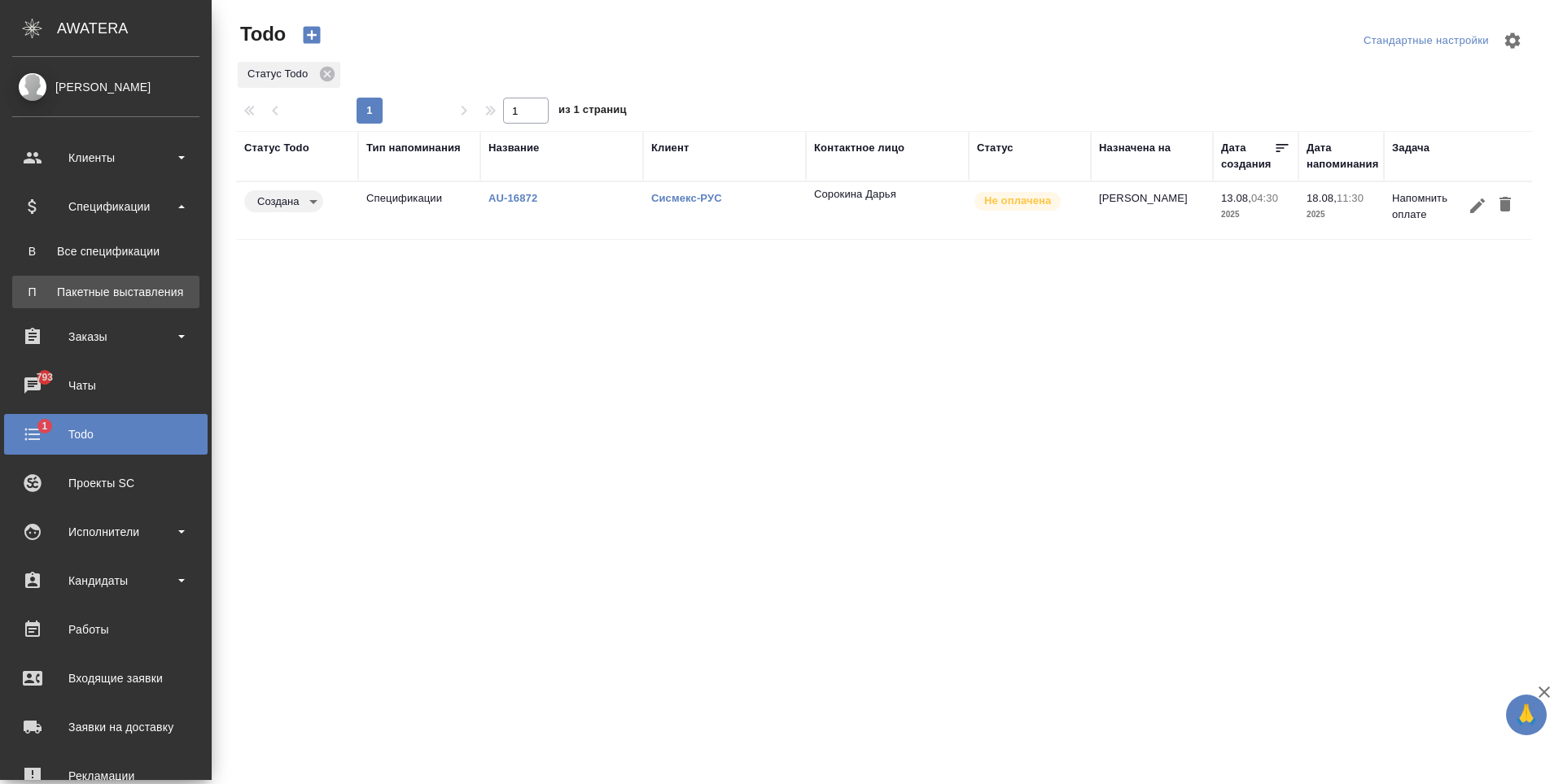
click at [161, 290] on div "Пакетные выставления" at bounding box center [106, 292] width 171 height 16
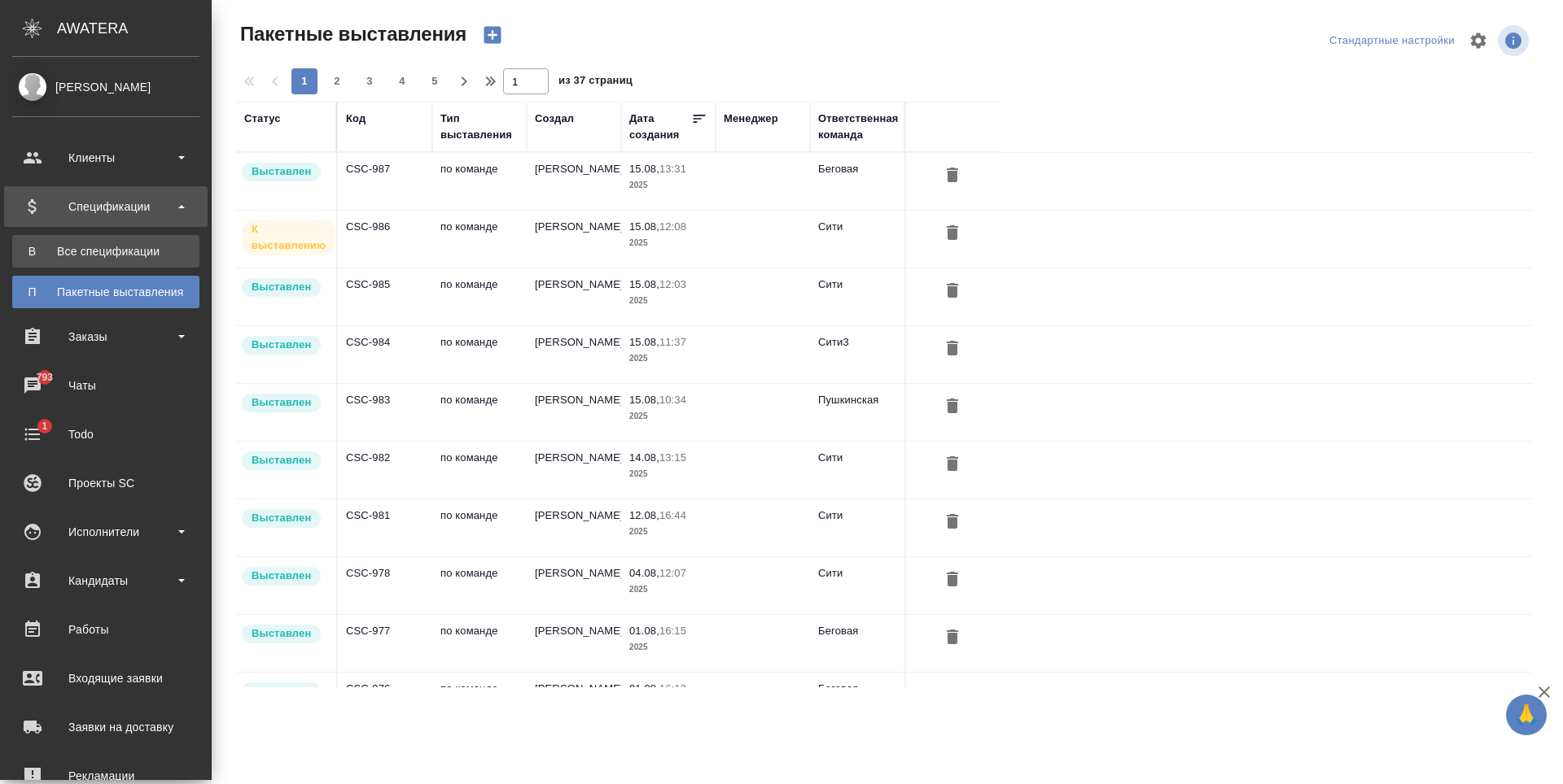
click at [146, 250] on div "Все спецификации" at bounding box center [106, 251] width 171 height 16
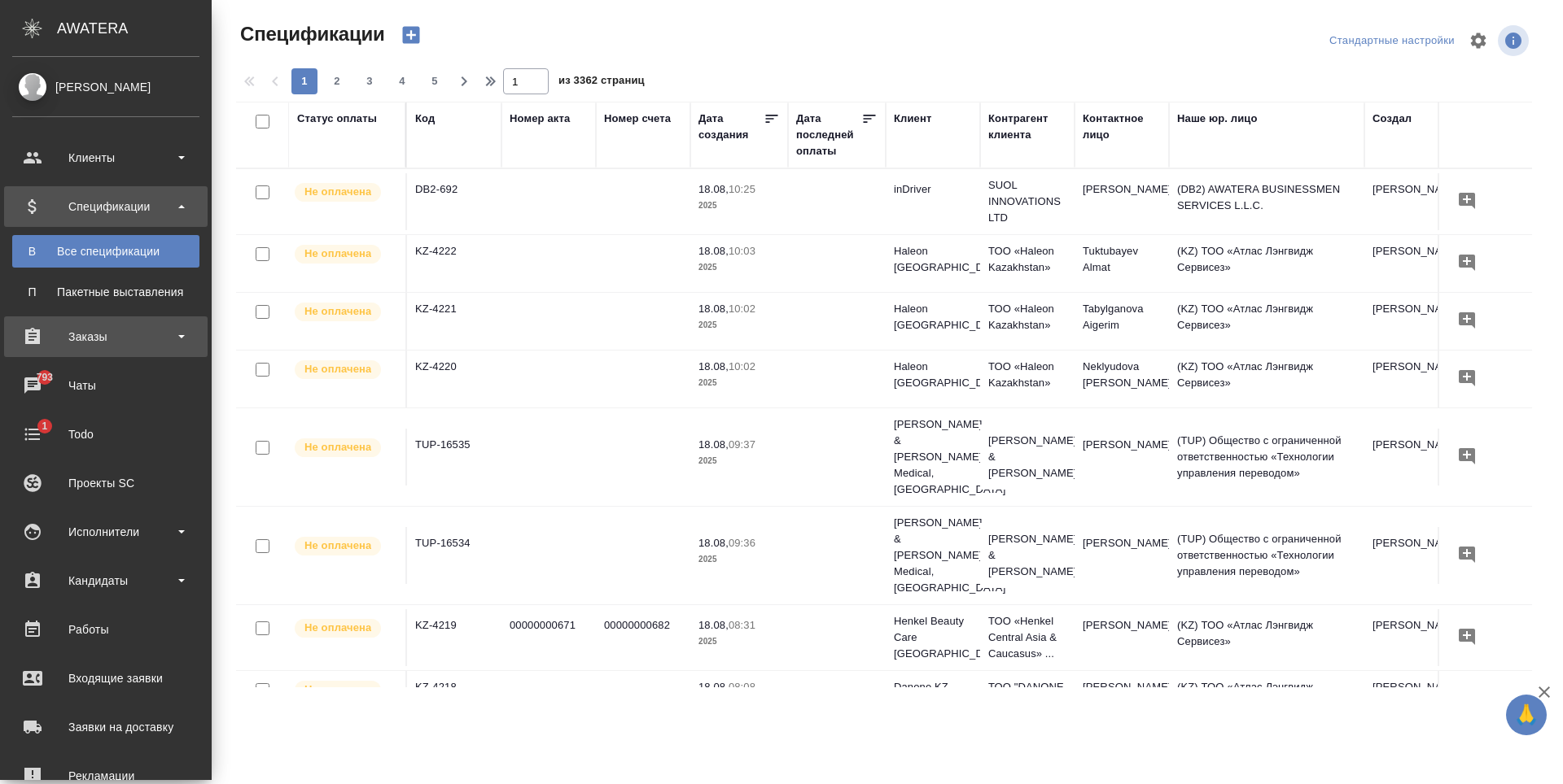
click at [93, 341] on div "Заказы" at bounding box center [105, 337] width 187 height 25
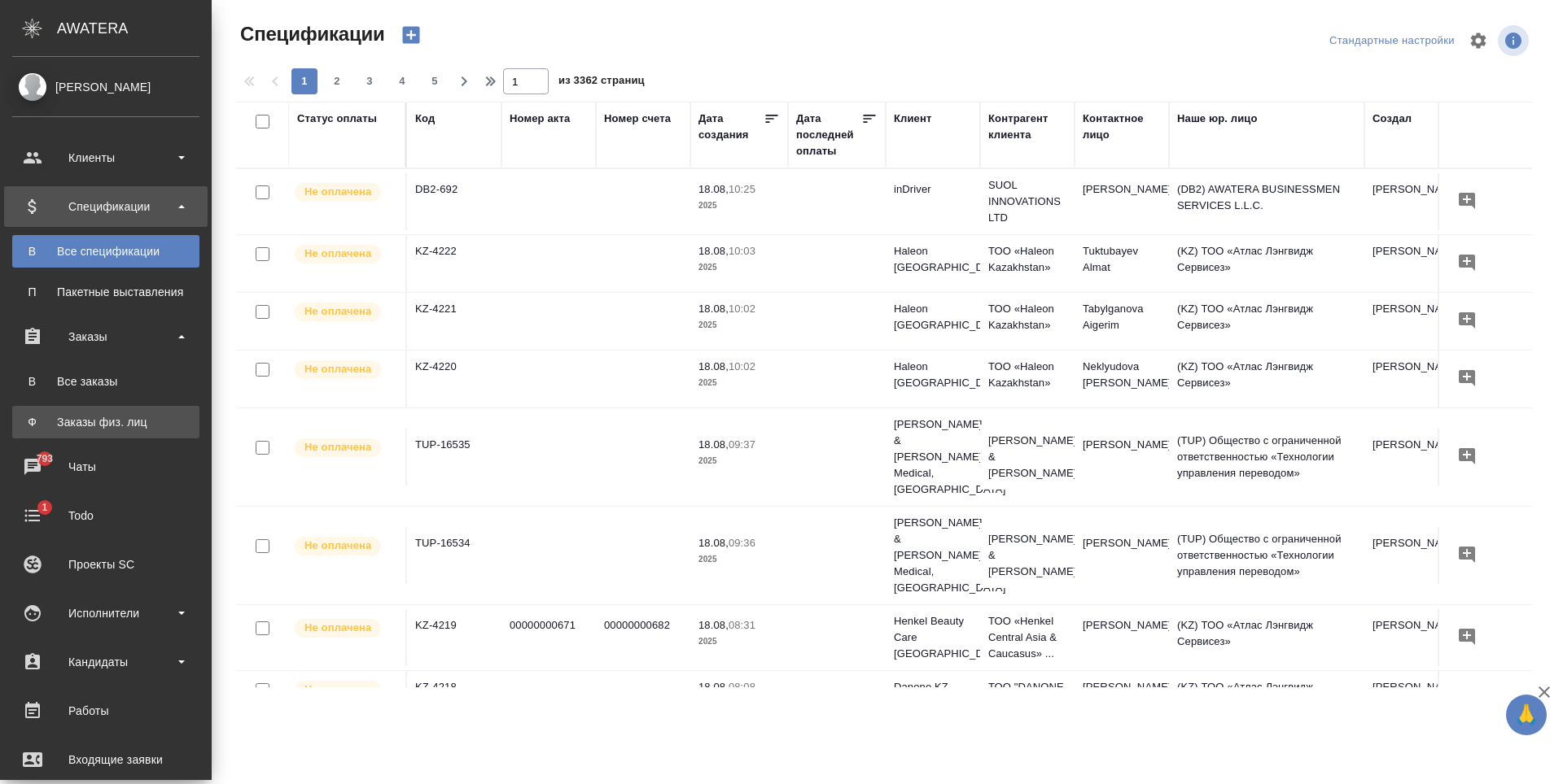
click at [108, 414] on div "Заказы физ. лиц" at bounding box center [106, 421] width 171 height 16
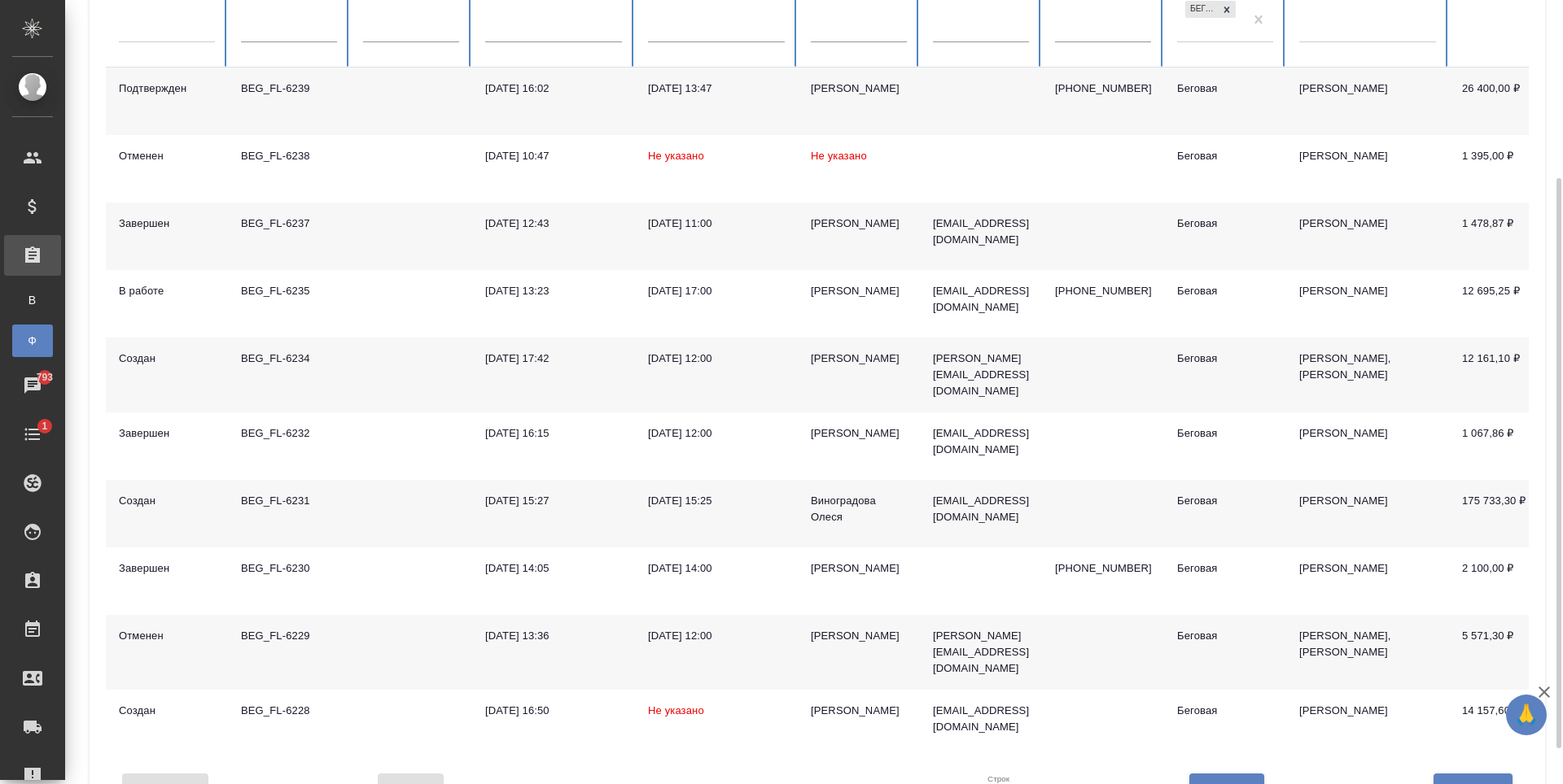
scroll to position [293, 0]
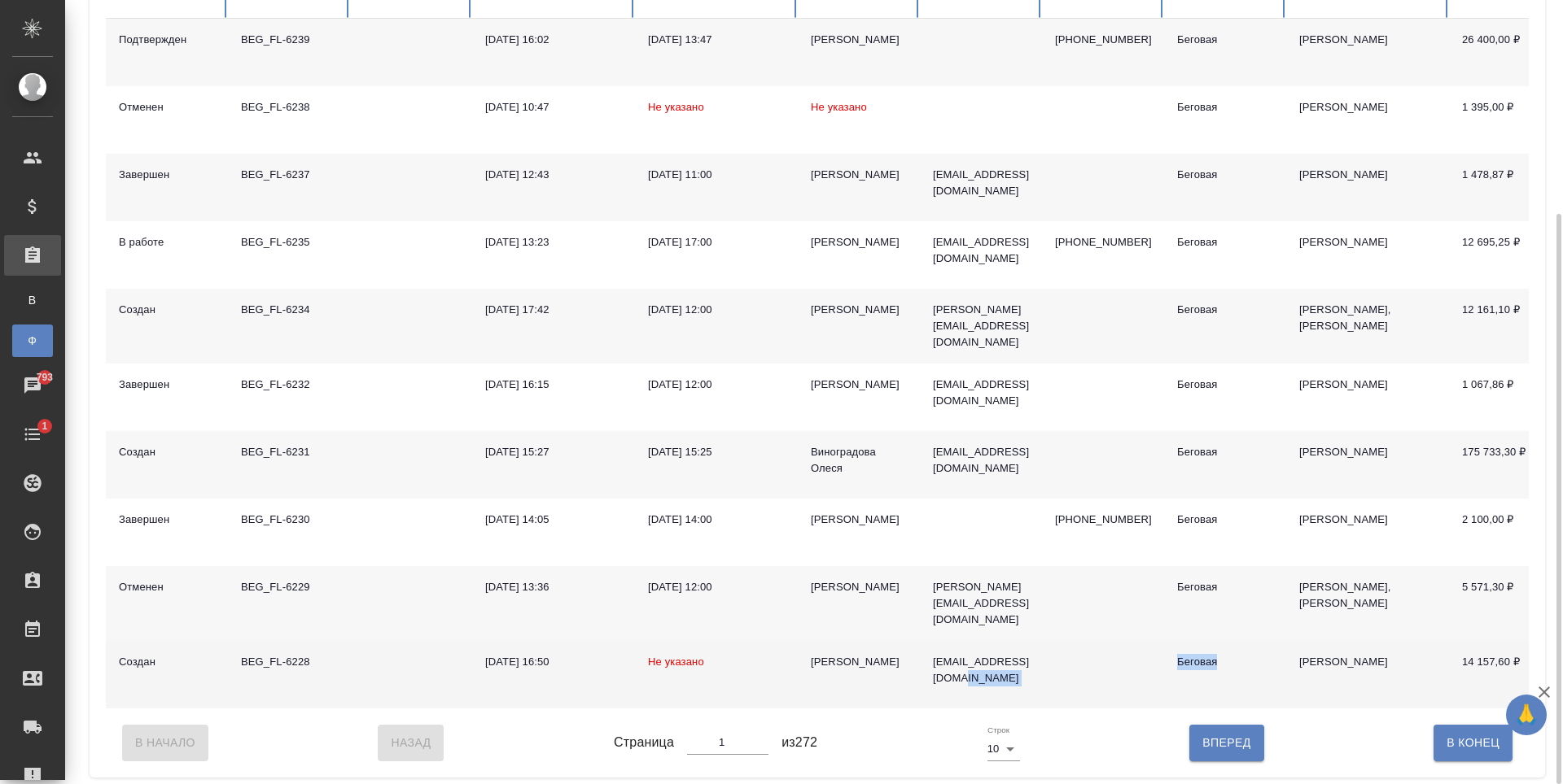
drag, startPoint x: 1005, startPoint y: 690, endPoint x: 1233, endPoint y: 688, distance: 228.0
click at [1233, 688] on tr "Создан BEG_FL-6228 08.08.2025, 16:50 Не указано Максимова Ирина i.maximova@eco-…" at bounding box center [1022, 674] width 1832 height 67
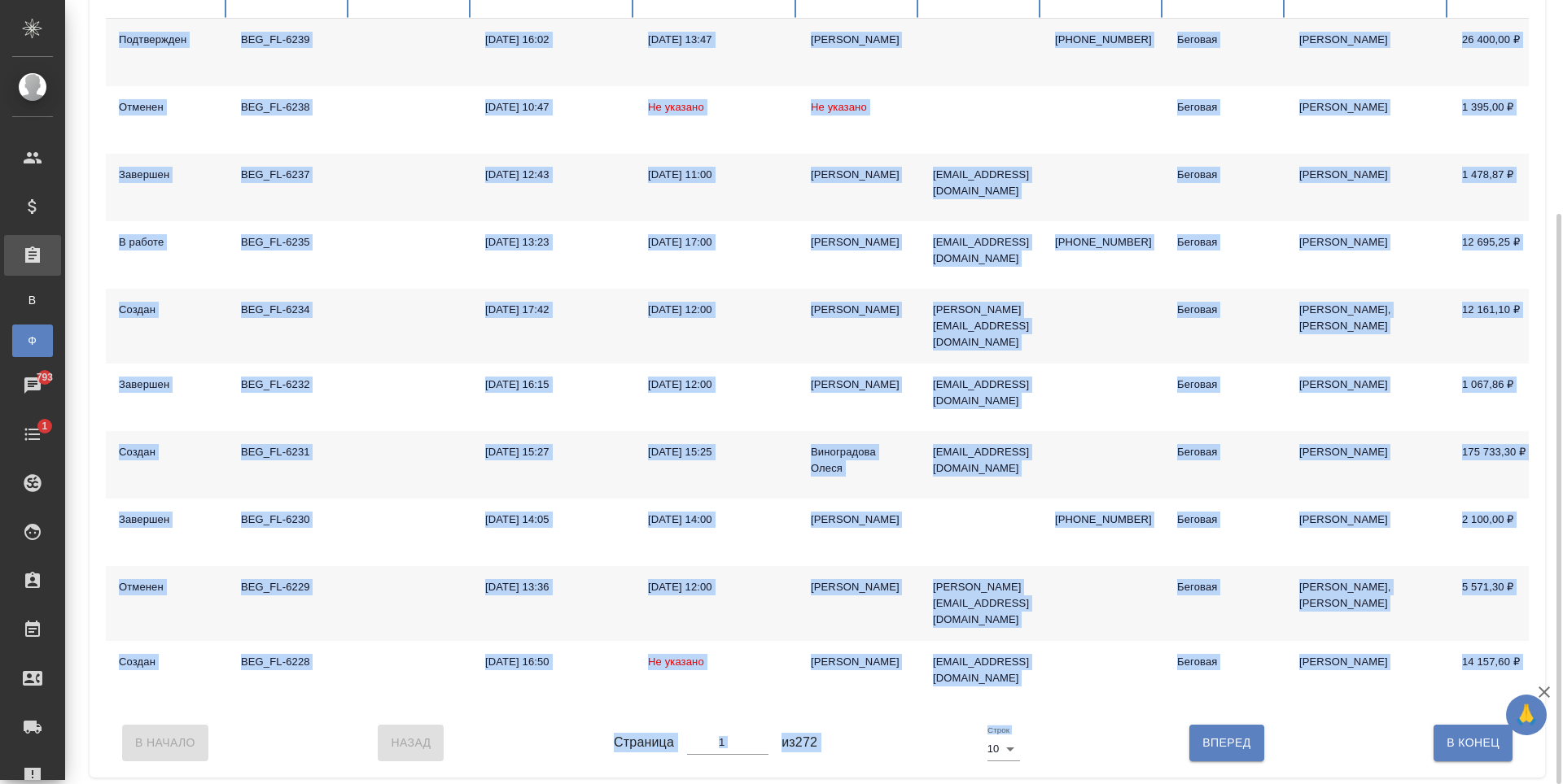
drag, startPoint x: 1133, startPoint y: 707, endPoint x: 1241, endPoint y: 698, distance: 108.4
click at [1241, 698] on div "Заказы физических лиц Закрепить заголовки Сохранить настройки Сбросить все наст…" at bounding box center [817, 259] width 1455 height 1037
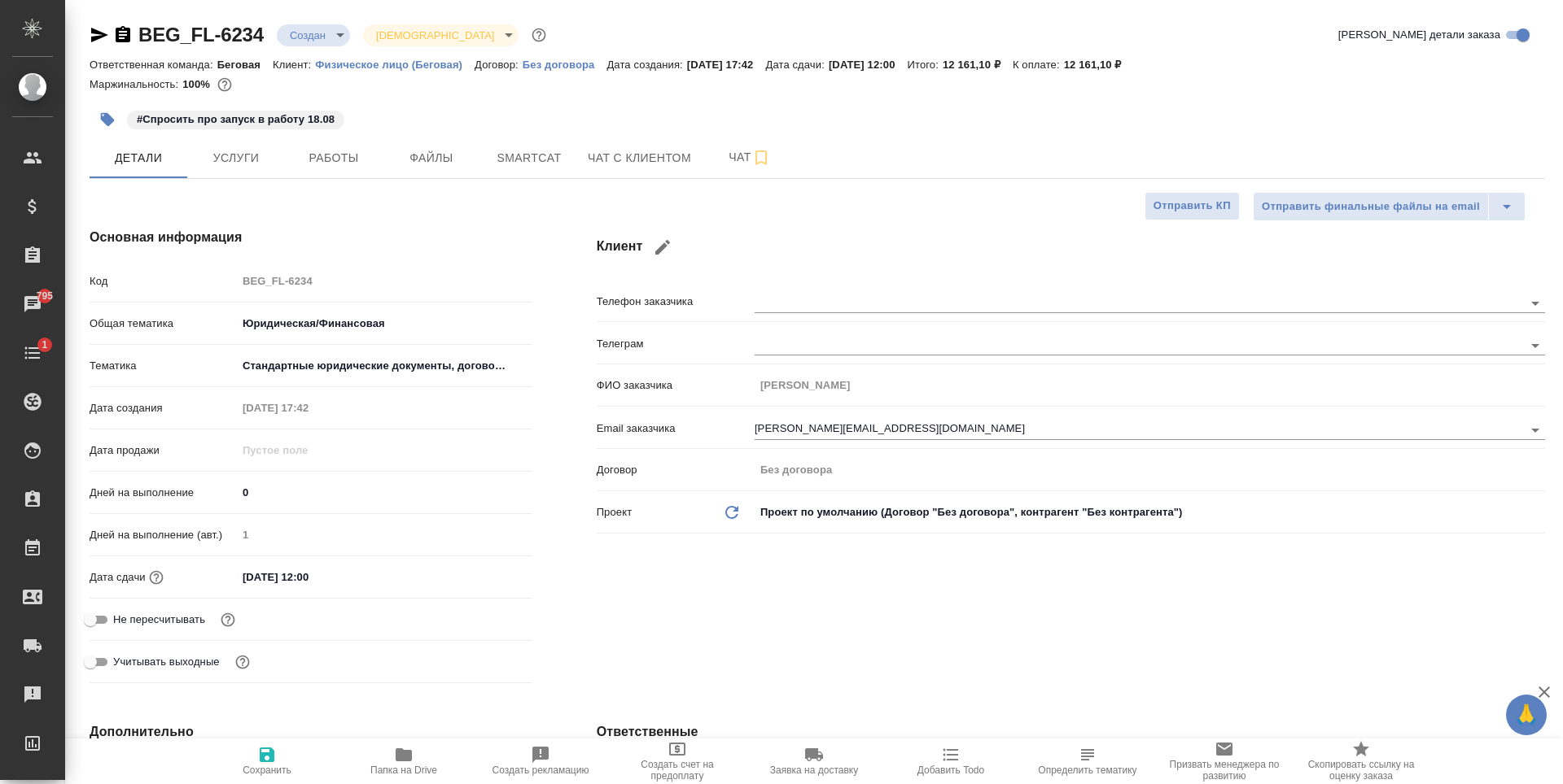
select select "RU"
